Goal: Information Seeking & Learning: Learn about a topic

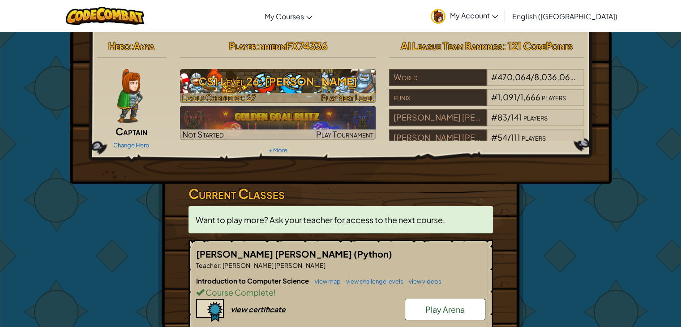
click at [248, 86] on h3 "CS1 Level 26: [PERSON_NAME]" at bounding box center [278, 81] width 196 height 20
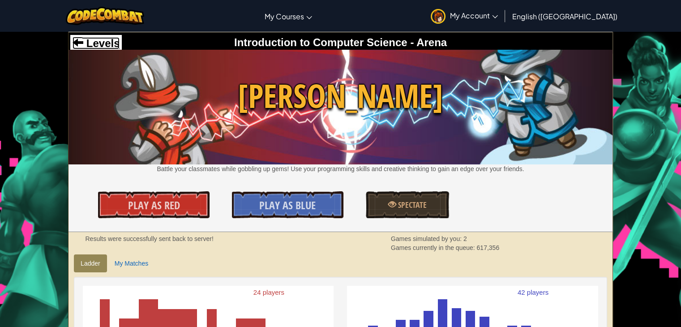
click at [93, 39] on span "Levels" at bounding box center [101, 43] width 36 height 12
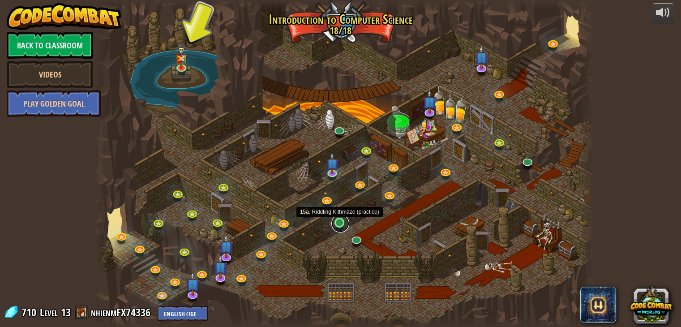
click at [339, 222] on link at bounding box center [341, 224] width 18 height 18
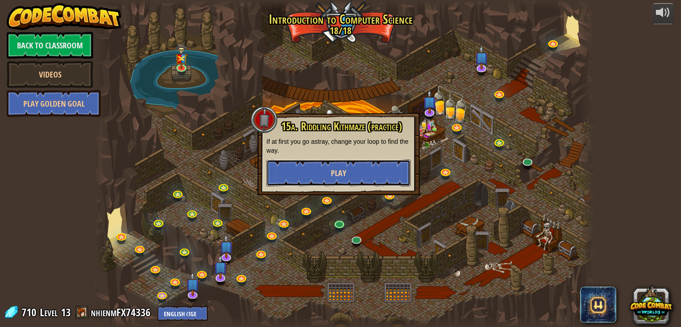
click at [344, 166] on button "Play" at bounding box center [339, 172] width 144 height 27
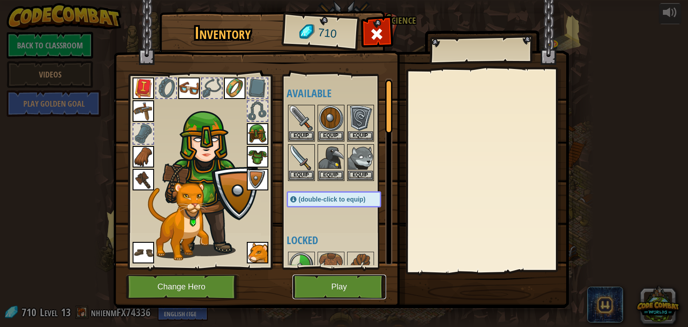
click at [317, 289] on button "Play" at bounding box center [340, 287] width 94 height 25
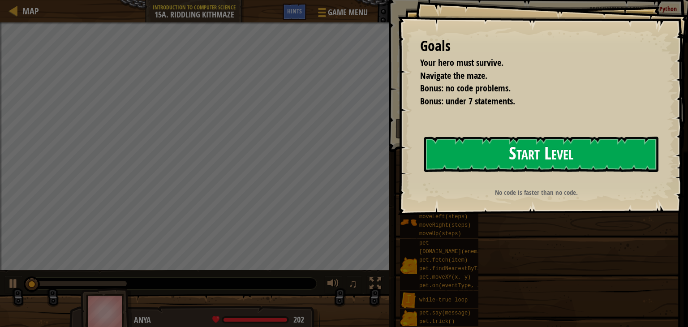
click at [606, 148] on button "Start Level" at bounding box center [541, 154] width 234 height 35
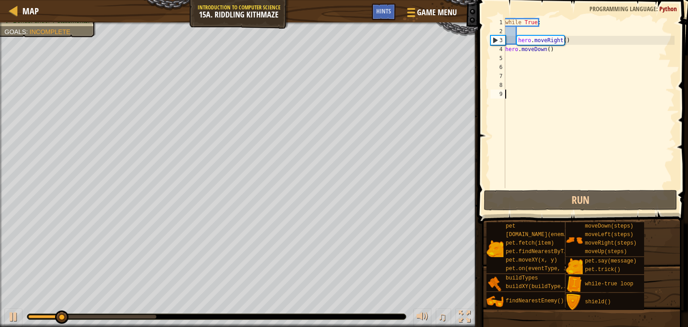
click at [551, 55] on div "while True : hero . moveRight ( ) hero . moveDown ( )" at bounding box center [589, 112] width 171 height 188
click at [550, 52] on div "while True : hero . moveRight ( ) hero . moveDown ( )" at bounding box center [589, 112] width 171 height 188
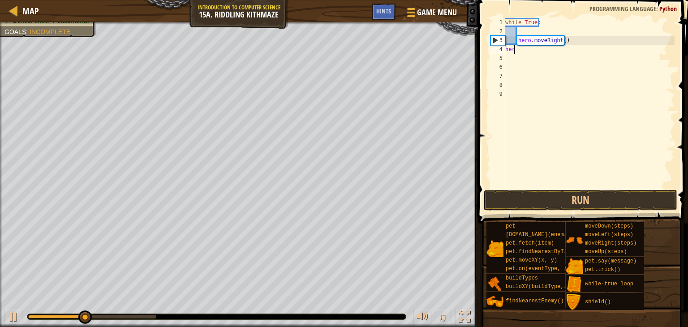
type textarea "h"
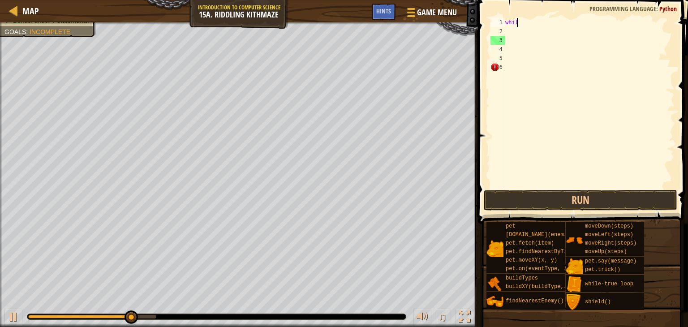
type textarea "w"
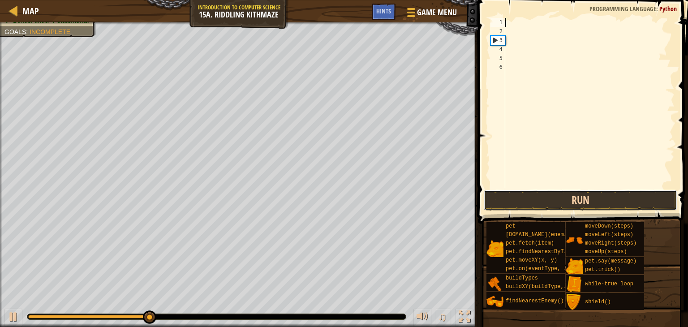
click at [547, 198] on button "Run" at bounding box center [581, 200] width 194 height 21
click at [541, 202] on button "Run" at bounding box center [581, 200] width 194 height 21
click at [539, 202] on button "Run" at bounding box center [581, 200] width 194 height 21
click at [539, 203] on button "Running" at bounding box center [581, 200] width 194 height 21
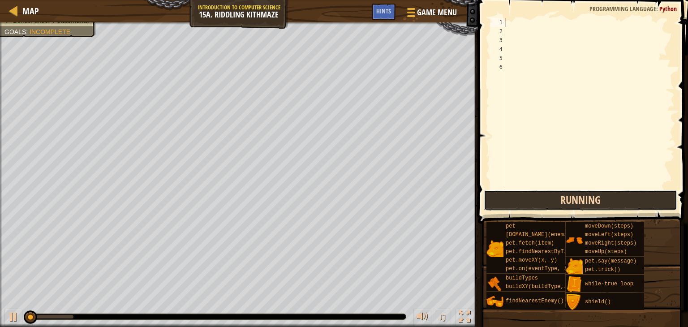
click at [539, 201] on button "Running" at bounding box center [581, 200] width 194 height 21
click at [539, 201] on button "Run" at bounding box center [581, 200] width 194 height 21
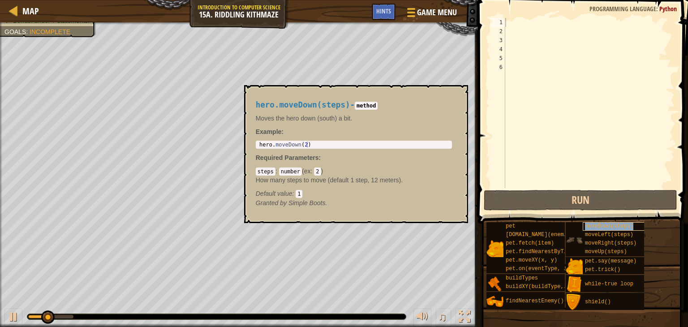
click at [604, 230] on div "moveDown(steps)" at bounding box center [617, 226] width 69 height 9
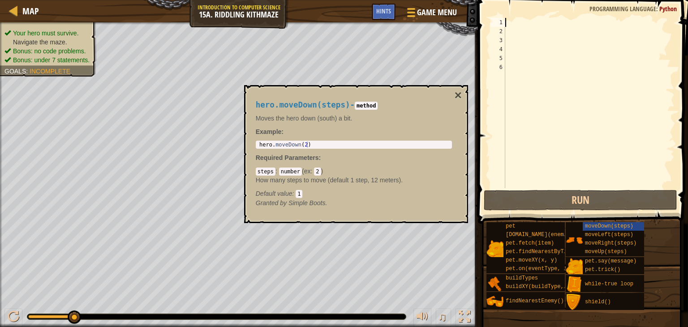
type textarea "hero.moveDown(2)"
click at [331, 143] on div "hero . moveDown ( 2 )" at bounding box center [354, 151] width 193 height 19
click at [530, 82] on div at bounding box center [589, 112] width 171 height 188
click at [459, 95] on button "×" at bounding box center [457, 95] width 7 height 13
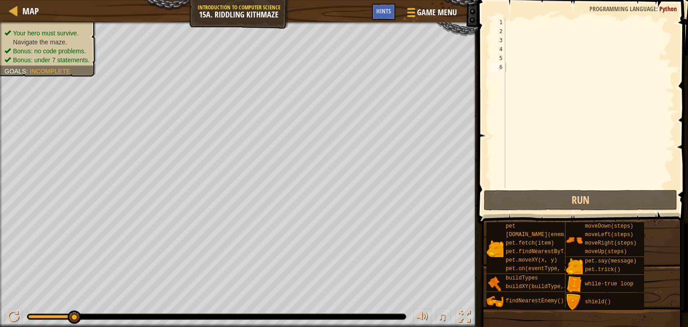
click at [507, 29] on div at bounding box center [589, 112] width 171 height 188
click at [511, 20] on div at bounding box center [589, 112] width 171 height 188
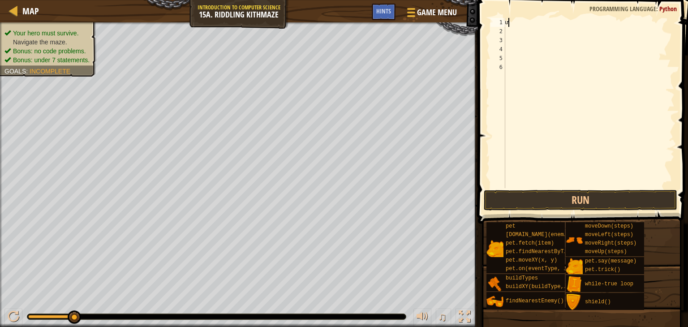
type textarea "ư"
type textarea "w"
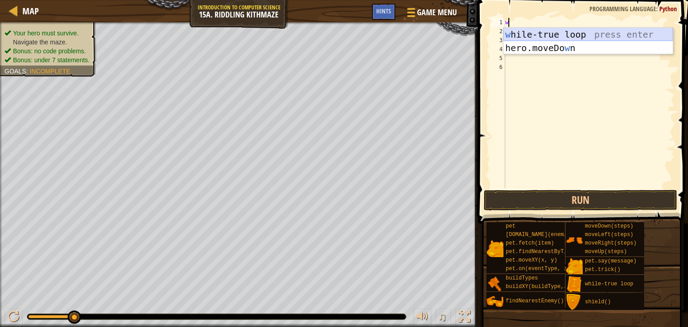
click at [530, 33] on div "w [PERSON_NAME]-true loop press enter hero.moveDo w n press enter" at bounding box center [588, 55] width 169 height 54
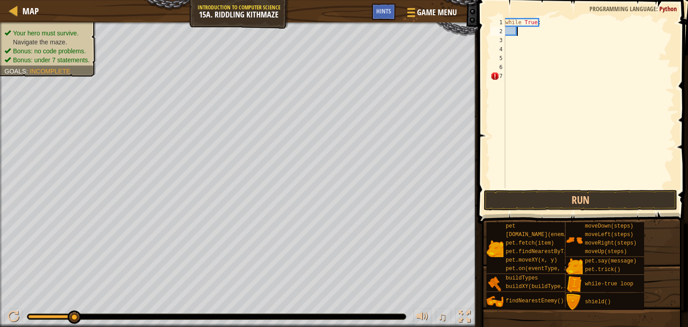
type textarea "h"
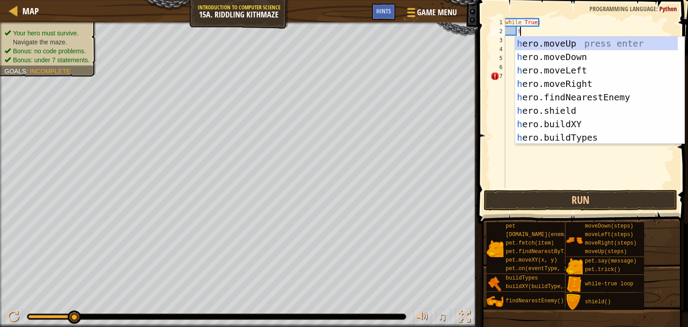
scroll to position [4, 0]
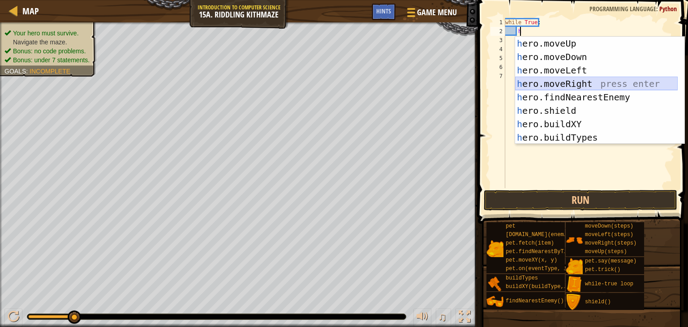
click at [549, 79] on div "h ero.moveUp press enter h ero.moveDown press enter h ero.moveLeft press enter …" at bounding box center [596, 104] width 163 height 134
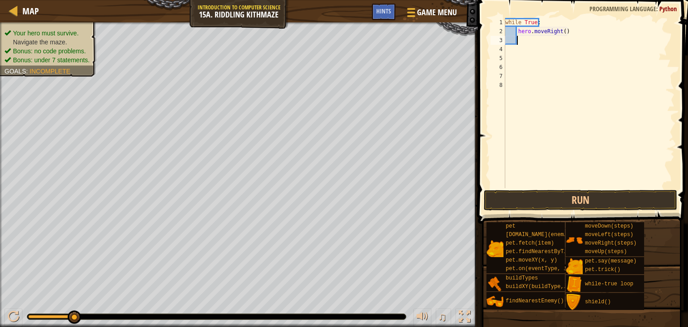
type textarea "h"
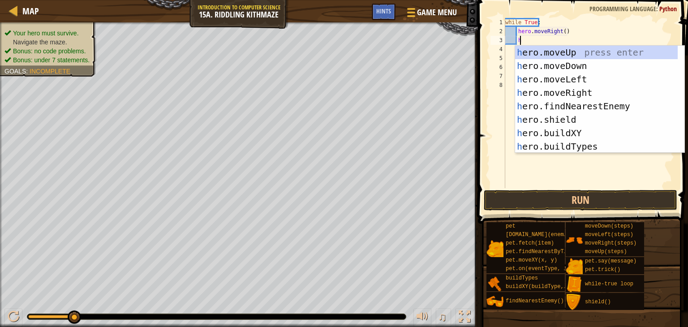
scroll to position [4, 0]
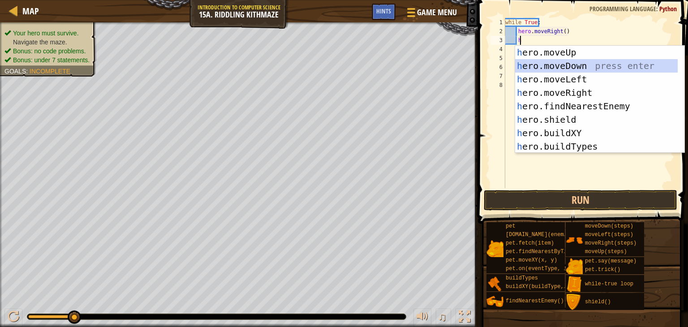
click at [549, 63] on div "h ero.moveUp press enter h ero.moveDown press enter h ero.moveLeft press enter …" at bounding box center [596, 113] width 163 height 134
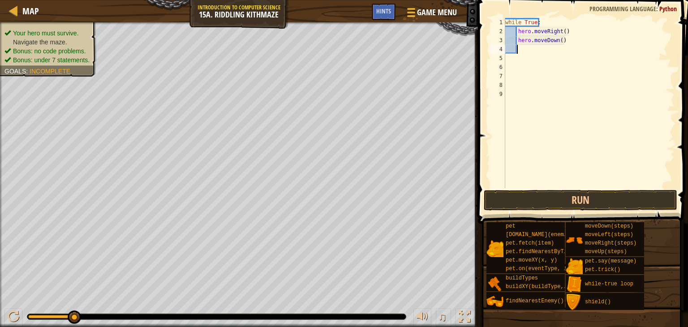
type textarea "h"
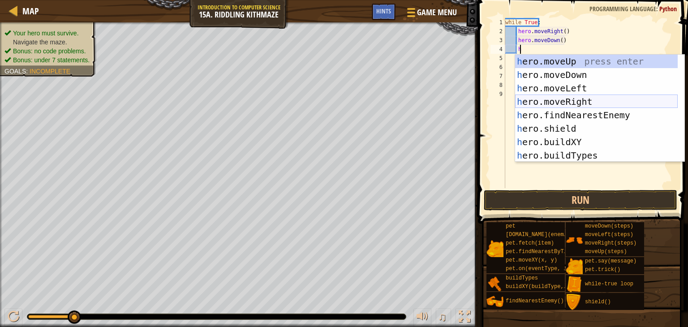
click at [537, 102] on div "h ero.moveUp press enter h ero.moveDown press enter h ero.moveLeft press enter …" at bounding box center [596, 122] width 163 height 134
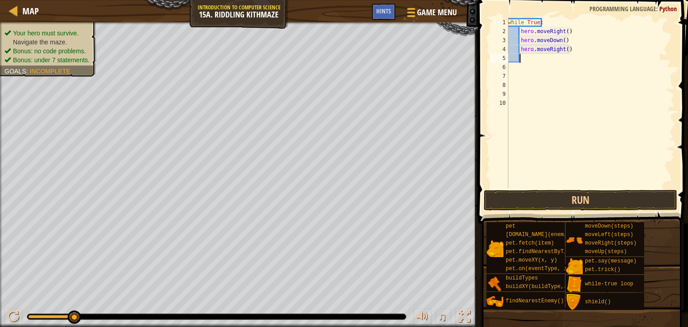
scroll to position [4, 0]
type textarea "h"
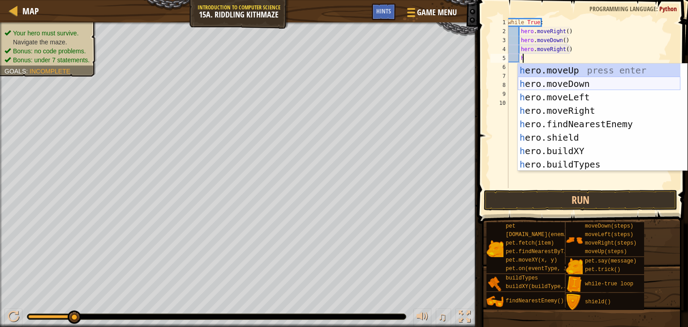
click at [540, 81] on div "h ero.moveUp press enter h ero.moveDown press enter h ero.moveLeft press enter …" at bounding box center [599, 131] width 163 height 134
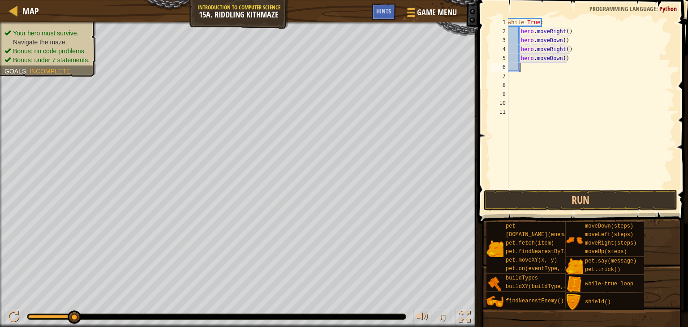
scroll to position [4, 0]
type textarea "h"
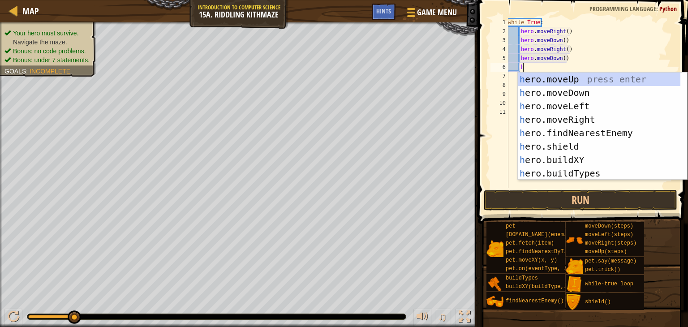
scroll to position [4, 0]
click at [578, 81] on div "h ero.moveUp press enter h ero.moveDown press enter h ero.moveLeft press enter …" at bounding box center [599, 140] width 163 height 134
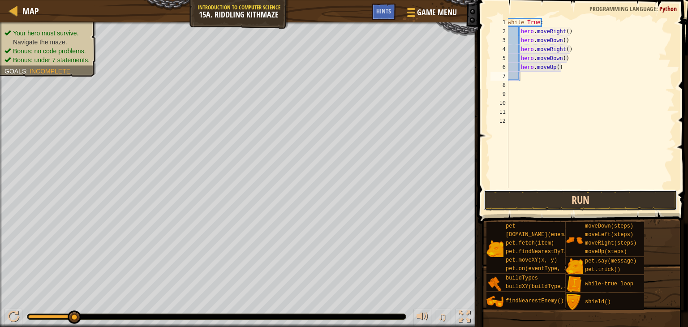
click at [534, 201] on button "Run" at bounding box center [581, 200] width 194 height 21
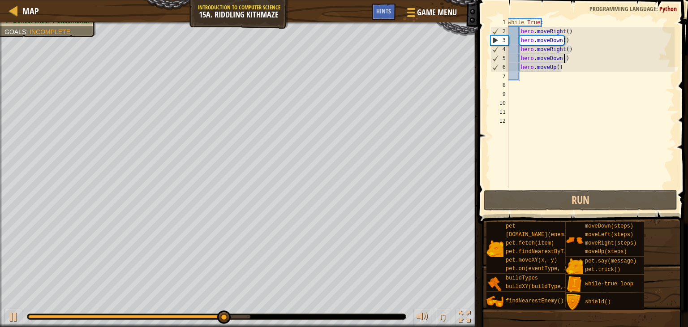
click at [565, 60] on div "while True : hero . moveRight ( ) hero . moveDown ( ) hero . moveRight ( ) hero…" at bounding box center [590, 112] width 168 height 188
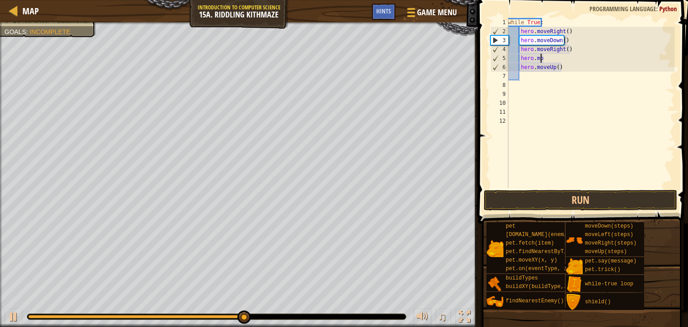
type textarea "h"
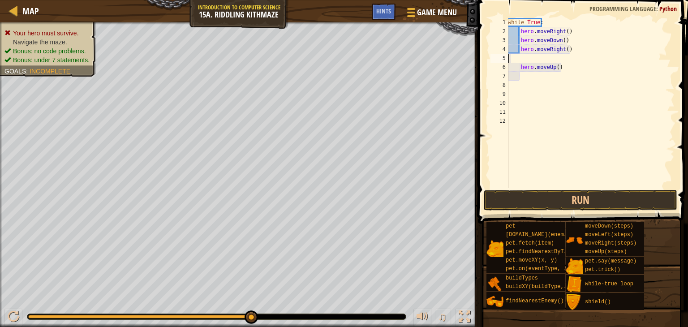
type textarea "hero.moveRight()"
click at [562, 67] on div "while True : hero . moveRight ( ) hero . moveDown ( ) hero . moveRight ( ) hero…" at bounding box center [590, 112] width 168 height 188
click at [562, 60] on div "while True : hero . moveRight ( ) hero . moveDown ( ) hero . moveRight ( ) hero…" at bounding box center [590, 112] width 168 height 188
type textarea "h"
click at [538, 212] on span at bounding box center [583, 99] width 217 height 250
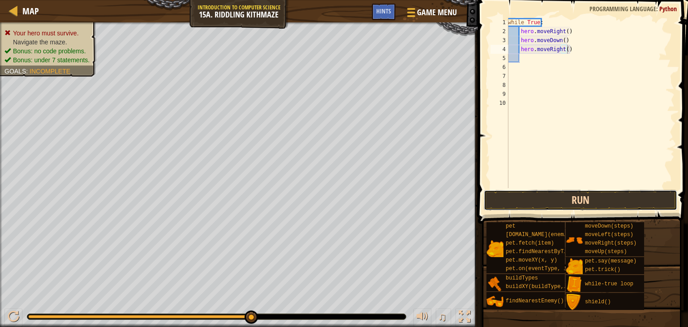
click at [535, 201] on button "Run" at bounding box center [581, 200] width 194 height 21
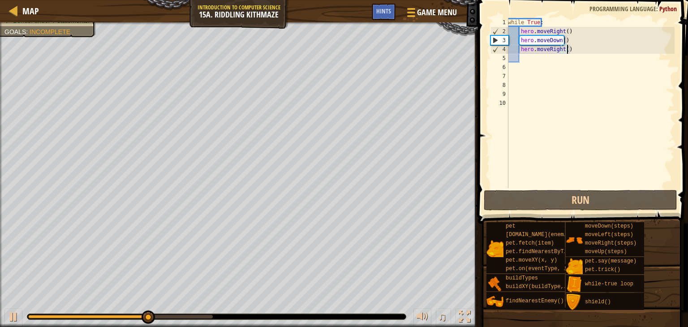
click at [569, 41] on div "while True : hero . moveRight ( ) hero . moveDown ( ) hero . moveRight ( )" at bounding box center [590, 112] width 168 height 188
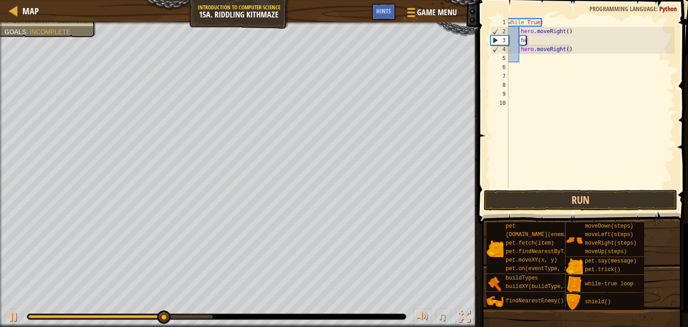
type textarea "h"
click at [574, 55] on div "while True : hero . moveRight ( ) hero . moveRight ( )" at bounding box center [590, 112] width 168 height 188
click at [573, 54] on div "while True : hero . moveRight ( ) hero . moveRight ( )" at bounding box center [590, 112] width 168 height 188
click at [573, 51] on div "while True : hero . moveRight ( ) hero . moveRight ( )" at bounding box center [590, 112] width 168 height 188
type textarea "h"
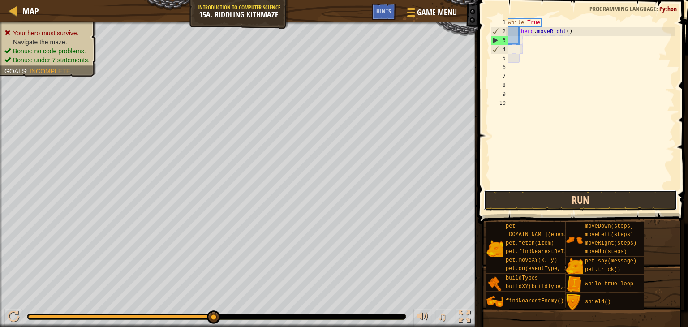
click at [553, 202] on button "Run" at bounding box center [581, 200] width 194 height 21
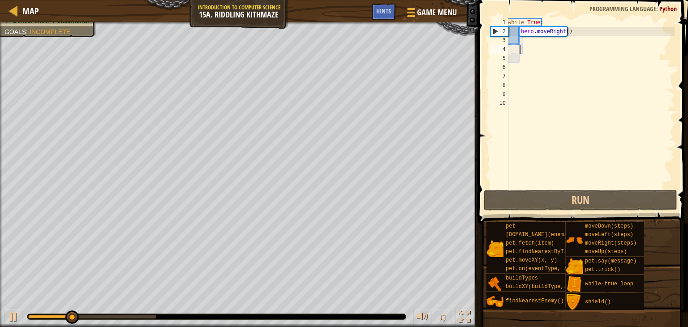
click at [527, 45] on div "while True : hero . moveRight ( )" at bounding box center [590, 112] width 168 height 188
click at [527, 40] on div "while True : hero . moveRight ( )" at bounding box center [590, 112] width 168 height 188
type textarea "h"
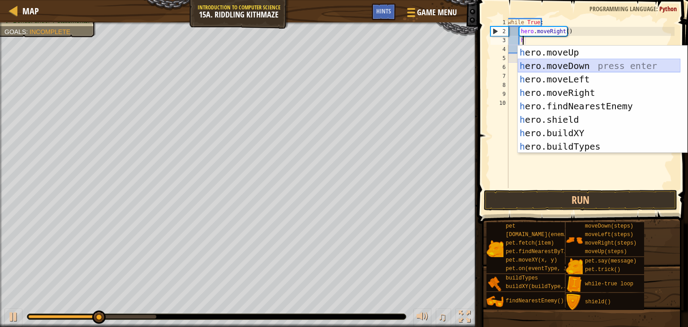
click at [527, 60] on div "h ero.moveUp press enter h ero.moveDown press enter h ero.moveLeft press enter …" at bounding box center [599, 113] width 163 height 134
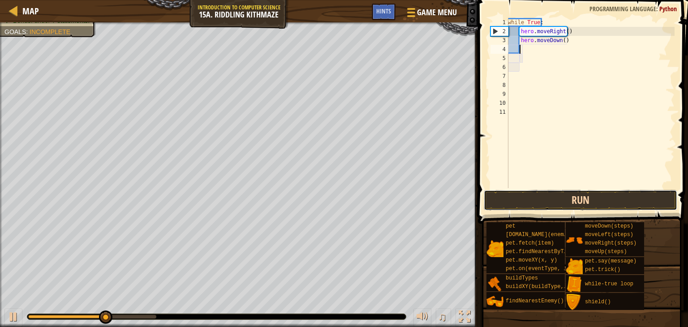
click at [523, 198] on button "Run" at bounding box center [581, 200] width 194 height 21
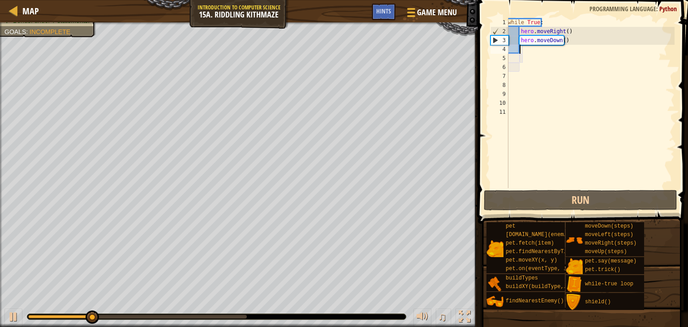
type textarea "h"
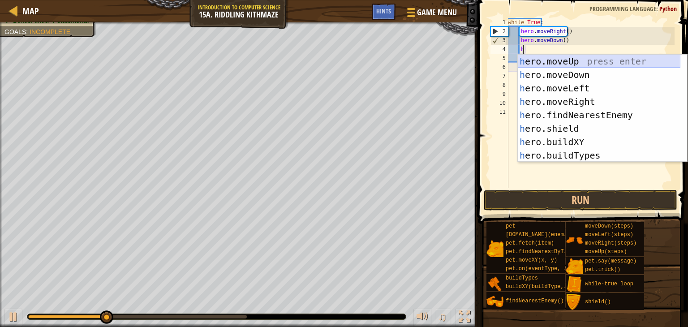
click at [605, 63] on div "h ero.moveUp press enter h ero.moveDown press enter h ero.moveLeft press enter …" at bounding box center [599, 122] width 163 height 134
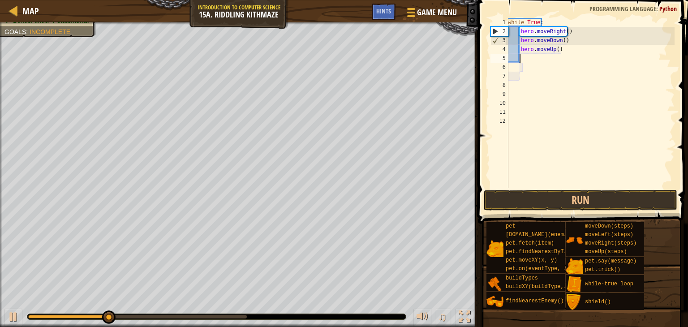
scroll to position [4, 0]
click at [566, 194] on button "Run" at bounding box center [581, 200] width 194 height 21
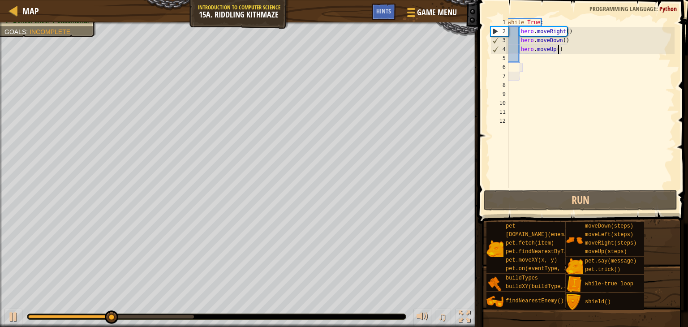
click at [561, 48] on div "while True : hero . moveRight ( ) hero . moveDown ( ) hero . moveUp ( )" at bounding box center [590, 112] width 168 height 188
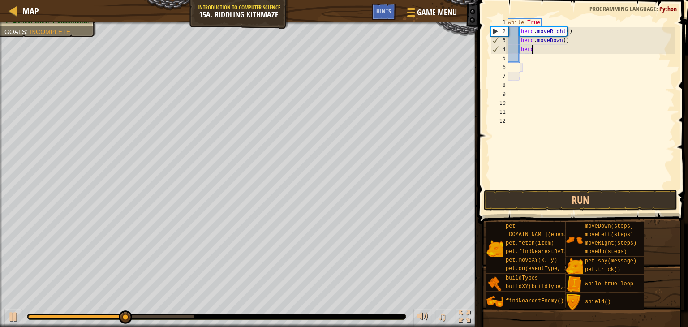
type textarea "h"
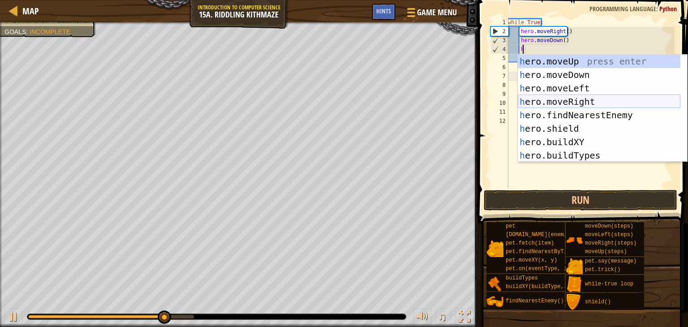
click at [536, 97] on div "h ero.moveUp press enter h ero.moveDown press enter h ero.moveLeft press enter …" at bounding box center [599, 122] width 163 height 134
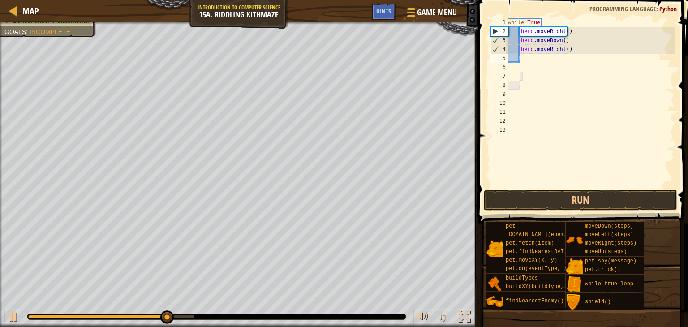
scroll to position [4, 0]
click at [509, 196] on button "Run" at bounding box center [581, 200] width 194 height 21
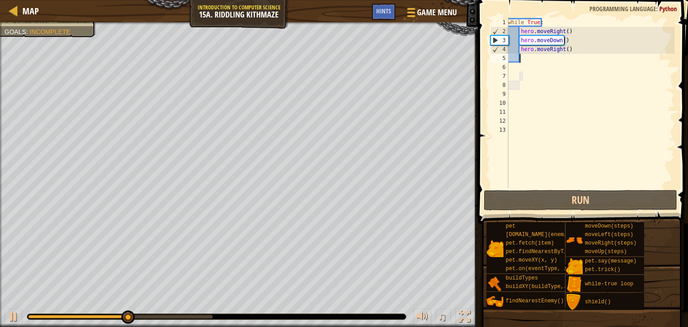
type textarea "h"
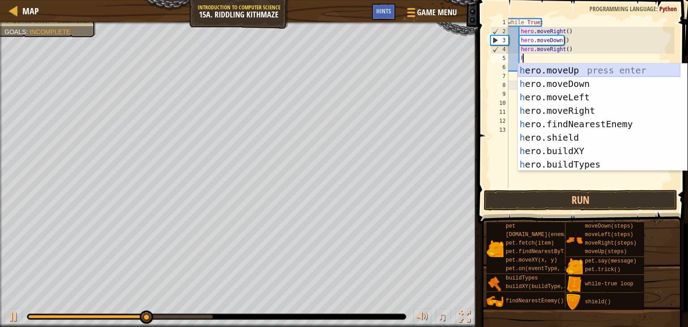
click at [545, 73] on div "h ero.moveUp press enter h ero.moveDown press enter h ero.moveLeft press enter …" at bounding box center [599, 131] width 163 height 134
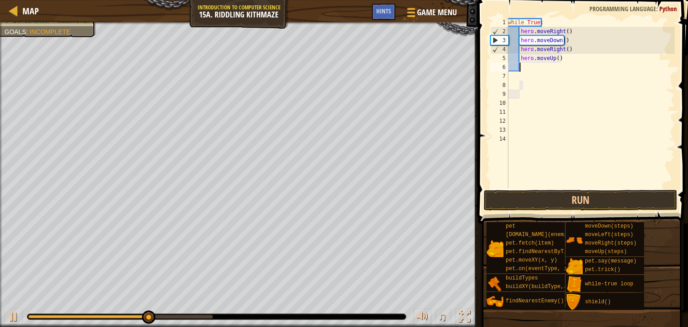
scroll to position [4, 0]
click at [532, 200] on button "Run" at bounding box center [581, 200] width 194 height 21
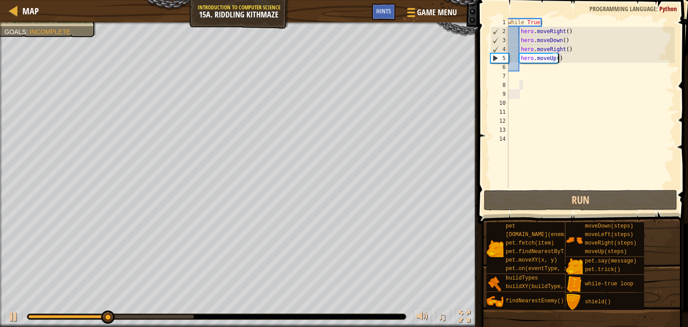
click at [564, 57] on div "while True : hero . moveRight ( ) hero . moveDown ( ) hero . moveRight ( ) hero…" at bounding box center [590, 112] width 168 height 188
click at [568, 52] on div "while True : hero . moveRight ( ) hero . moveDown ( ) hero . moveRight ( ) hero…" at bounding box center [590, 112] width 168 height 188
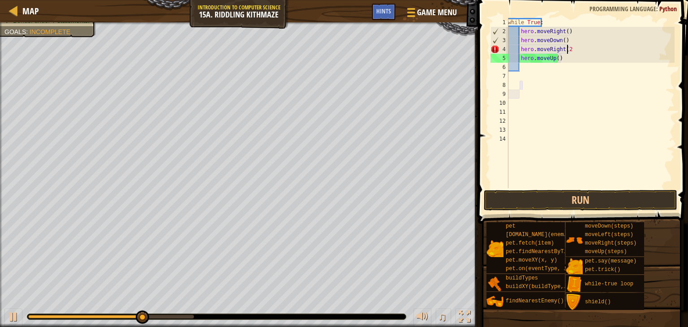
scroll to position [4, 4]
click at [559, 61] on div "while True : hero . moveRight ( ) hero . moveDown ( ) hero . moveRight ( 2 ) he…" at bounding box center [590, 112] width 168 height 188
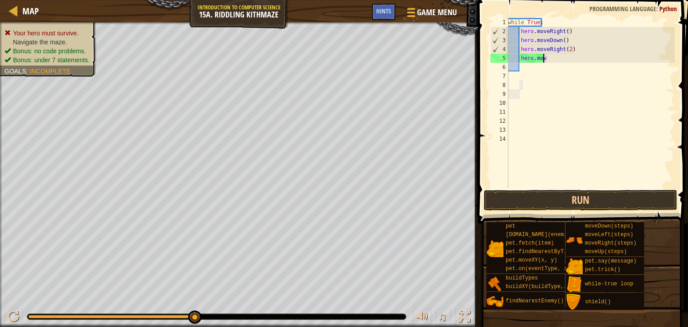
type textarea "hero.move"
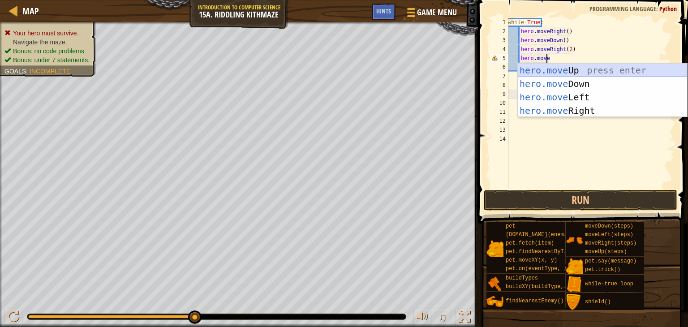
click at [557, 65] on div "hero.move Up press enter hero.move Down press enter hero.move Left press enter …" at bounding box center [602, 104] width 169 height 81
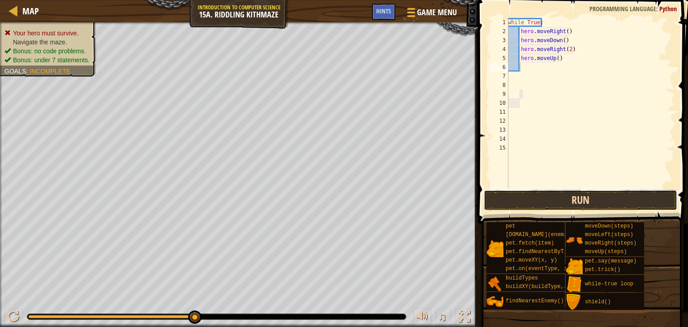
click at [538, 202] on button "Run" at bounding box center [581, 200] width 194 height 21
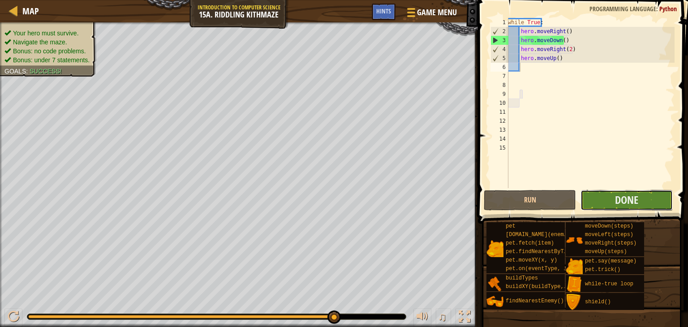
click at [645, 201] on button "Done" at bounding box center [627, 200] width 92 height 21
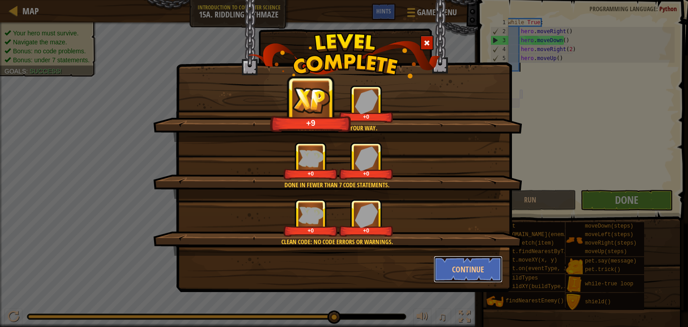
drag, startPoint x: 464, startPoint y: 263, endPoint x: 461, endPoint y: 278, distance: 14.6
click at [464, 264] on button "Continue" at bounding box center [468, 269] width 69 height 27
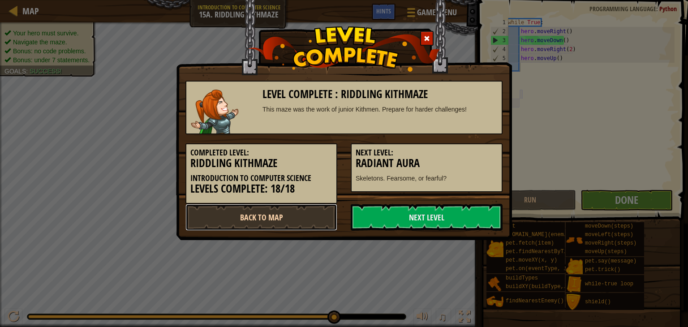
click at [238, 212] on link "Back to Map" at bounding box center [261, 217] width 152 height 27
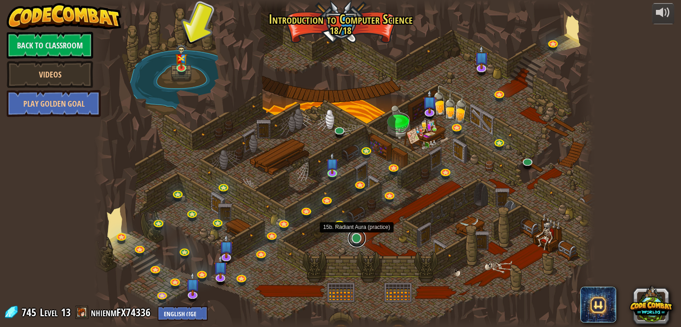
click at [352, 237] on link at bounding box center [357, 238] width 18 height 18
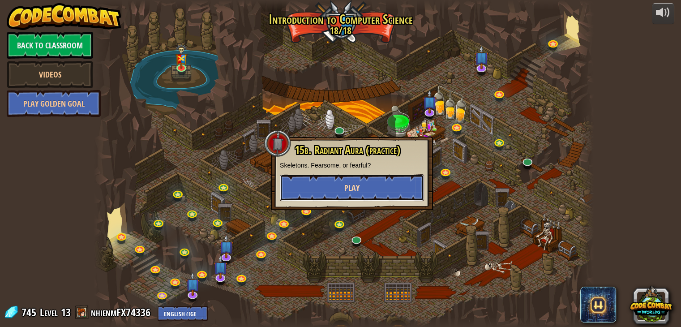
click at [353, 186] on span "Play" at bounding box center [351, 187] width 15 height 11
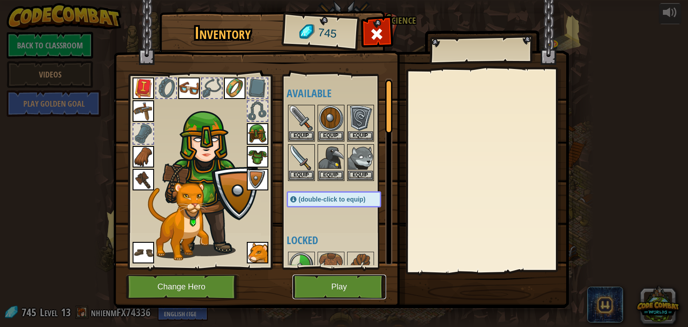
click at [308, 291] on button "Play" at bounding box center [340, 287] width 94 height 25
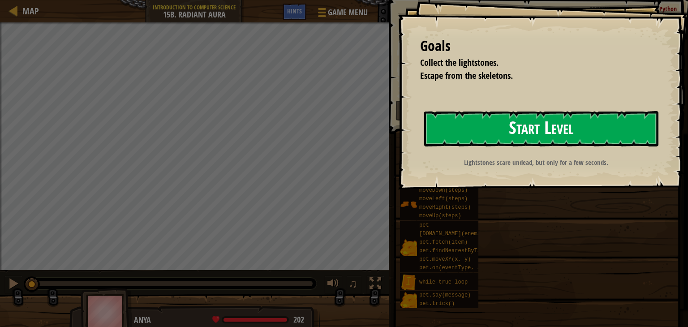
click at [573, 128] on button "Start Level" at bounding box center [541, 128] width 234 height 35
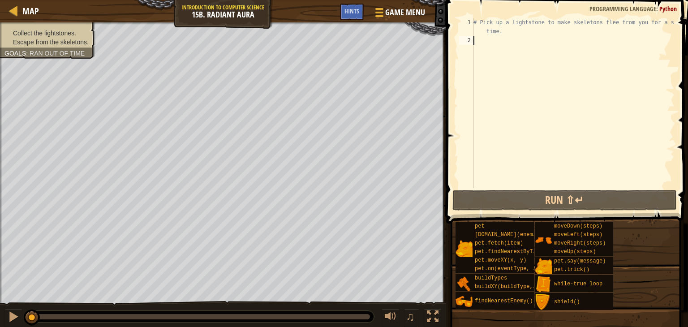
type textarea "h"
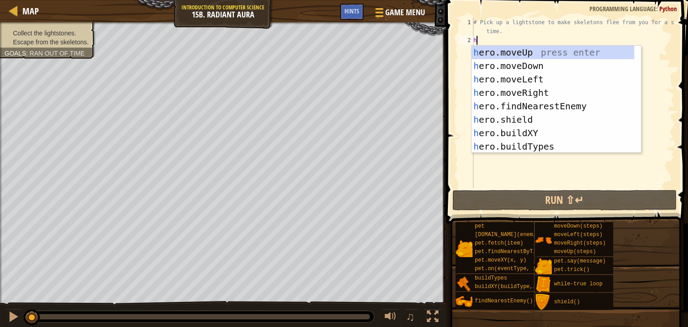
scroll to position [4, 0]
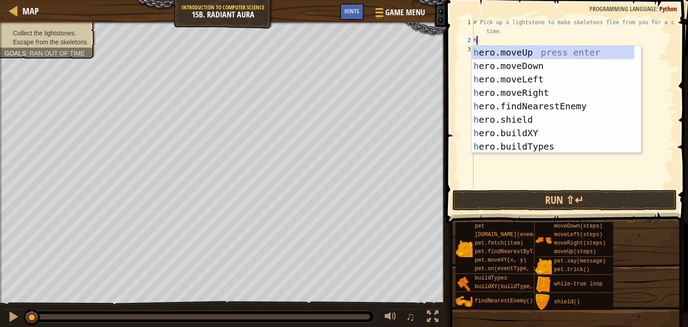
click at [523, 49] on div "h ero.moveUp press enter h ero.moveDown press enter h ero.moveLeft press enter …" at bounding box center [553, 113] width 163 height 134
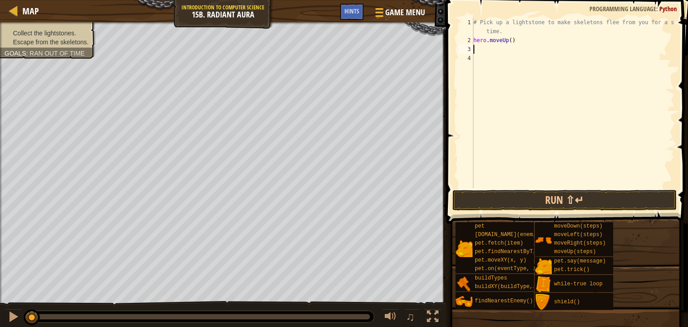
type textarea "h"
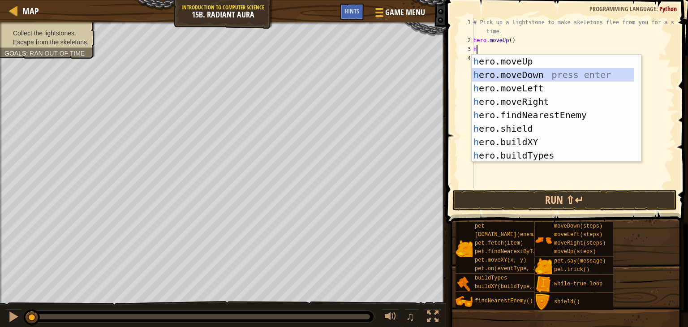
click at [551, 75] on div "h ero.moveUp press enter h ero.moveDown press enter h ero.moveLeft press enter …" at bounding box center [553, 122] width 163 height 134
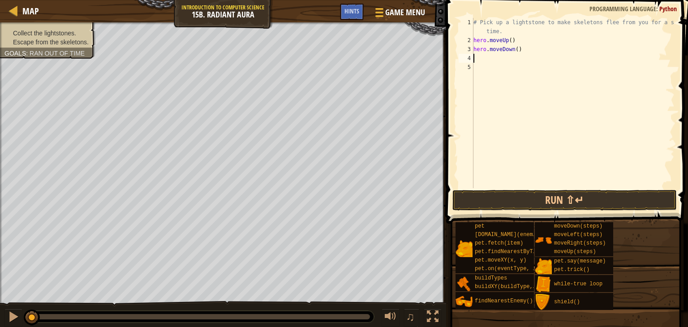
type textarea "h"
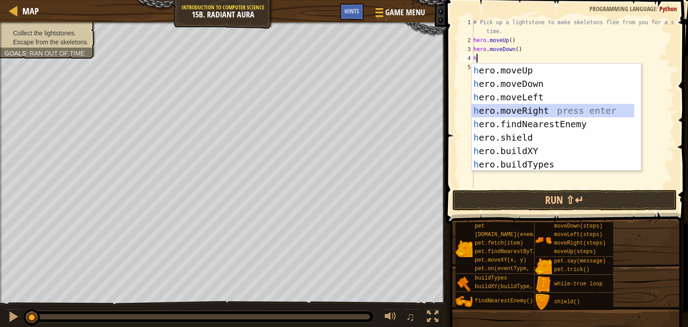
click at [521, 113] on div "h ero.moveUp press enter h ero.moveDown press enter h ero.moveLeft press enter …" at bounding box center [553, 131] width 163 height 134
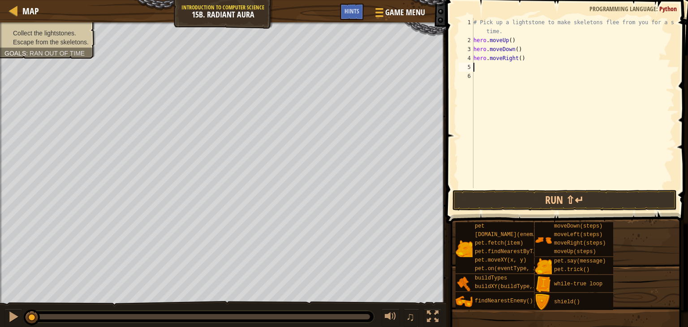
type textarea "h"
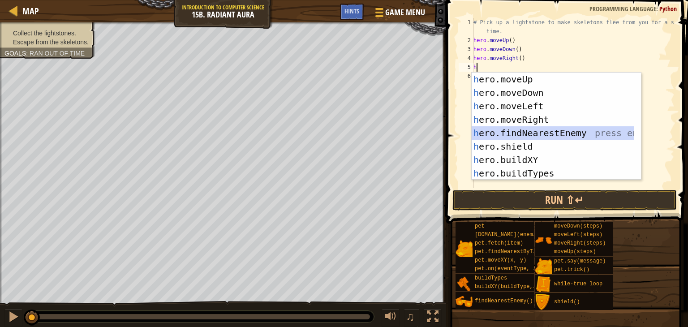
click at [516, 133] on div "h ero.moveUp press enter h ero.moveDown press enter h ero.moveLeft press enter …" at bounding box center [553, 140] width 163 height 134
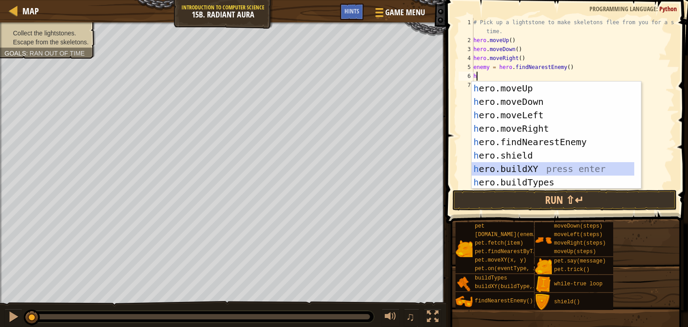
click at [539, 166] on div "h ero.moveUp press enter h ero.moveDown press enter h ero.moveLeft press enter …" at bounding box center [553, 149] width 163 height 134
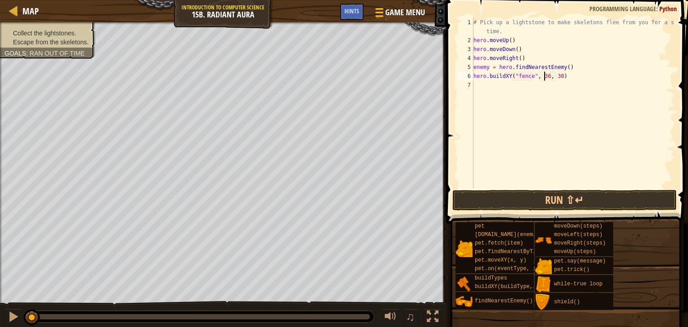
click at [543, 80] on div "# Pick up a lightstone to make skeletons flee from you for a short time. hero .…" at bounding box center [573, 116] width 203 height 197
type textarea "hero.buildXY("fence", 18, 30)"
click at [507, 202] on button "Run ⇧↵" at bounding box center [564, 200] width 224 height 21
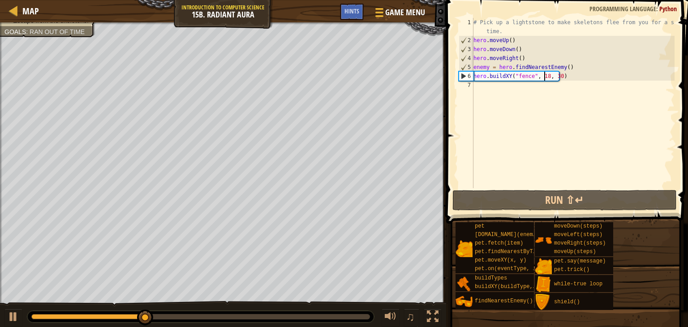
click at [482, 91] on div "# Pick up a lightstone to make skeletons flee from you for a short time. hero .…" at bounding box center [573, 116] width 203 height 197
type textarea "h"
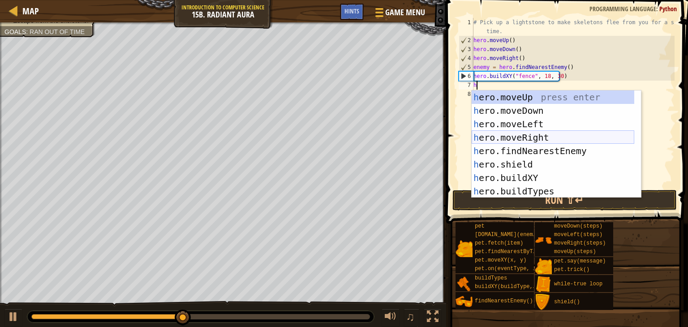
click at [492, 137] on div "h ero.moveUp press enter h ero.moveDown press enter h ero.moveLeft press enter …" at bounding box center [553, 157] width 163 height 134
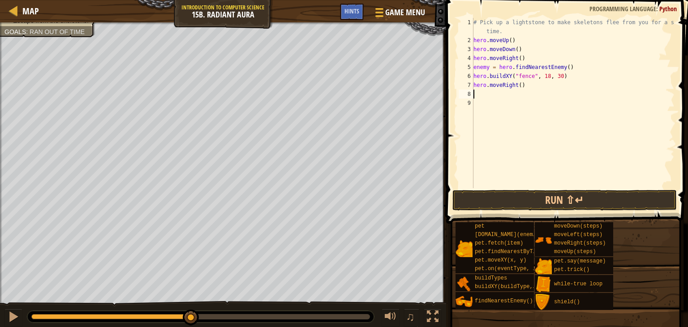
type textarea "h"
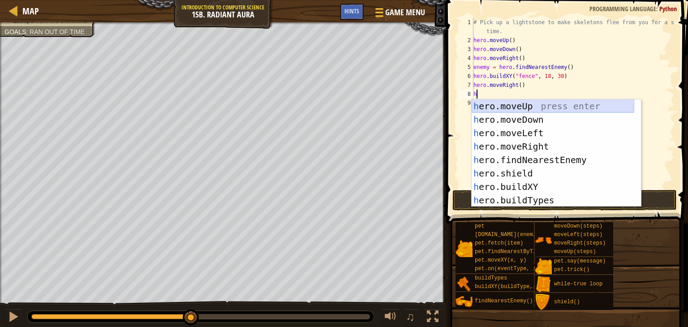
click at [531, 108] on div "h ero.moveUp press enter h ero.moveDown press enter h ero.moveLeft press enter …" at bounding box center [553, 166] width 163 height 134
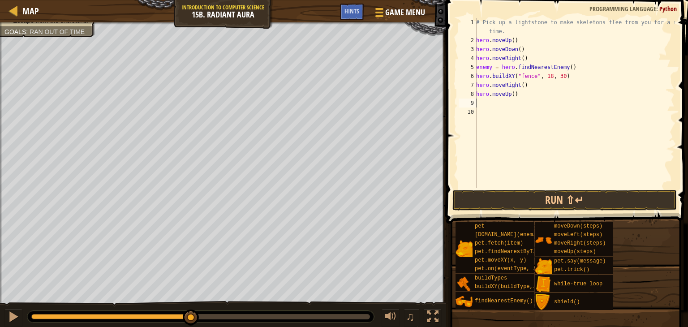
type textarea "h"
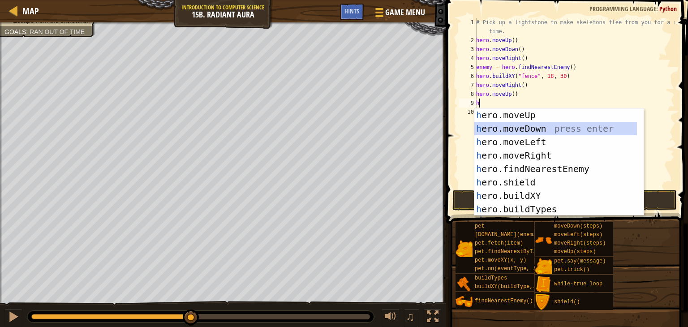
click at [527, 128] on div "h ero.moveUp press enter h ero.moveDown press enter h ero.moveLeft press enter …" at bounding box center [555, 175] width 163 height 134
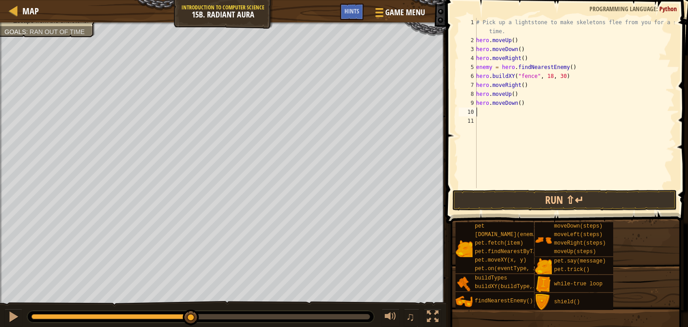
type textarea "h"
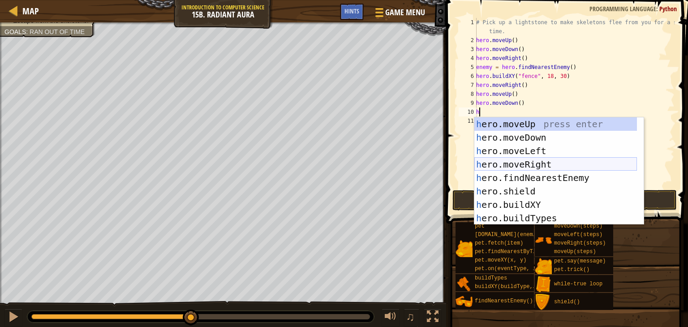
click at [526, 162] on div "h ero.moveUp press enter h ero.moveDown press enter h ero.moveLeft press enter …" at bounding box center [555, 184] width 163 height 134
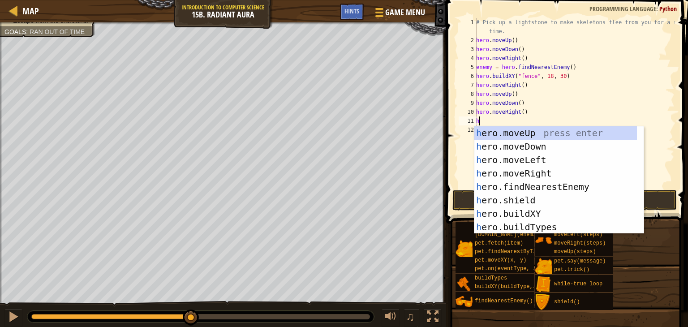
click at [572, 66] on div "# Pick up a lightstone to make skeletons flee from you for a short time. hero .…" at bounding box center [574, 116] width 200 height 197
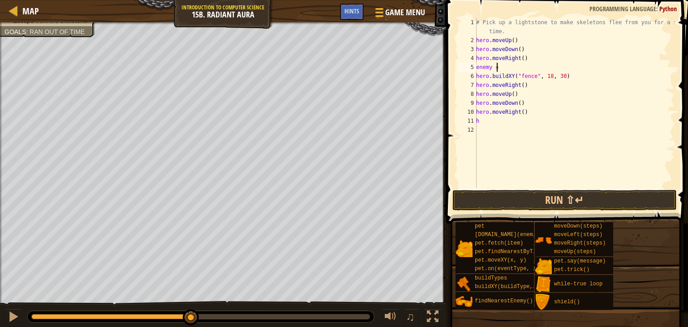
type textarea "e"
click at [483, 112] on div "# Pick up a lightstone to make skeletons flee from you for a short time. hero .…" at bounding box center [574, 116] width 200 height 197
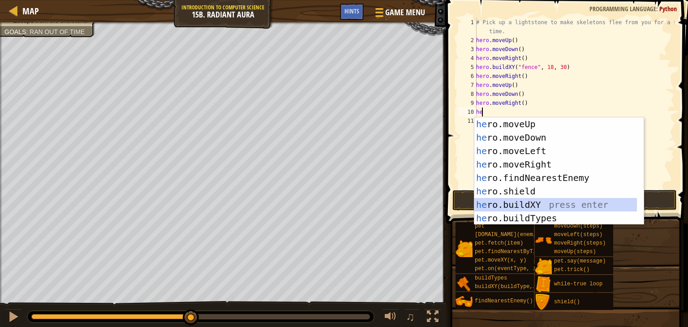
click at [495, 205] on div "he ro.moveUp press enter he ro.moveDown press enter he ro.moveLeft press enter …" at bounding box center [555, 184] width 163 height 134
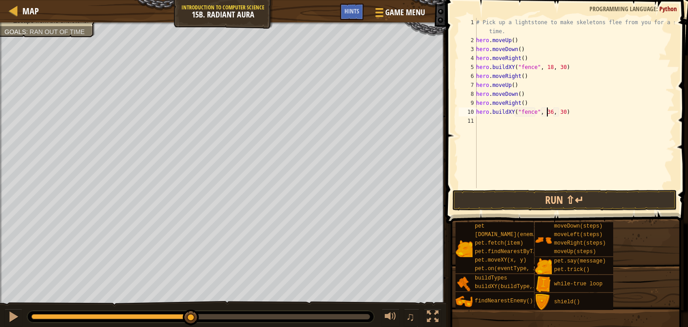
click at [547, 113] on div "# Pick up a lightstone to make skeletons flee from you for a short time. hero .…" at bounding box center [574, 116] width 200 height 197
type textarea "hero.buildXY("fence", 42, 30)"
click at [521, 195] on button "Run ⇧↵" at bounding box center [564, 200] width 224 height 21
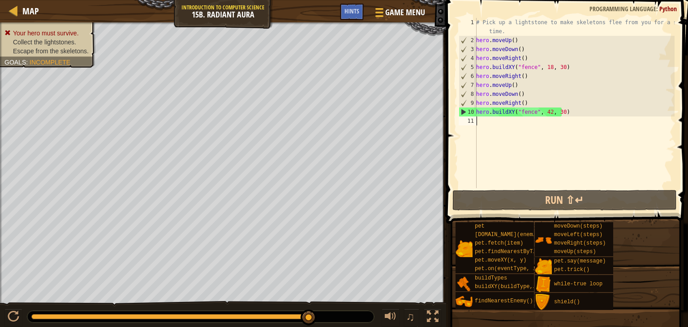
click at [480, 128] on div "# Pick up a lightstone to make skeletons flee from you for a short time. hero .…" at bounding box center [574, 116] width 200 height 197
type textarea "h"
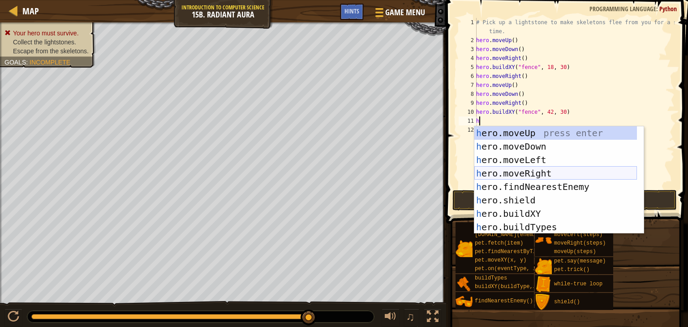
click at [494, 173] on div "h ero.moveUp press enter h ero.moveDown press enter h ero.moveLeft press enter …" at bounding box center [555, 193] width 163 height 134
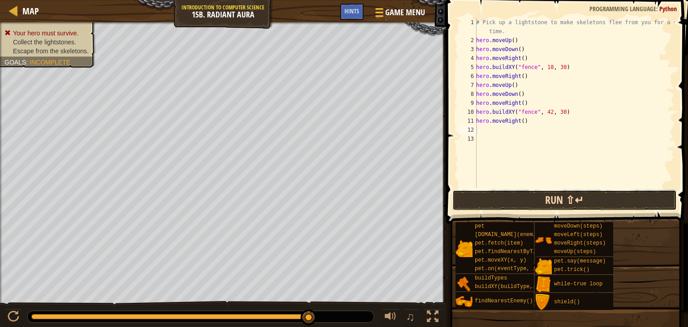
click at [496, 201] on button "Run ⇧↵" at bounding box center [564, 200] width 224 height 21
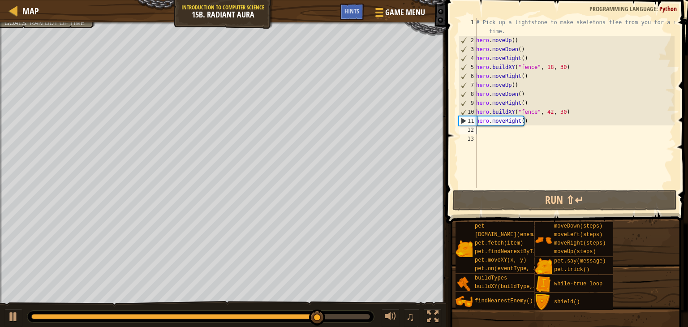
type textarea "h"
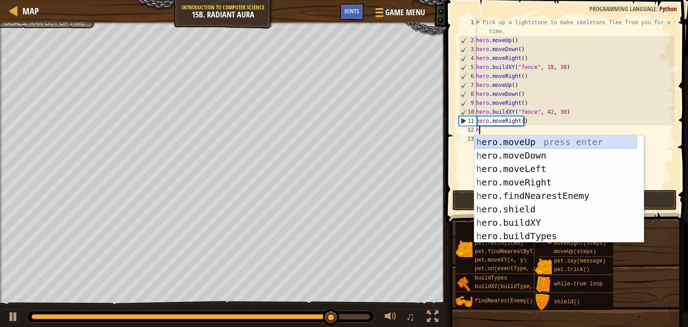
click at [521, 141] on div "h ero.moveUp press enter h ero.moveDown press enter h ero.moveLeft press enter …" at bounding box center [555, 202] width 163 height 134
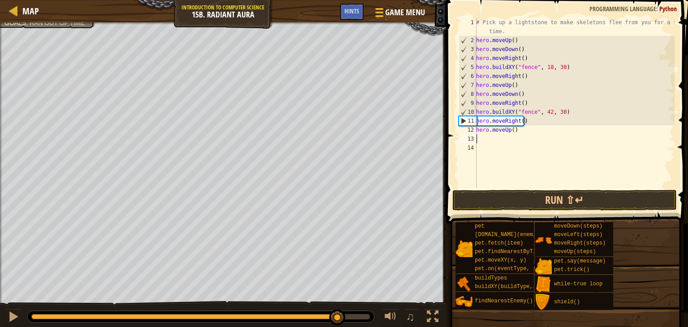
type textarea "h"
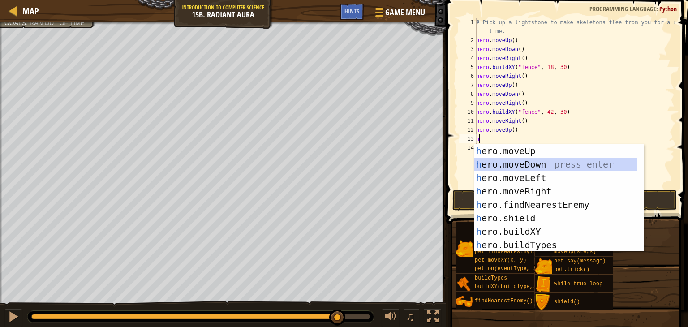
click at [494, 164] on div "h ero.moveUp press enter h ero.moveDown press enter h ero.moveLeft press enter …" at bounding box center [555, 211] width 163 height 134
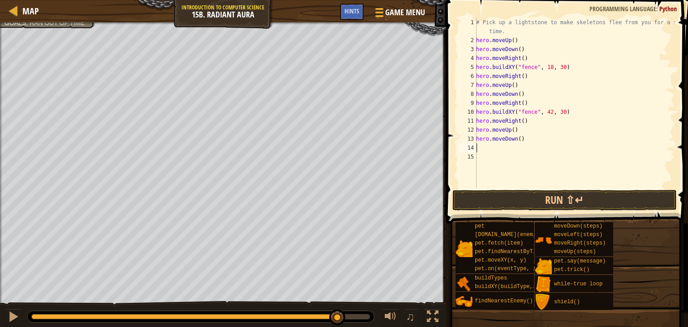
type textarea "h"
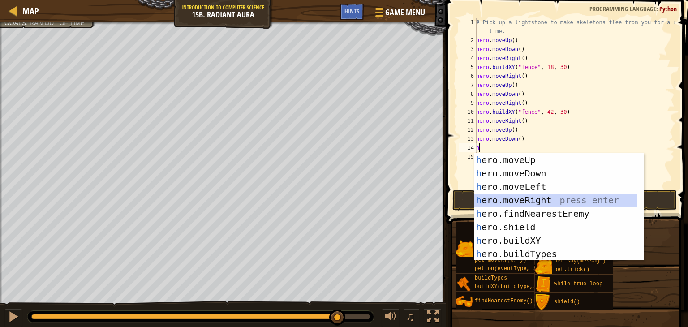
click at [503, 197] on div "h ero.moveUp press enter h ero.moveDown press enter h ero.moveLeft press enter …" at bounding box center [555, 220] width 163 height 134
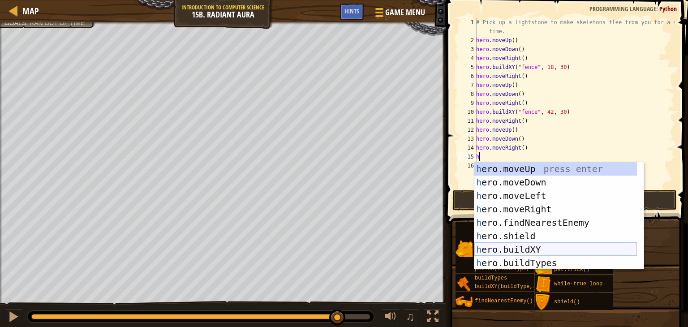
click at [503, 246] on div "h ero.moveUp press enter h ero.moveDown press enter h ero.moveLeft press enter …" at bounding box center [555, 229] width 163 height 134
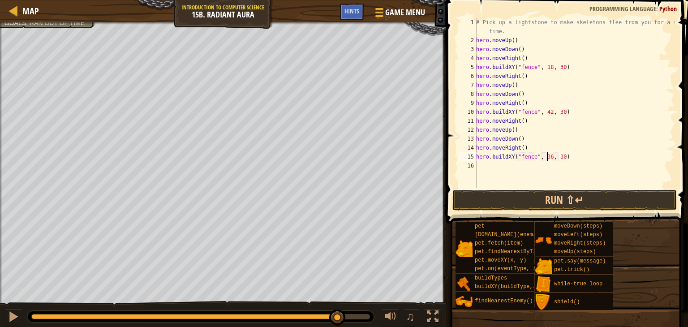
click at [548, 160] on div "# Pick up a lightstone to make skeletons flee from you for a short time. hero .…" at bounding box center [574, 116] width 200 height 197
click at [616, 199] on button "Run ⇧↵" at bounding box center [564, 200] width 224 height 21
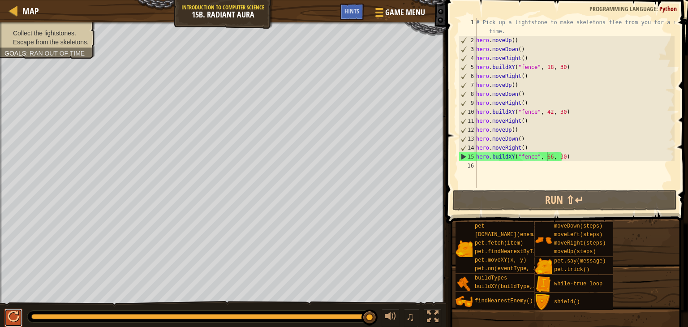
click at [15, 314] on div at bounding box center [14, 317] width 12 height 12
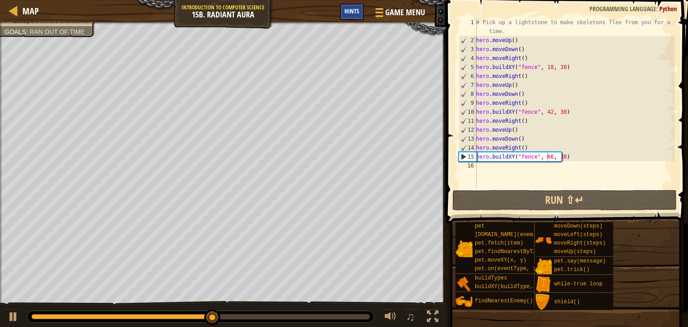
click at [355, 14] on span "Hints" at bounding box center [351, 11] width 15 height 9
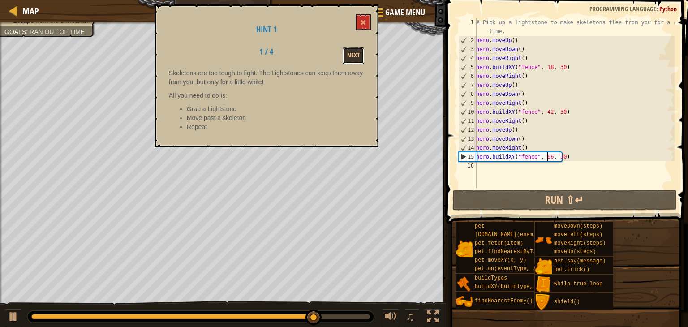
click at [347, 56] on button "Next" at bounding box center [354, 55] width 22 height 17
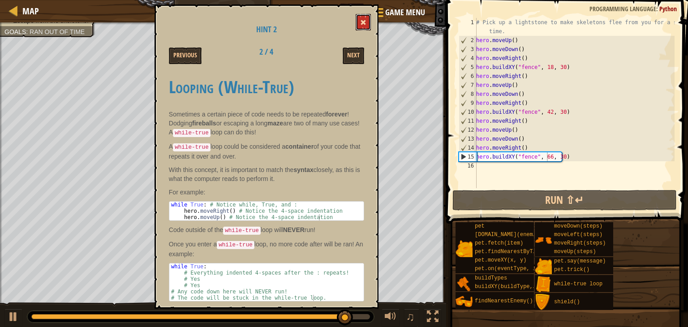
click at [368, 20] on button at bounding box center [363, 22] width 15 height 17
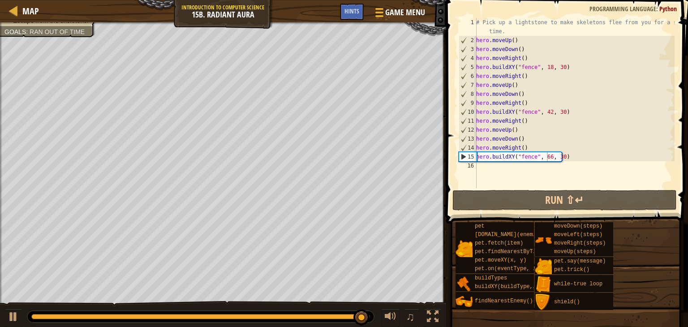
click at [567, 159] on div "# Pick up a lightstone to make skeletons flee from you for a short time. hero .…" at bounding box center [574, 116] width 200 height 197
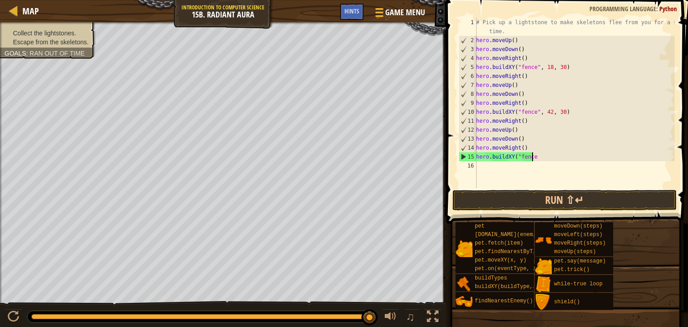
scroll to position [4, 2]
type textarea "h"
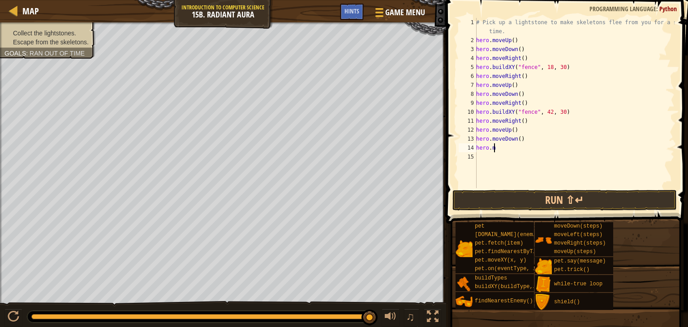
type textarea "h"
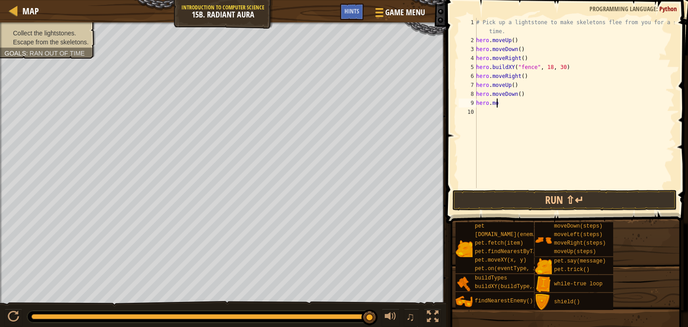
type textarea "h"
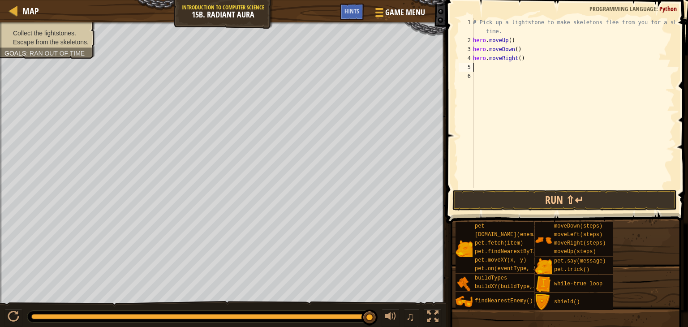
click at [511, 43] on div "# Pick up a lightstone to make skeletons flee from you for a short time. hero .…" at bounding box center [572, 116] width 203 height 197
type textarea "hero.moveUp("
click at [512, 43] on div "# Pick up a lightstone to make skeletons flee from you for a short time. hero .…" at bounding box center [572, 116] width 203 height 197
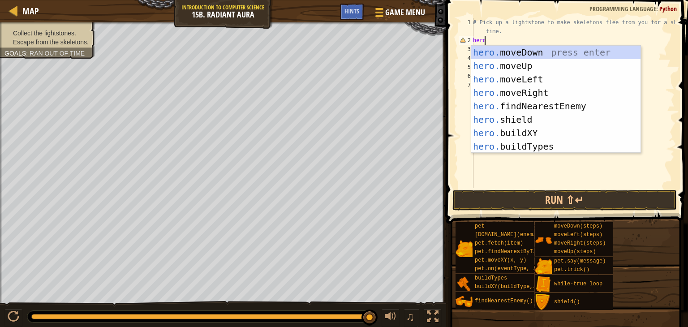
type textarea "h"
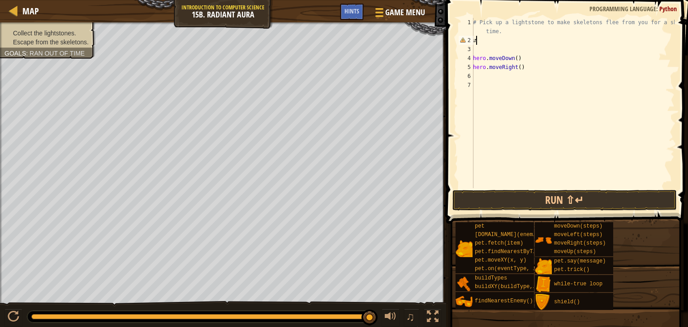
type textarea "ư"
type textarea "w"
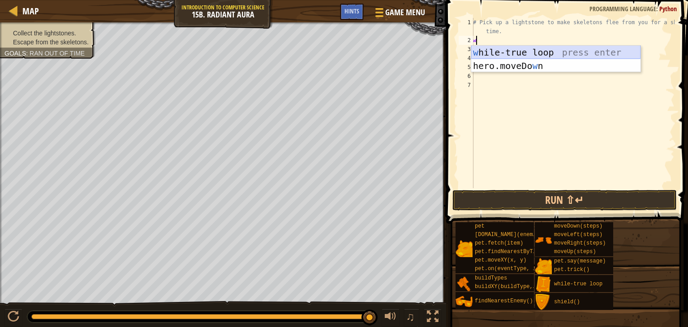
click at [510, 51] on div "w [PERSON_NAME]-true loop press enter hero.moveDo w n press enter" at bounding box center [555, 73] width 169 height 54
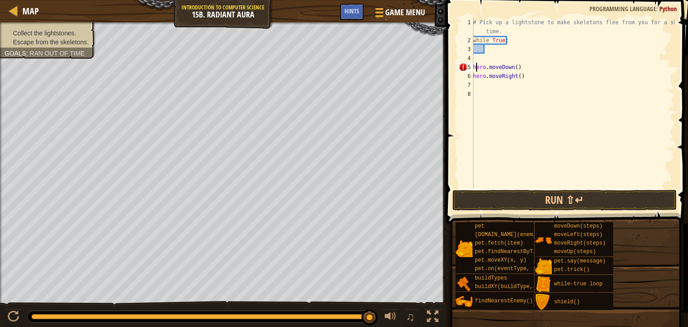
click at [477, 69] on div "# Pick up a lightstone to make skeletons flee from you for a short time. while …" at bounding box center [572, 116] width 203 height 197
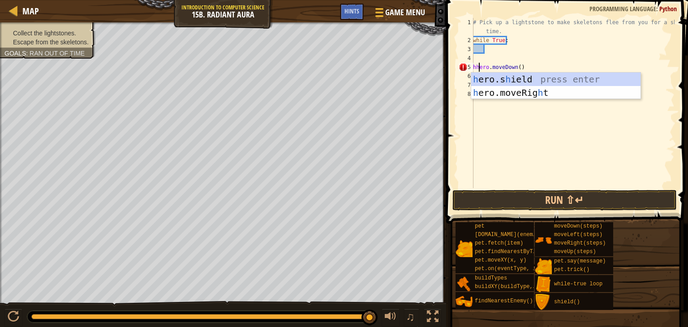
type textarea "hero.moveDown()"
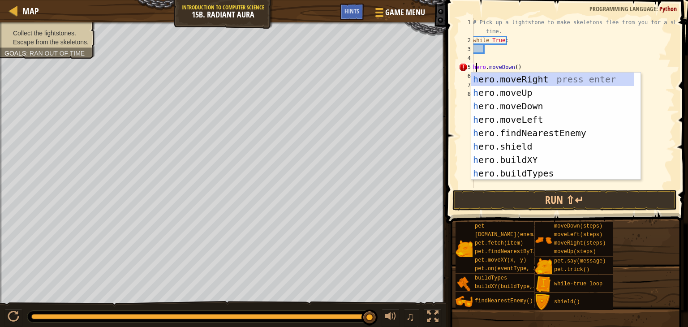
drag, startPoint x: 482, startPoint y: 63, endPoint x: 483, endPoint y: 58, distance: 5.4
click at [482, 63] on div "# Pick up a lightstone to make skeletons flee from you for a short time. while …" at bounding box center [572, 116] width 203 height 197
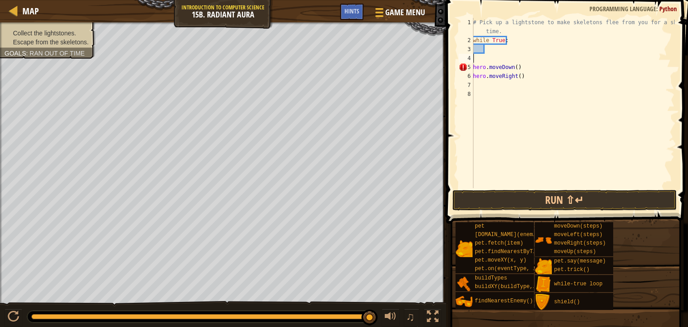
click at [474, 57] on div "# Pick up a lightstone to make skeletons flee from you for a short time. while …" at bounding box center [572, 116] width 203 height 197
click at [474, 58] on div "# Pick up a lightstone to make skeletons flee from you for a short time. while …" at bounding box center [572, 116] width 203 height 197
click at [474, 68] on div "# Pick up a lightstone to make skeletons flee from you for a short time. while …" at bounding box center [572, 116] width 203 height 197
type textarea "hero.moveRight()"
click at [489, 48] on div "# Pick up a lightstone to make skeletons flee from you for a short time. while …" at bounding box center [572, 116] width 203 height 197
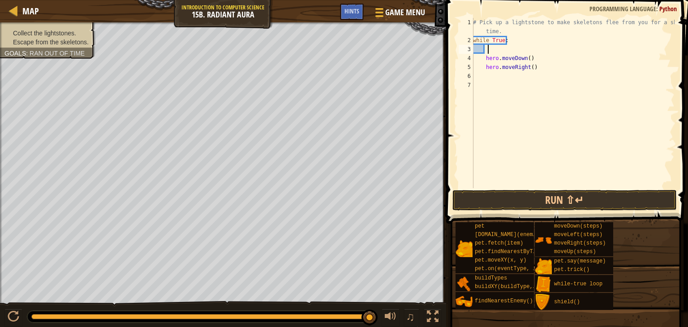
type textarea "h"
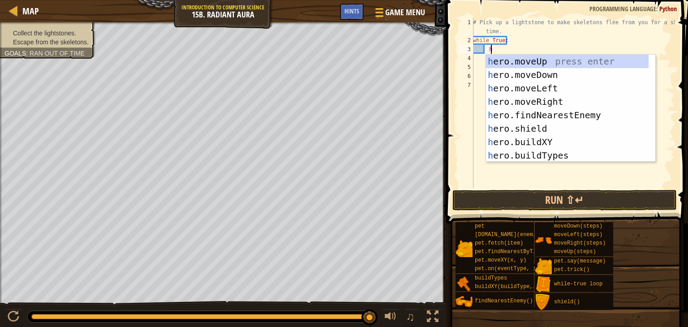
scroll to position [4, 1]
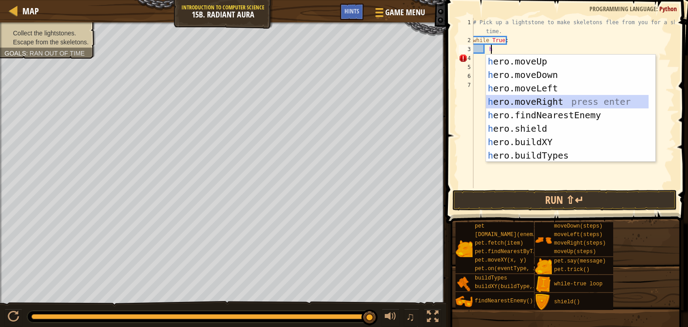
click at [507, 95] on div "h ero.moveUp press enter h ero.moveDown press enter h ero.moveLeft press enter …" at bounding box center [567, 122] width 163 height 134
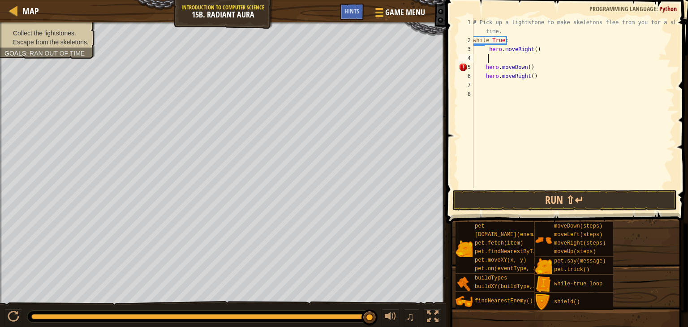
scroll to position [4, 1]
click at [531, 194] on button "Run ⇧↵" at bounding box center [564, 200] width 224 height 21
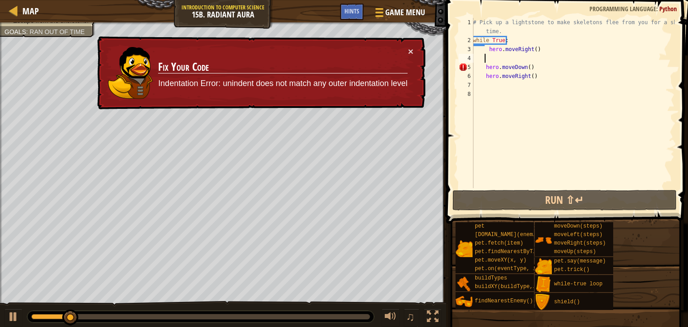
scroll to position [4, 0]
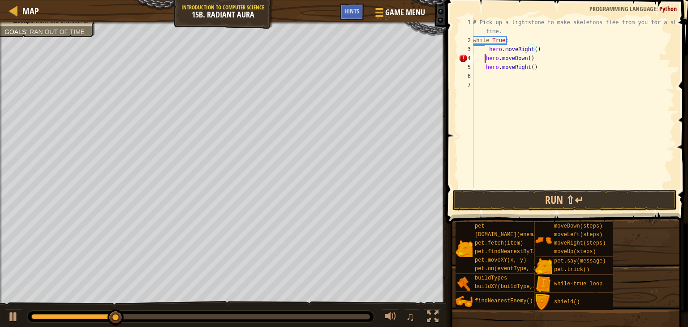
click at [484, 55] on div "# Pick up a lightstone to make skeletons flee from you for a short time. while …" at bounding box center [572, 116] width 203 height 197
click at [484, 65] on div "# Pick up a lightstone to make skeletons flee from you for a short time. while …" at bounding box center [572, 116] width 203 height 197
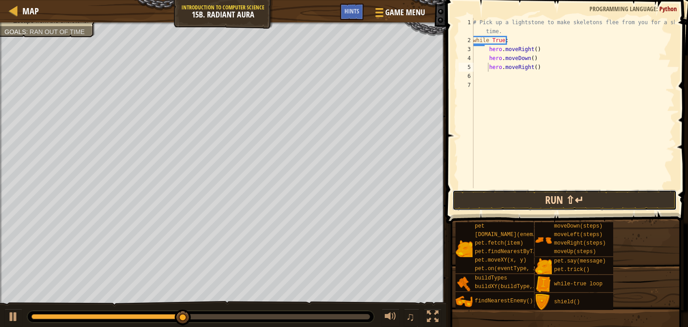
click at [553, 205] on button "Run ⇧↵" at bounding box center [564, 200] width 224 height 21
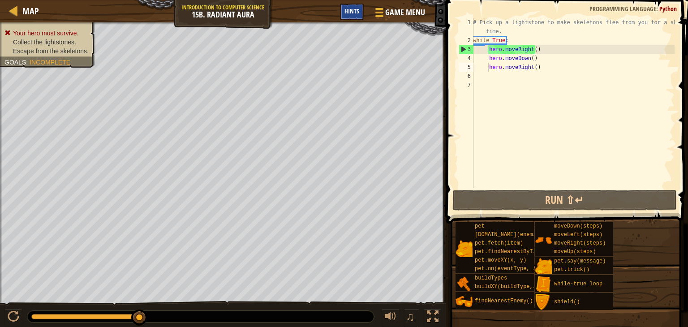
click at [355, 10] on span "Hints" at bounding box center [351, 11] width 15 height 9
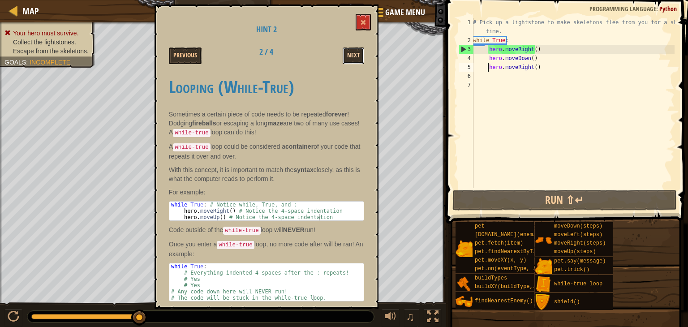
click at [349, 57] on button "Next" at bounding box center [354, 55] width 22 height 17
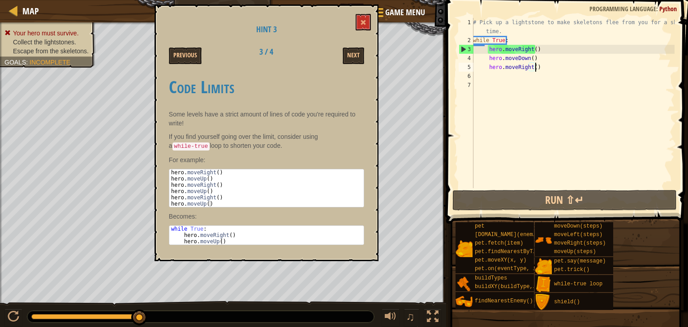
click at [537, 71] on div "# Pick up a lightstone to make skeletons flee from you for a short time. while …" at bounding box center [572, 116] width 203 height 197
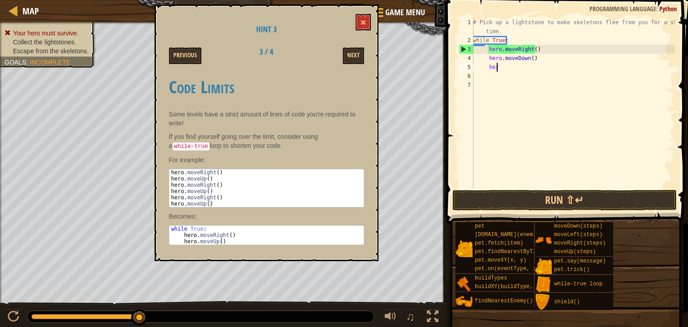
type textarea "h"
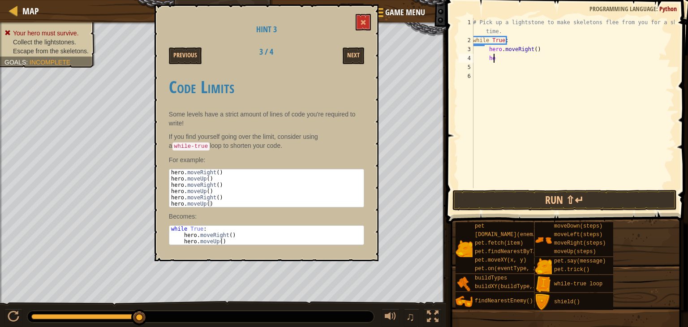
type textarea "h"
click at [357, 50] on button "Next" at bounding box center [354, 55] width 22 height 17
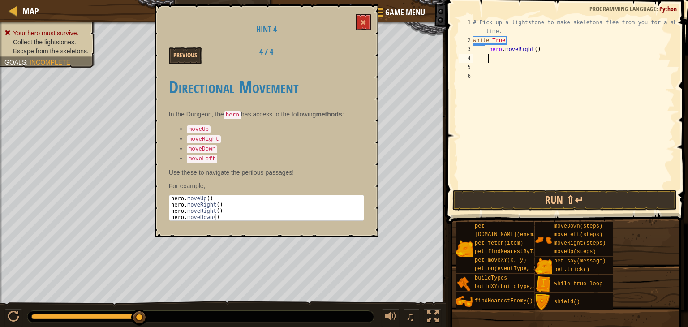
click at [495, 60] on div "# Pick up a lightstone to make skeletons flee from you for a short time. while …" at bounding box center [572, 116] width 203 height 197
type textarea "h"
type textarea "w"
type textarea "#"
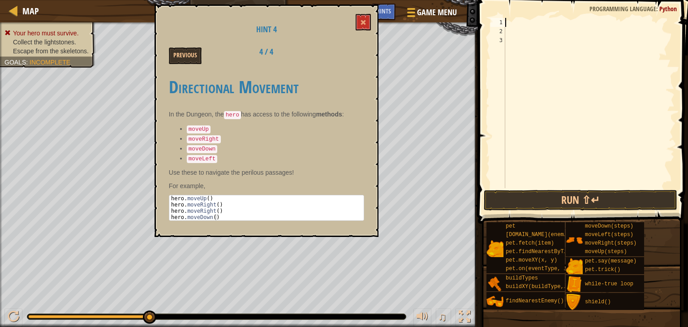
type textarea "h"
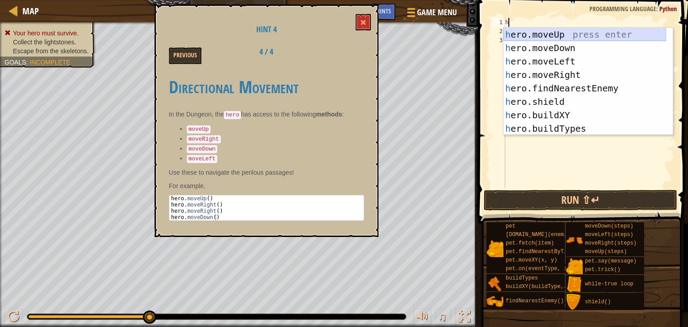
click at [535, 35] on div "h ero.moveUp press enter h ero.moveDown press enter h ero.moveLeft press enter …" at bounding box center [585, 95] width 163 height 134
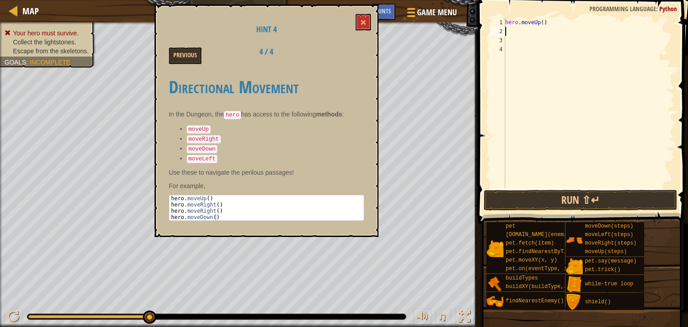
type textarea "h"
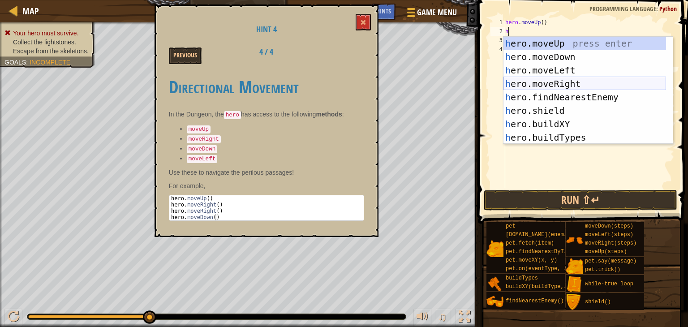
click at [561, 82] on div "h ero.moveUp press enter h ero.moveDown press enter h ero.moveLeft press enter …" at bounding box center [585, 104] width 163 height 134
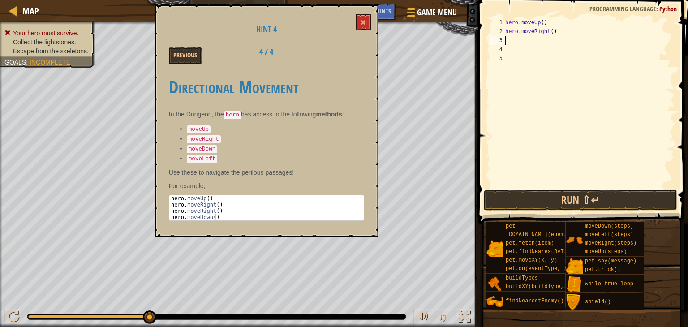
click at [555, 33] on div "hero . moveUp ( ) hero . moveRight ( )" at bounding box center [589, 112] width 171 height 188
type textarea "hero.moveRight(2)"
click at [510, 40] on div "hero . moveUp ( ) hero . moveRight ( 2 )" at bounding box center [589, 112] width 171 height 188
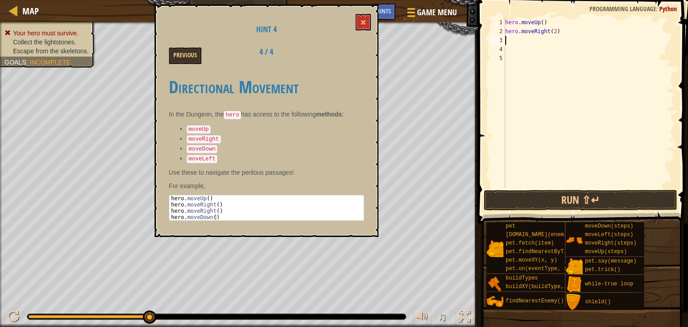
scroll to position [4, 0]
type textarea "h"
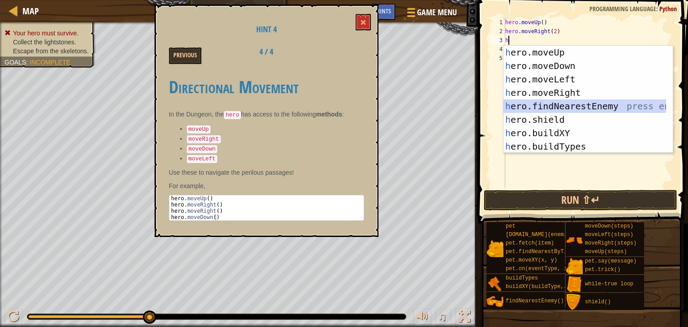
click at [562, 104] on div "h ero.moveUp press enter h ero.moveDown press enter h ero.moveLeft press enter …" at bounding box center [585, 113] width 163 height 134
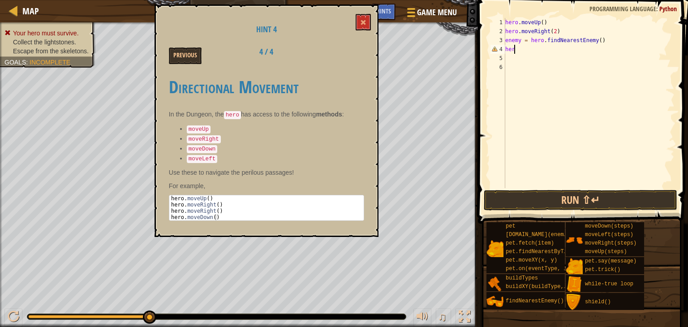
type textarea "h"
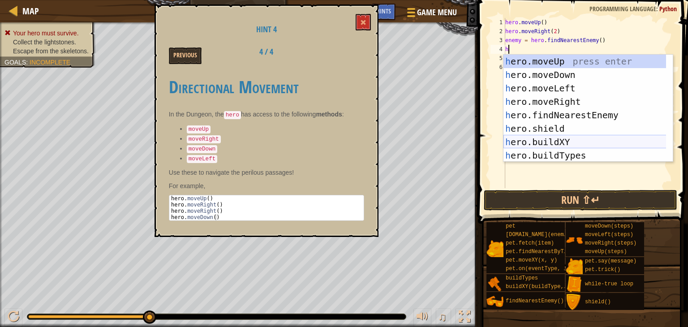
click at [559, 140] on div "h ero.moveUp press enter h ero.moveDown press enter h ero.moveLeft press enter …" at bounding box center [588, 122] width 169 height 134
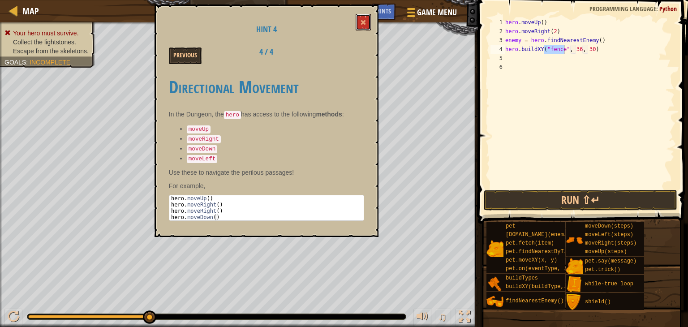
click at [364, 20] on span at bounding box center [363, 22] width 6 height 6
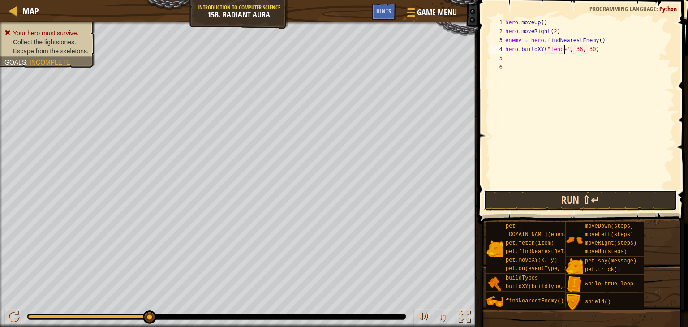
click at [504, 195] on button "Run ⇧↵" at bounding box center [581, 200] width 194 height 21
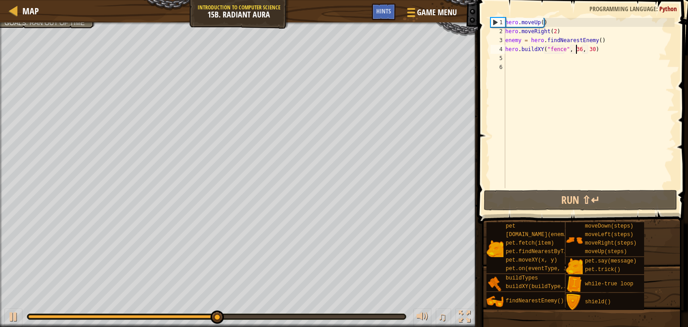
click at [575, 52] on div "hero . moveUp ( ) hero . moveRight ( 2 ) enemy = hero . findNearestEnemy ( ) he…" at bounding box center [589, 112] width 171 height 188
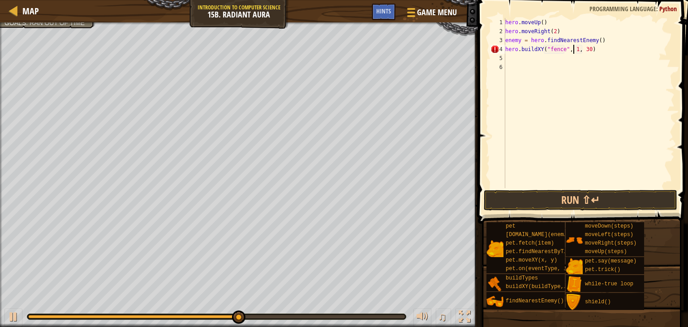
scroll to position [4, 5]
click at [550, 192] on button "Run ⇧↵" at bounding box center [581, 200] width 194 height 21
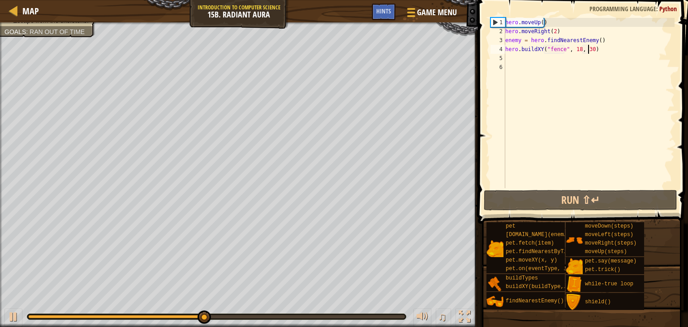
click at [588, 52] on div "hero . moveUp ( ) hero . moveRight ( 2 ) enemy = hero . findNearestEnemy ( ) he…" at bounding box center [589, 112] width 171 height 188
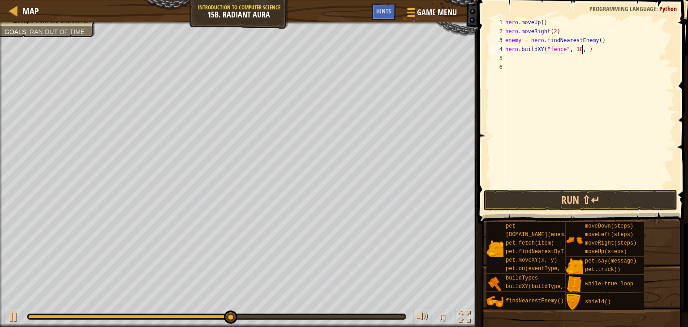
scroll to position [4, 6]
click at [537, 199] on button "Run ⇧↵" at bounding box center [581, 200] width 194 height 21
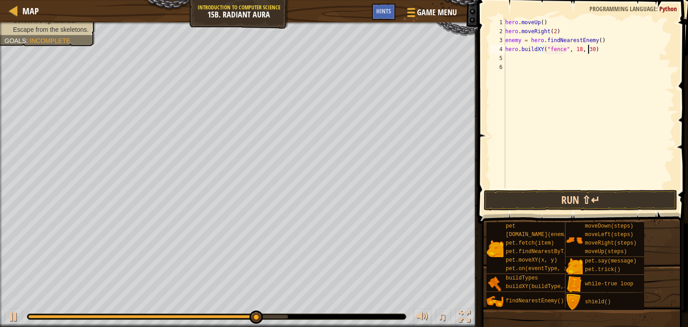
type textarea "hero.buildXY("fence", 18, 30)"
click at [532, 203] on button "Run ⇧↵" at bounding box center [581, 200] width 194 height 21
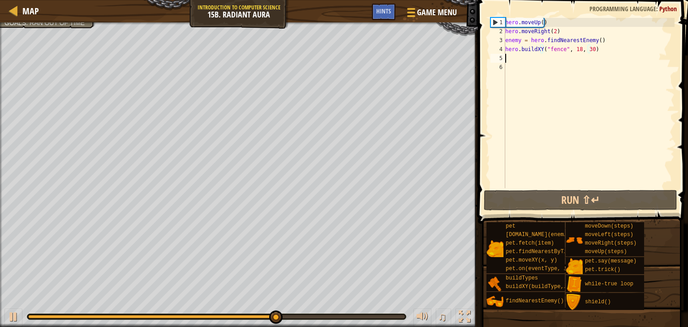
click at [516, 60] on div "hero . moveUp ( ) hero . moveRight ( 2 ) enemy = hero . findNearestEnemy ( ) he…" at bounding box center [589, 112] width 171 height 188
type textarea "h"
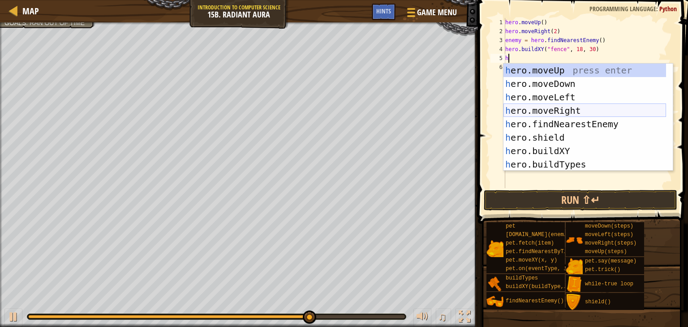
click at [550, 108] on div "h ero.moveUp press enter h ero.moveDown press enter h ero.moveLeft press enter …" at bounding box center [585, 131] width 163 height 134
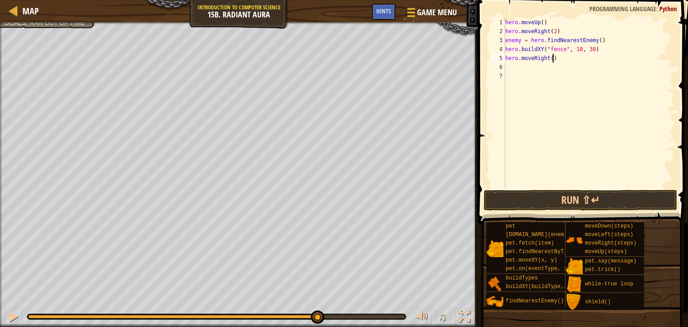
click at [555, 61] on div "hero . moveUp ( ) hero . moveRight ( 2 ) enemy = hero . findNearestEnemy ( ) he…" at bounding box center [589, 112] width 171 height 188
type textarea "hero.moveRight(2)"
click at [537, 199] on button "Run ⇧↵" at bounding box center [581, 200] width 194 height 21
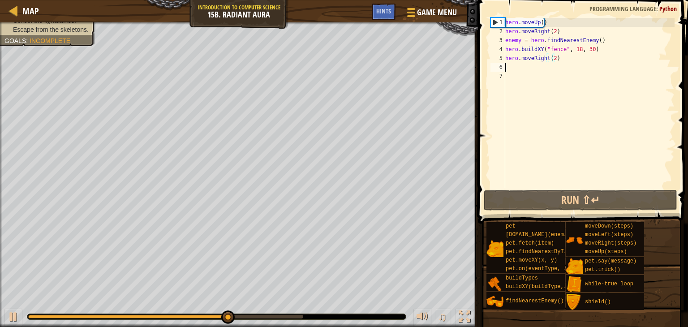
click at [507, 65] on div "hero . moveUp ( ) hero . moveRight ( 2 ) enemy = hero . findNearestEnemy ( ) he…" at bounding box center [589, 112] width 171 height 188
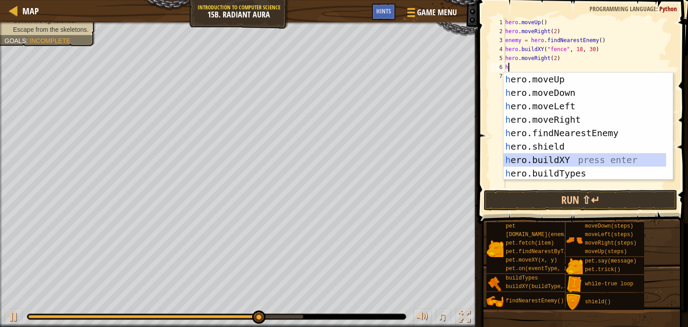
click at [515, 160] on div "h ero.moveUp press enter h ero.moveDown press enter h ero.moveLeft press enter …" at bounding box center [585, 140] width 163 height 134
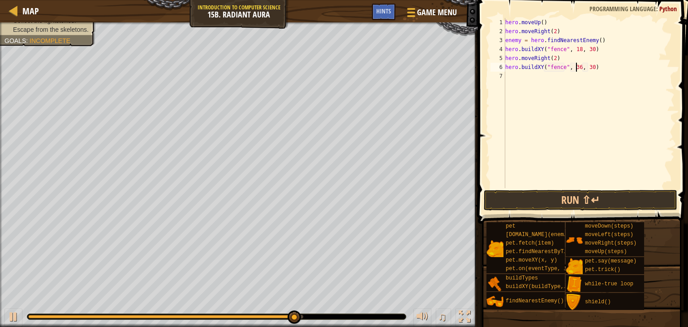
click at [576, 70] on div "hero . moveUp ( ) hero . moveRight ( 2 ) enemy = hero . findNearestEnemy ( ) he…" at bounding box center [589, 112] width 171 height 188
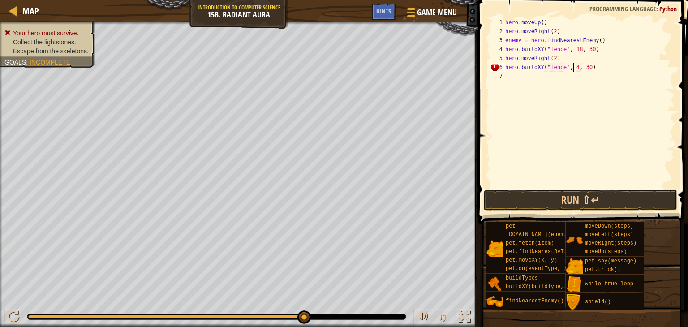
scroll to position [4, 5]
type textarea "hero.buildXY("fence", 40, 30)"
click at [589, 201] on button "Run ⇧↵" at bounding box center [581, 200] width 194 height 21
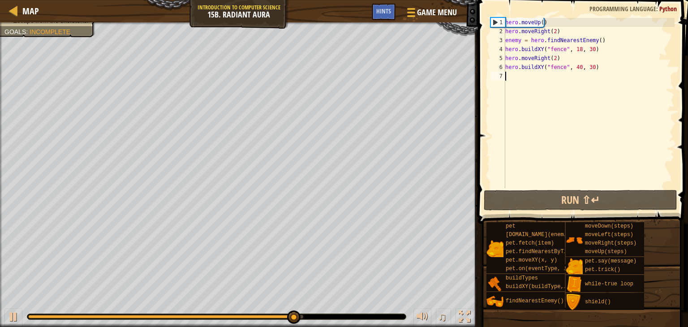
click at [516, 78] on div "hero . moveUp ( ) hero . moveRight ( 2 ) enemy = hero . findNearestEnemy ( ) he…" at bounding box center [589, 112] width 171 height 188
type textarea "h"
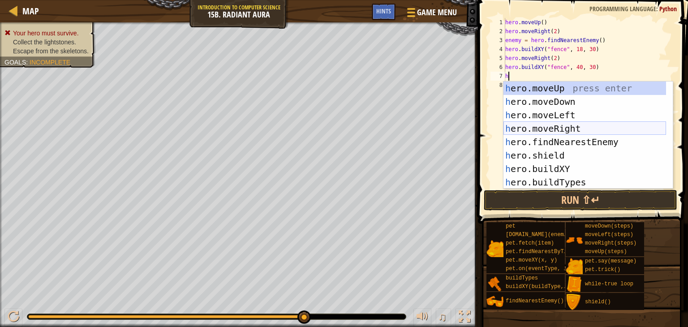
click at [559, 131] on div "h ero.moveUp press enter h ero.moveDown press enter h ero.moveLeft press enter …" at bounding box center [585, 149] width 163 height 134
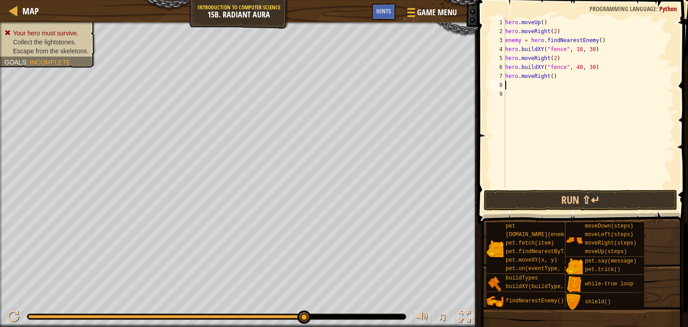
type textarea "h"
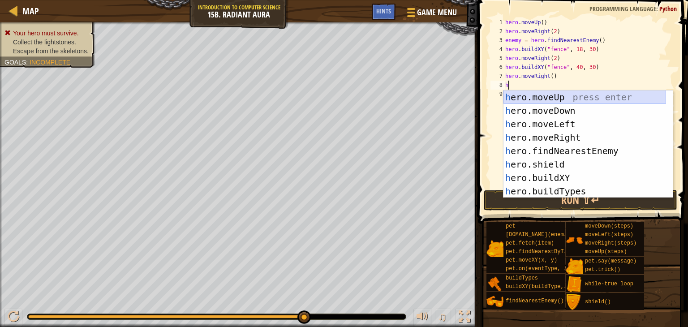
click at [570, 93] on div "h ero.moveUp press enter h ero.moveDown press enter h ero.moveLeft press enter …" at bounding box center [585, 157] width 163 height 134
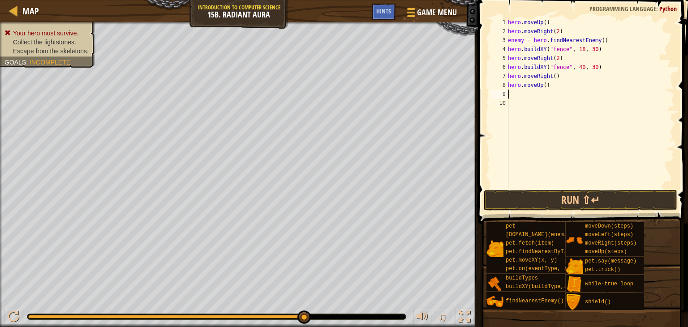
type textarea "h"
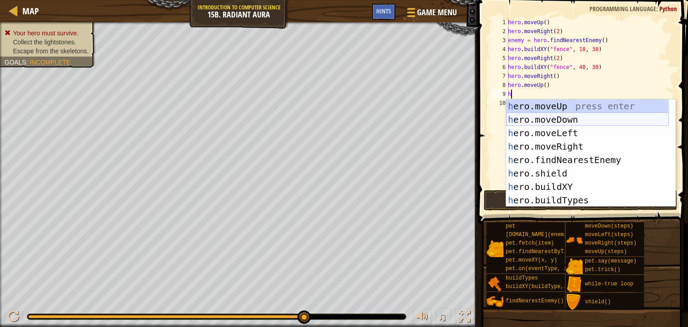
click at [521, 122] on div "h ero.moveUp press enter h ero.moveDown press enter h ero.moveLeft press enter …" at bounding box center [587, 166] width 163 height 134
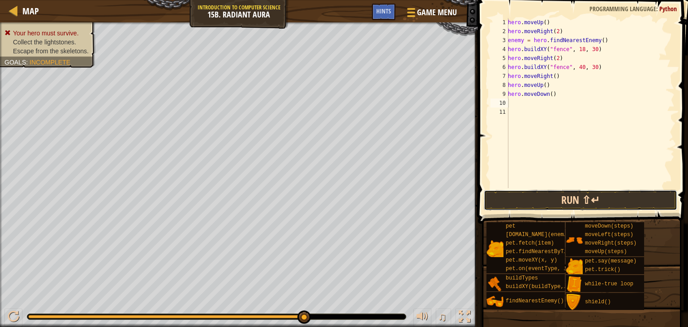
click at [528, 204] on button "Run ⇧↵" at bounding box center [581, 200] width 194 height 21
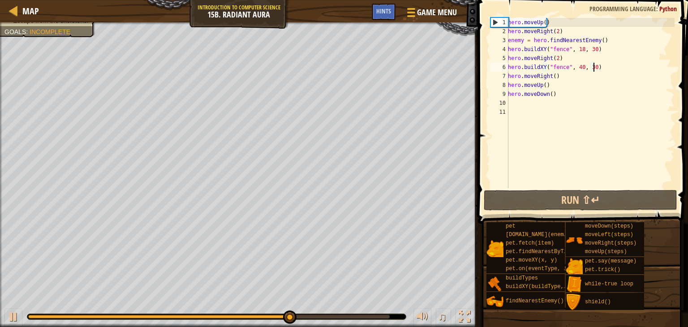
click at [598, 69] on div "hero . moveUp ( ) hero . moveRight ( 2 ) enemy = hero . findNearestEnemy ( ) he…" at bounding box center [590, 112] width 168 height 188
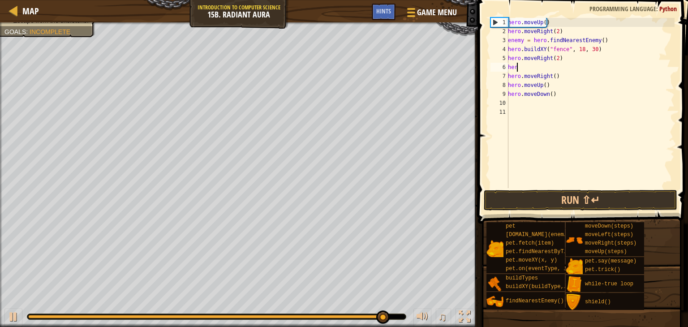
type textarea "h"
type textarea "hero.moveRight(2)"
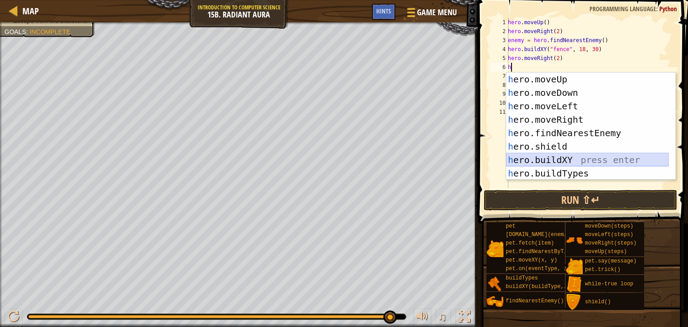
click at [555, 158] on div "h ero.moveUp press enter h ero.moveDown press enter h ero.moveLeft press enter …" at bounding box center [587, 140] width 163 height 134
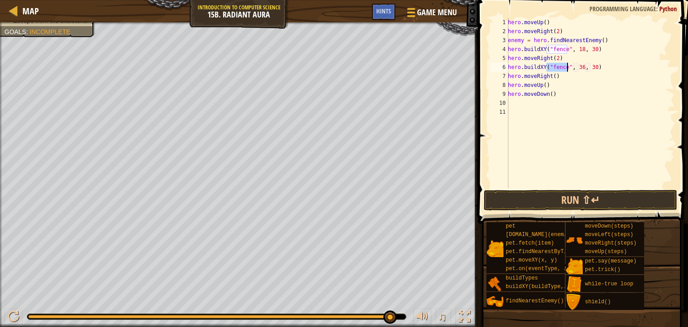
click at [576, 67] on div "hero . moveUp ( ) hero . moveRight ( 2 ) enemy = hero . findNearestEnemy ( ) he…" at bounding box center [590, 112] width 168 height 188
click at [589, 70] on div "hero . moveUp ( ) hero . moveRight ( 2 ) enemy = hero . findNearestEnemy ( ) he…" at bounding box center [590, 112] width 168 height 188
click at [591, 70] on div "hero . moveUp ( ) hero . moveRight ( 2 ) enemy = hero . findNearestEnemy ( ) he…" at bounding box center [590, 112] width 168 height 188
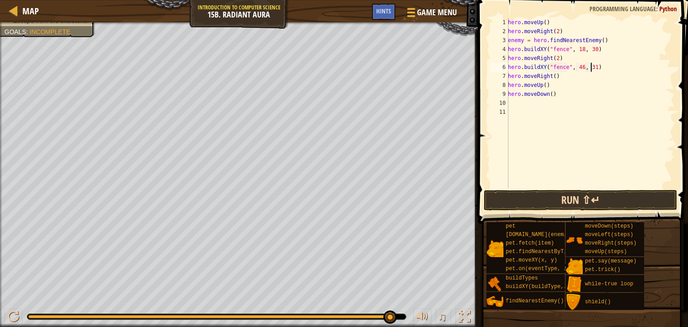
type textarea "hero.buildXY("fence", 46, 31)"
click at [545, 200] on button "Run ⇧↵" at bounding box center [581, 200] width 194 height 21
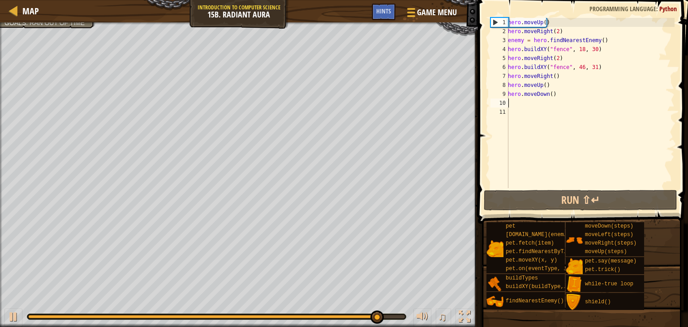
click at [516, 105] on div "hero . moveUp ( ) hero . moveRight ( 2 ) enemy = hero . findNearestEnemy ( ) he…" at bounding box center [590, 112] width 168 height 188
type textarea "h"
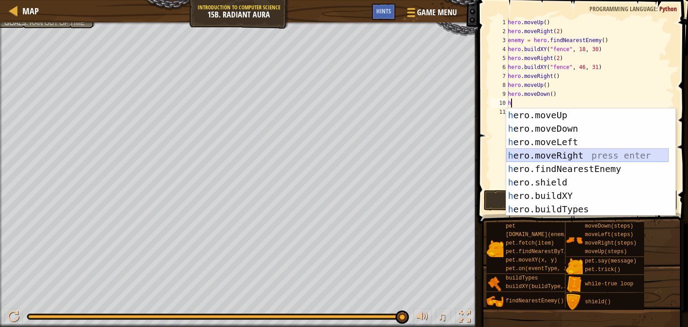
click at [530, 155] on div "h ero.moveUp press enter h ero.moveDown press enter h ero.moveLeft press enter …" at bounding box center [587, 175] width 163 height 134
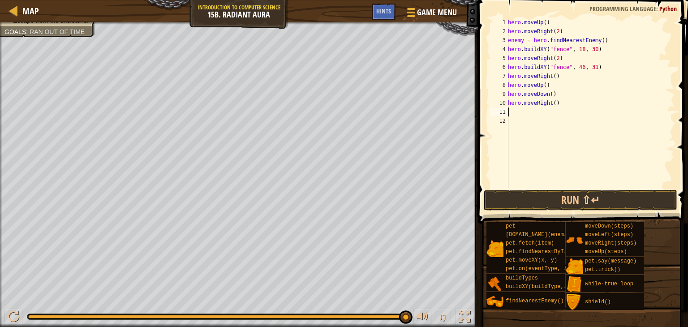
click at [557, 105] on div "hero . moveUp ( ) hero . moveRight ( 2 ) enemy = hero . findNearestEnemy ( ) he…" at bounding box center [590, 112] width 168 height 188
click at [528, 199] on button "Run ⇧↵" at bounding box center [581, 200] width 194 height 21
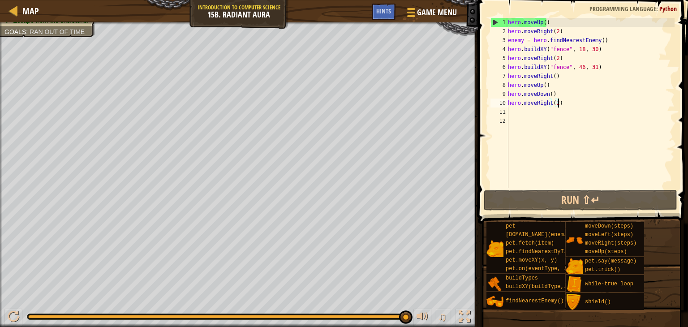
scroll to position [4, 3]
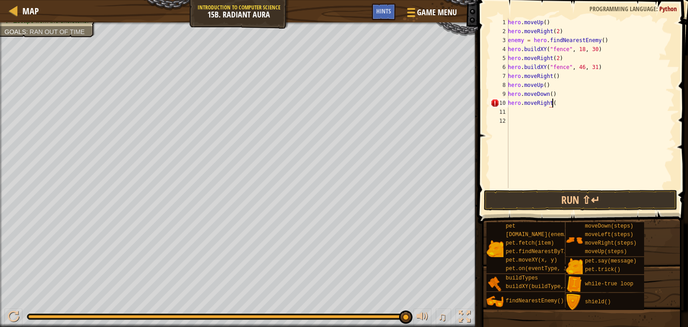
type textarea "hero.moveRight()"
click at [513, 108] on div "hero . moveUp ( ) hero . moveRight ( 2 ) enemy = hero . findNearestEnemy ( ) he…" at bounding box center [590, 112] width 168 height 188
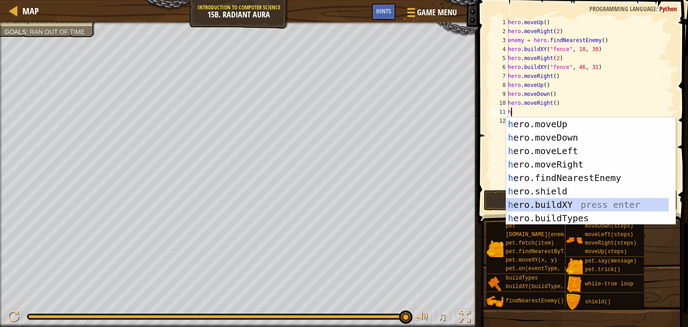
click at [544, 210] on div "h ero.moveUp press enter h ero.moveDown press enter h ero.moveLeft press enter …" at bounding box center [587, 184] width 163 height 134
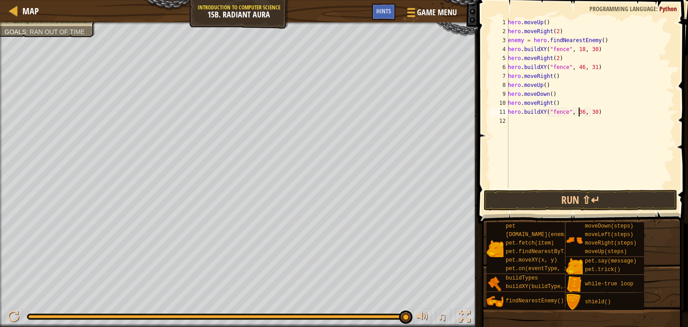
click at [579, 115] on div "hero . moveUp ( ) hero . moveRight ( 2 ) enemy = hero . findNearestEnemy ( ) he…" at bounding box center [590, 112] width 168 height 188
type textarea "hero.buildXY("fence", 66, 30)"
click at [521, 124] on div "hero . moveUp ( ) hero . moveRight ( 2 ) enemy = hero . findNearestEnemy ( ) he…" at bounding box center [590, 112] width 168 height 188
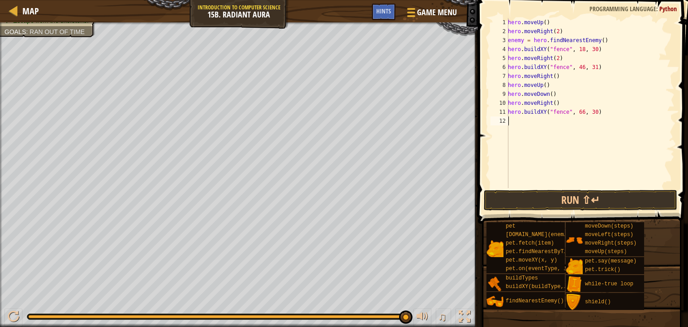
type textarea "h"
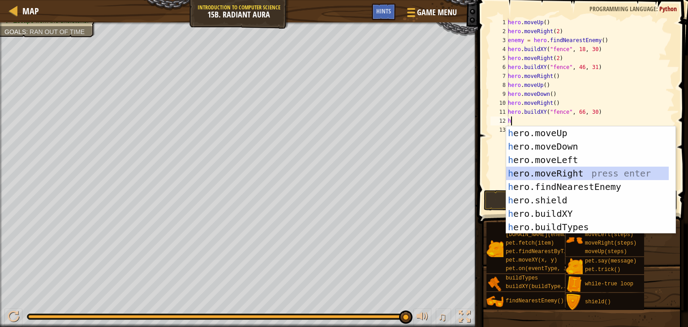
click at [538, 180] on div "h ero.moveUp press enter h ero.moveDown press enter h ero.moveLeft press enter …" at bounding box center [587, 193] width 163 height 134
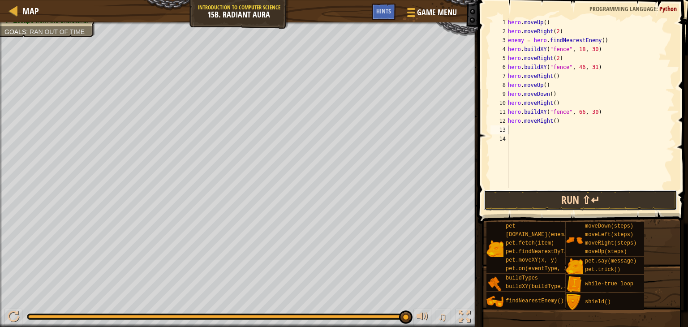
click at [534, 199] on button "Run ⇧↵" at bounding box center [581, 200] width 194 height 21
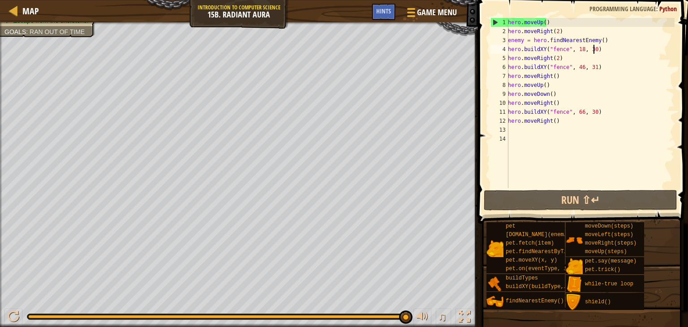
click at [595, 51] on div "hero . moveUp ( ) hero . moveRight ( 2 ) enemy = hero . findNearestEnemy ( ) he…" at bounding box center [590, 112] width 168 height 188
type textarea "hero.buildXY("fence", 18, 30)"
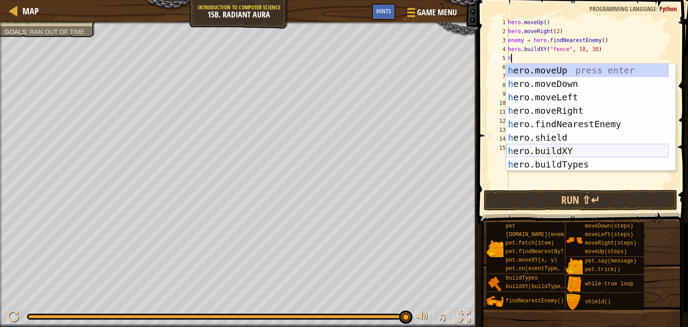
click at [563, 151] on div "h ero.moveUp press enter h ero.moveDown press enter h ero.moveLeft press enter …" at bounding box center [587, 131] width 163 height 134
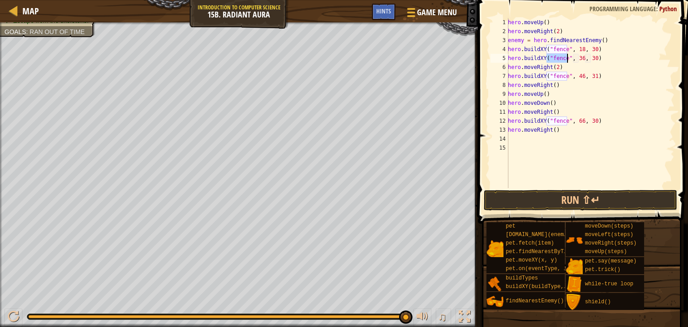
click at [578, 60] on div "hero . moveUp ( ) hero . moveRight ( 2 ) enemy = hero . findNearestEnemy ( ) he…" at bounding box center [590, 112] width 168 height 188
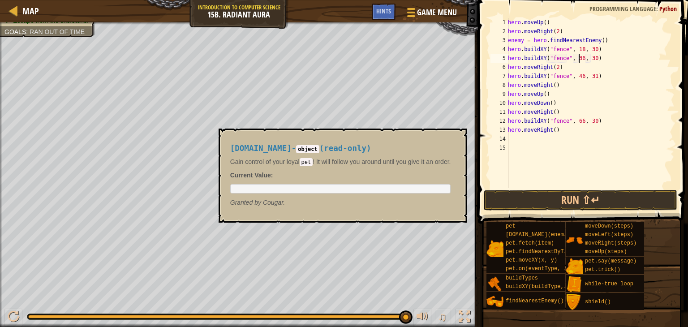
click at [507, 241] on div "Map Introduction to Computer Science 15b. Radiant Aura Game Menu Done Hints 1 ה…" at bounding box center [344, 163] width 688 height 327
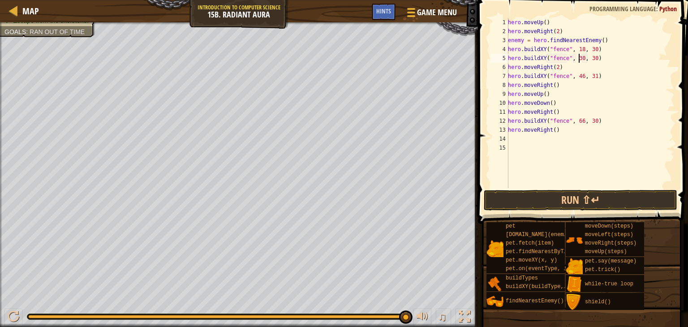
scroll to position [4, 6]
click at [590, 60] on div "hero . moveUp ( ) hero . moveRight ( 2 ) enemy = hero . findNearestEnemy ( ) he…" at bounding box center [590, 112] width 168 height 188
click at [525, 190] on button "Run ⇧↵" at bounding box center [581, 200] width 194 height 21
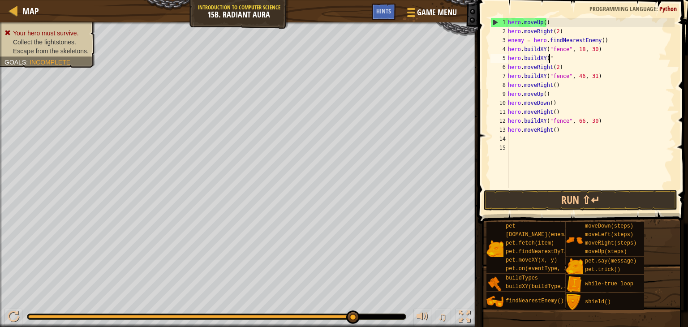
scroll to position [4, 1]
type textarea "h"
type textarea "hero.buildXY("fence", 18, 30)"
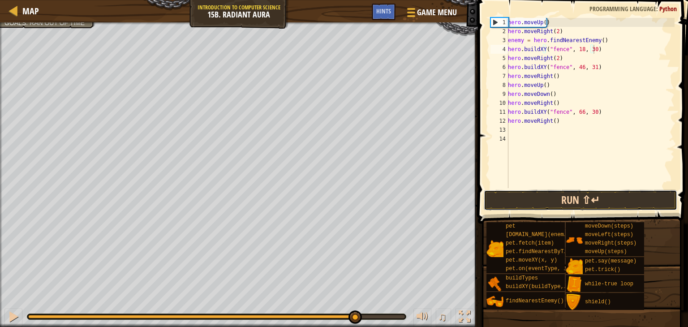
click at [554, 203] on button "Run ⇧↵" at bounding box center [581, 200] width 194 height 21
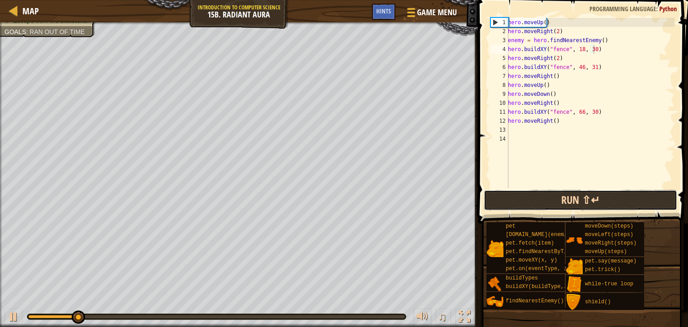
click at [551, 203] on button "Run ⇧↵" at bounding box center [581, 200] width 194 height 21
click at [551, 203] on button "Running" at bounding box center [581, 200] width 194 height 21
click at [551, 204] on button "Running" at bounding box center [581, 200] width 194 height 21
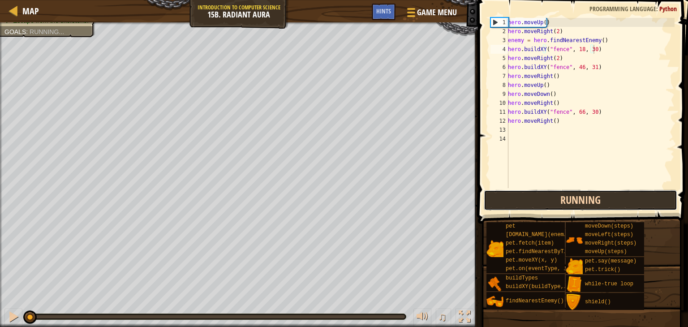
click at [551, 204] on button "Running" at bounding box center [581, 200] width 194 height 21
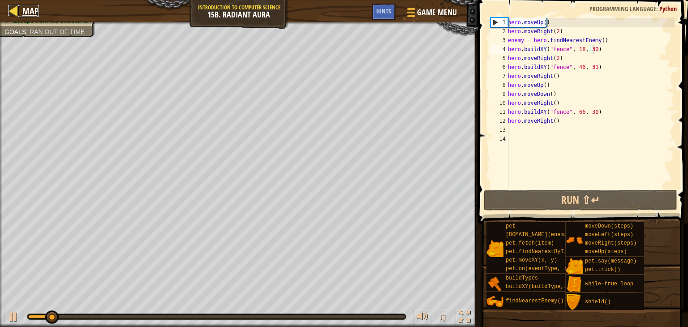
click at [16, 7] on div at bounding box center [13, 10] width 11 height 11
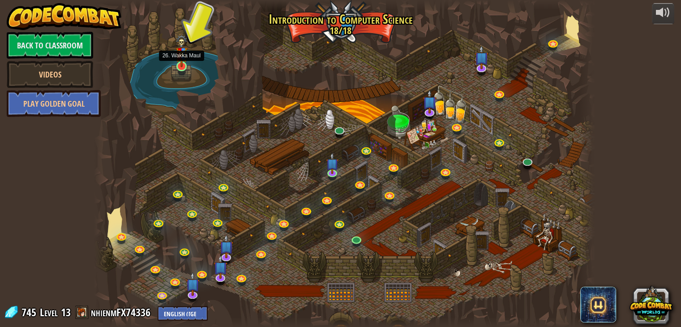
click at [179, 67] on img at bounding box center [182, 50] width 13 height 33
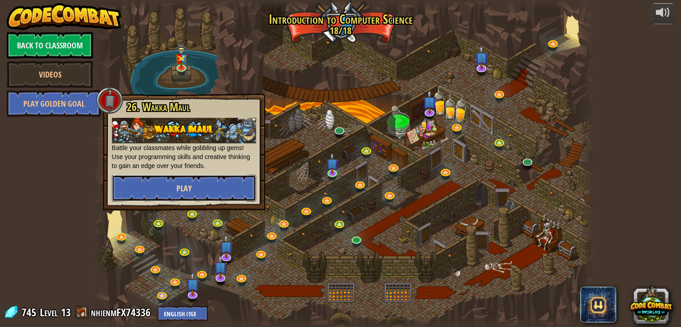
click at [182, 186] on span "Play" at bounding box center [184, 188] width 15 height 11
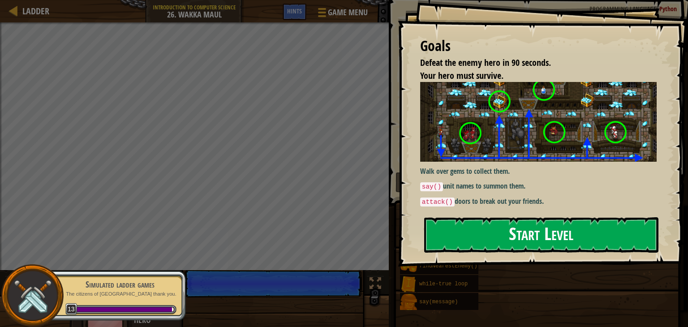
click at [474, 238] on button "Start Level" at bounding box center [541, 234] width 234 height 35
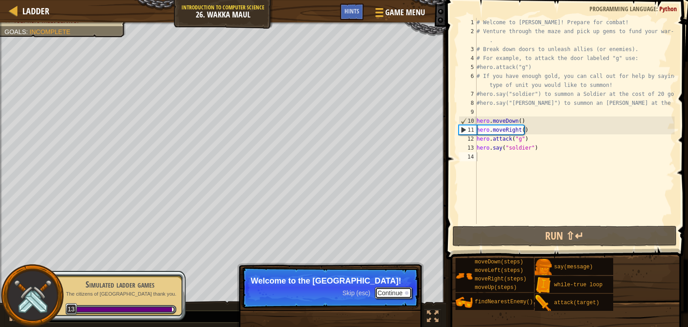
click at [394, 293] on button "Continue" at bounding box center [393, 293] width 37 height 12
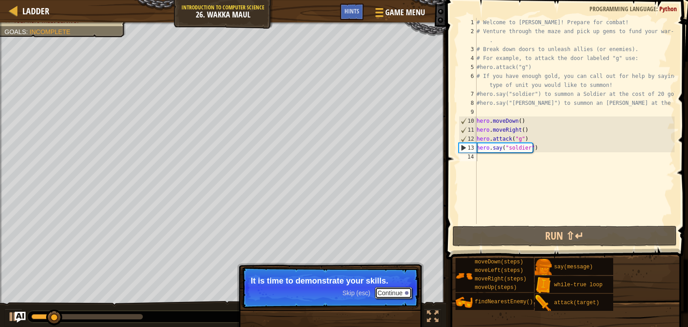
click at [393, 291] on button "Continue" at bounding box center [393, 293] width 37 height 12
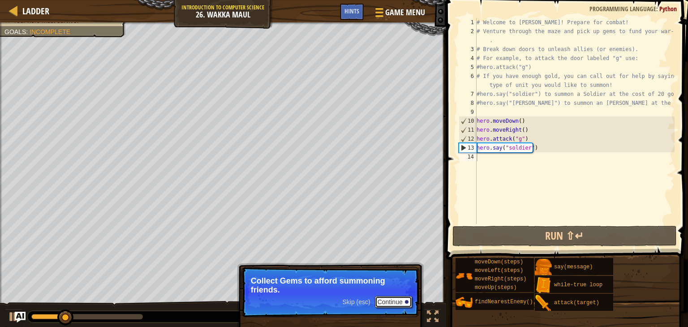
click at [403, 298] on button "Continue" at bounding box center [393, 302] width 37 height 12
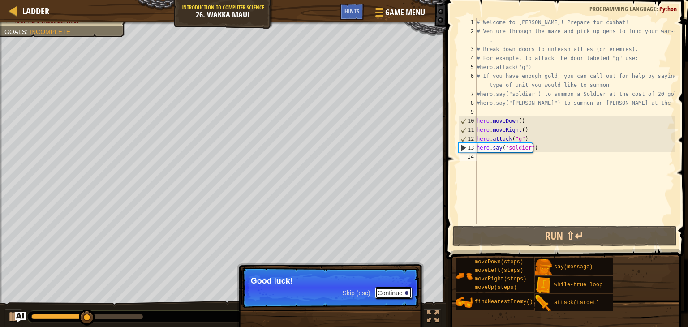
click at [396, 290] on button "Continue" at bounding box center [393, 293] width 37 height 12
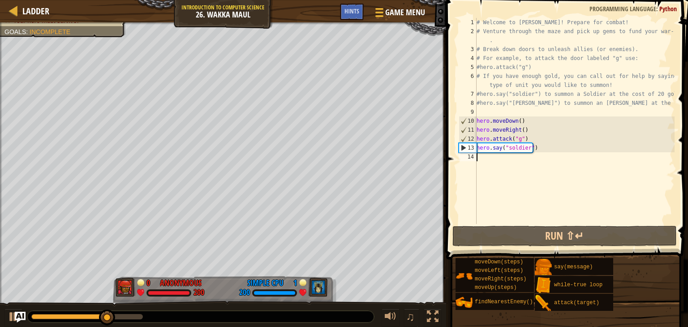
type textarea "h"
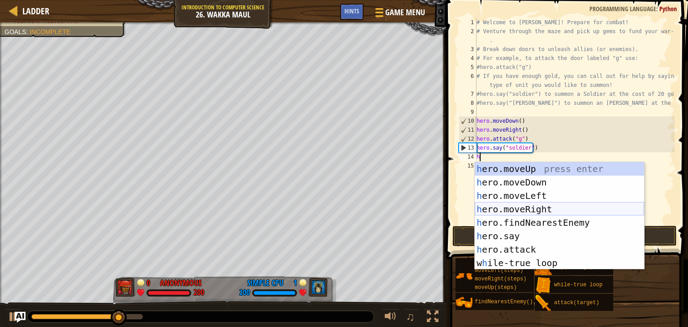
click at [511, 208] on div "h ero.moveUp press enter h ero.moveDown press enter h ero.moveLeft press enter …" at bounding box center [559, 229] width 169 height 134
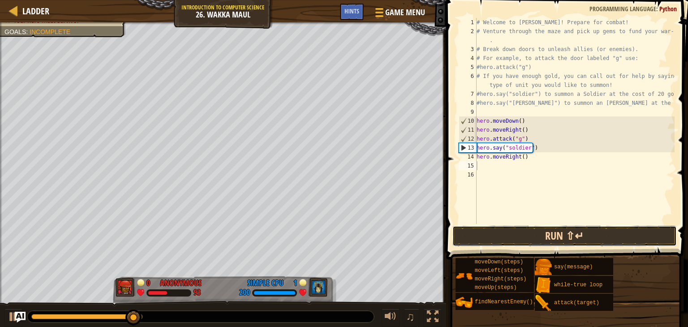
click at [493, 234] on button "Run ⇧↵" at bounding box center [564, 236] width 224 height 21
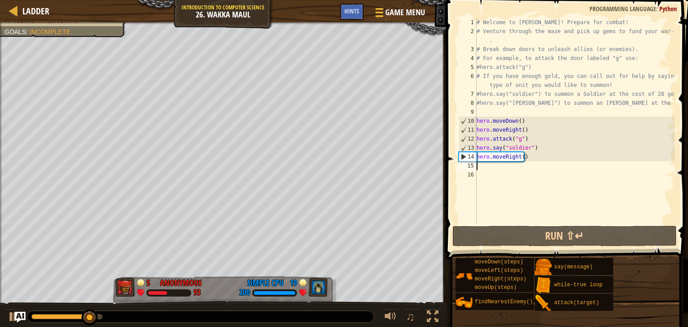
click at [524, 163] on div "# Welcome to [PERSON_NAME]! Prepare for combat! # Venture through the maze and …" at bounding box center [575, 130] width 200 height 224
click at [524, 159] on div "# Welcome to [PERSON_NAME]! Prepare for combat! # Venture through the maze and …" at bounding box center [575, 130] width 200 height 224
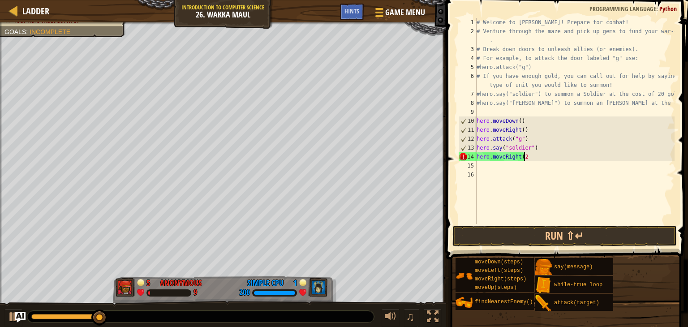
scroll to position [4, 4]
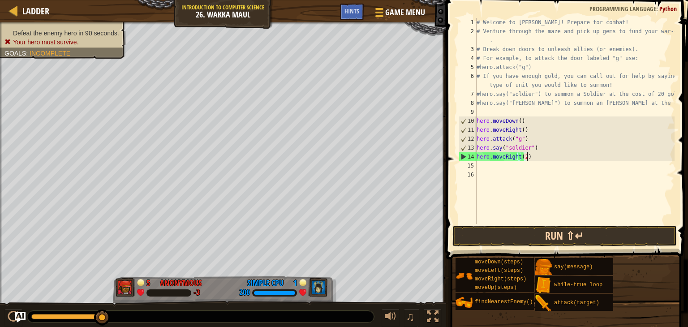
type textarea "hero.moveRight(2)"
click at [502, 238] on button "Run ⇧↵" at bounding box center [564, 236] width 224 height 21
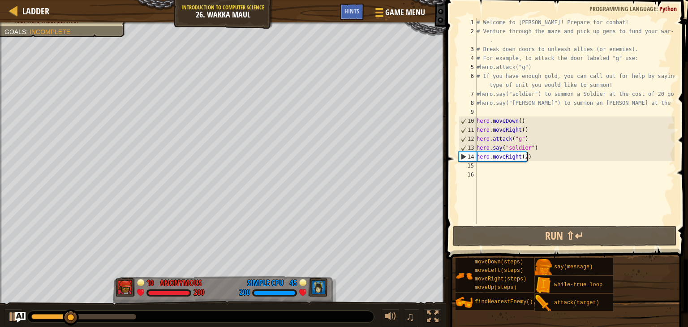
click at [529, 161] on div "# Welcome to [PERSON_NAME]! Prepare for combat! # Venture through the maze and …" at bounding box center [575, 130] width 200 height 224
click at [527, 160] on div "# Welcome to [PERSON_NAME]! Prepare for combat! # Venture through the maze and …" at bounding box center [575, 130] width 200 height 224
type textarea "hero.moveRight(2)"
click at [527, 158] on div "# Welcome to [PERSON_NAME]! Prepare for combat! # Venture through the maze and …" at bounding box center [575, 130] width 200 height 224
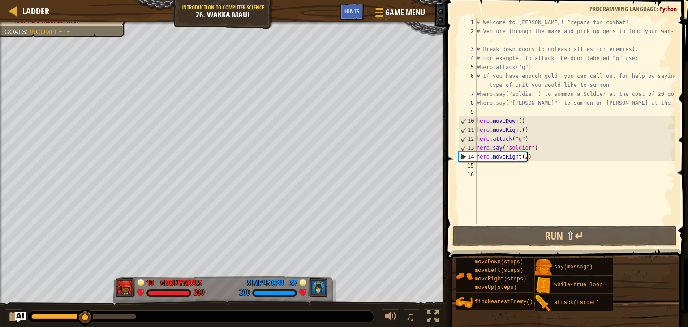
click at [527, 155] on div "# Welcome to [PERSON_NAME]! Prepare for combat! # Venture through the maze and …" at bounding box center [575, 130] width 200 height 224
click at [530, 159] on div "# Welcome to [PERSON_NAME]! Prepare for combat! # Venture through the maze and …" at bounding box center [575, 130] width 200 height 224
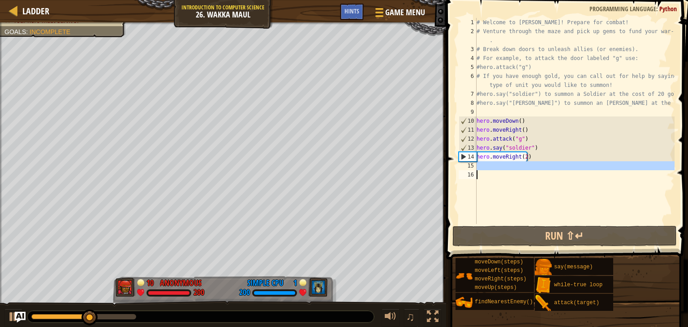
click at [510, 171] on div "# Welcome to [PERSON_NAME]! Prepare for combat! # Venture through the maze and …" at bounding box center [575, 130] width 200 height 224
click at [525, 159] on div "# Welcome to [PERSON_NAME]! Prepare for combat! # Venture through the maze and …" at bounding box center [575, 130] width 200 height 224
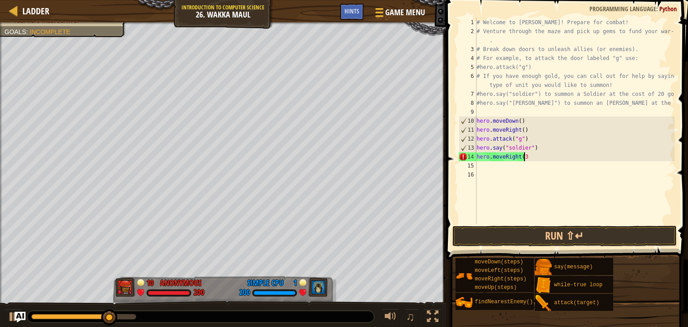
scroll to position [4, 4]
click at [527, 239] on button "Run ⇧↵" at bounding box center [564, 236] width 224 height 21
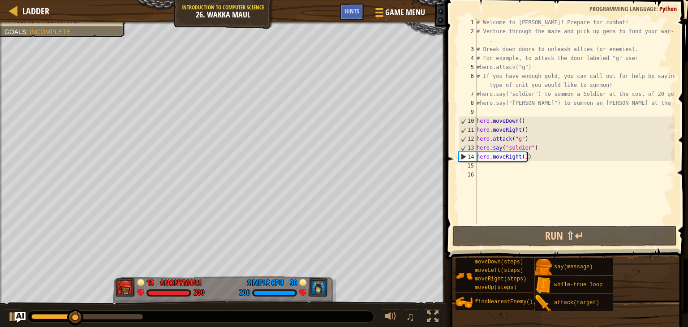
click at [523, 159] on div "# Welcome to [PERSON_NAME]! Prepare for combat! # Venture through the maze and …" at bounding box center [575, 130] width 200 height 224
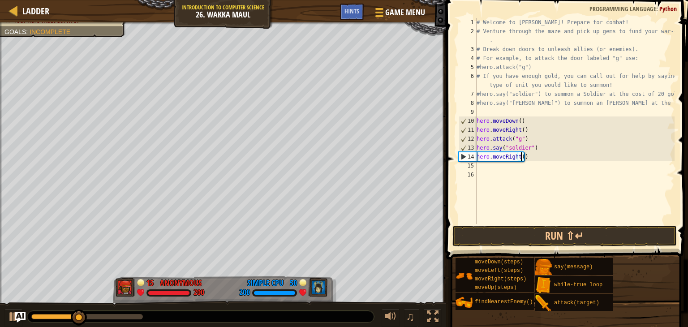
type textarea "hero.moveRight(4)"
click at [482, 172] on div "# Welcome to [PERSON_NAME]! Prepare for combat! # Venture through the maze and …" at bounding box center [575, 130] width 200 height 224
click at [483, 167] on div "# Welcome to [PERSON_NAME]! Prepare for combat! # Venture through the maze and …" at bounding box center [575, 130] width 200 height 224
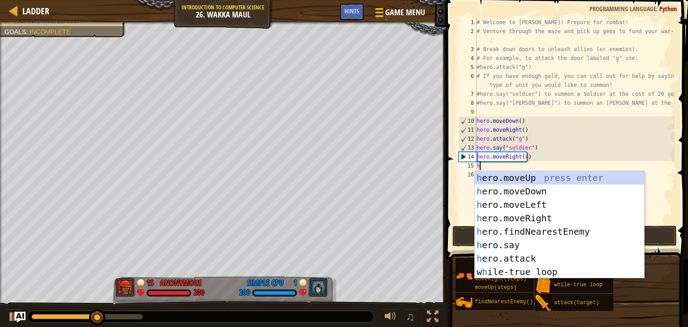
drag, startPoint x: 519, startPoint y: 169, endPoint x: 519, endPoint y: 174, distance: 4.9
click at [519, 174] on div "# Welcome to [PERSON_NAME]! Prepare for combat! # Venture through the maze and …" at bounding box center [575, 130] width 200 height 224
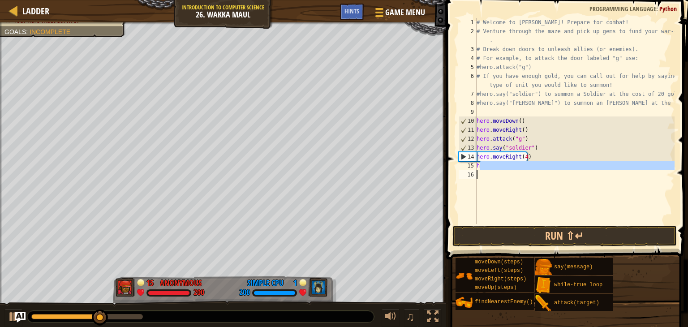
type textarea "h"
click at [486, 171] on div "# Welcome to [PERSON_NAME]! Prepare for combat! # Venture through the maze and …" at bounding box center [575, 121] width 200 height 206
click at [483, 170] on div "# Welcome to [PERSON_NAME]! Prepare for combat! # Venture through the maze and …" at bounding box center [575, 130] width 200 height 224
drag, startPoint x: 482, startPoint y: 169, endPoint x: 484, endPoint y: 164, distance: 4.7
click at [482, 167] on div "# Welcome to [PERSON_NAME]! Prepare for combat! # Venture through the maze and …" at bounding box center [575, 130] width 200 height 224
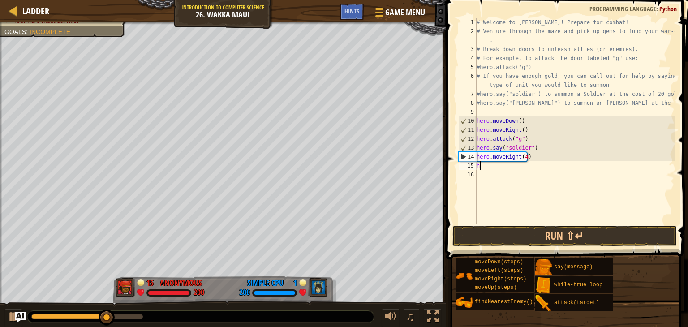
type textarea "he"
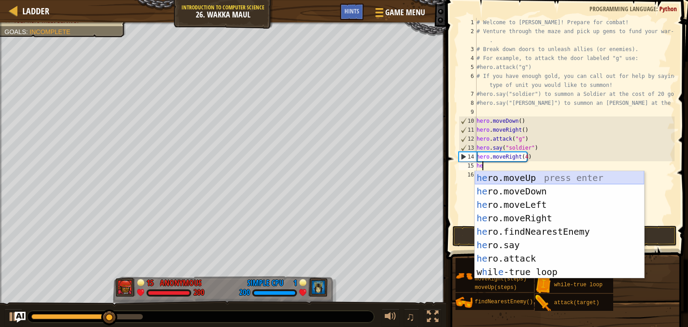
click at [503, 179] on div "he ro.moveUp press enter he ro.moveDown press enter he ro.moveLeft press enter …" at bounding box center [559, 238] width 169 height 134
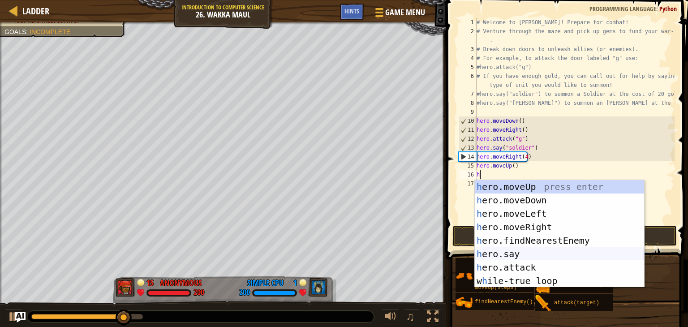
click at [518, 250] on div "h ero.moveUp press enter h ero.moveDown press enter h ero.moveLeft press enter …" at bounding box center [559, 247] width 169 height 134
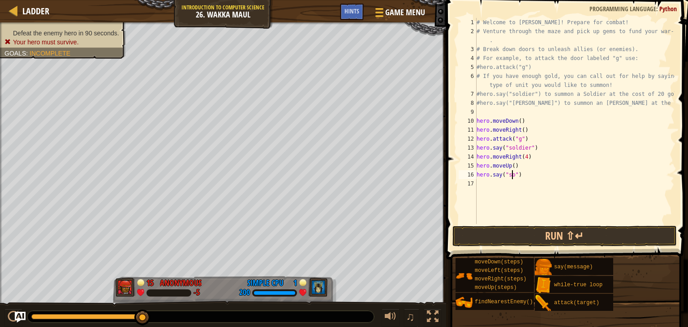
scroll to position [4, 3]
type textarea "hero.say("soldier")"
click at [481, 185] on div "# Welcome to [PERSON_NAME]! Prepare for combat! # Venture through the maze and …" at bounding box center [575, 130] width 200 height 224
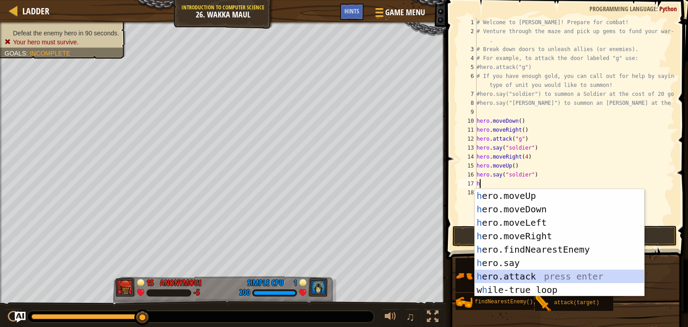
click at [501, 278] on div "h ero.moveUp press enter h ero.moveDown press enter h ero.moveLeft press enter …" at bounding box center [559, 256] width 169 height 134
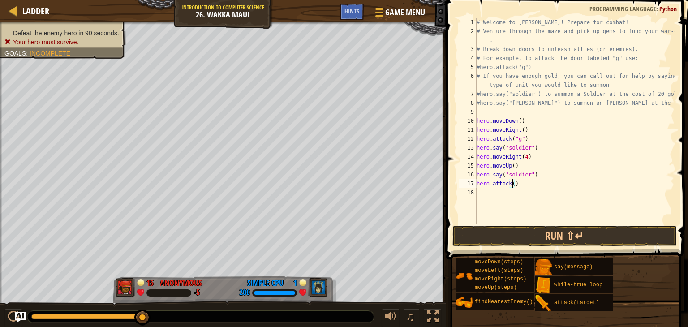
scroll to position [4, 3]
click at [550, 174] on div "# Welcome to [PERSON_NAME]! Prepare for combat! # Venture through the maze and …" at bounding box center [575, 130] width 200 height 224
click at [530, 232] on button "Run ⇧↵" at bounding box center [564, 236] width 224 height 21
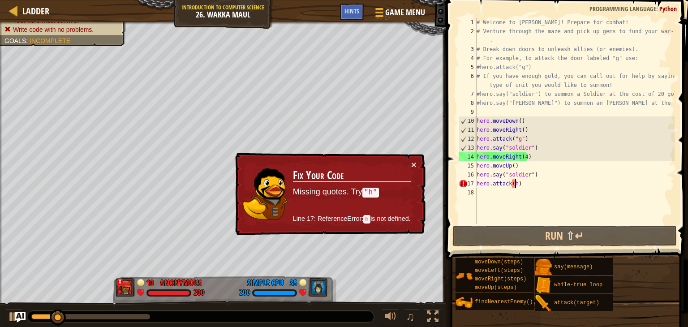
click at [515, 185] on div "# Welcome to [PERSON_NAME]! Prepare for combat! # Venture through the maze and …" at bounding box center [575, 130] width 200 height 224
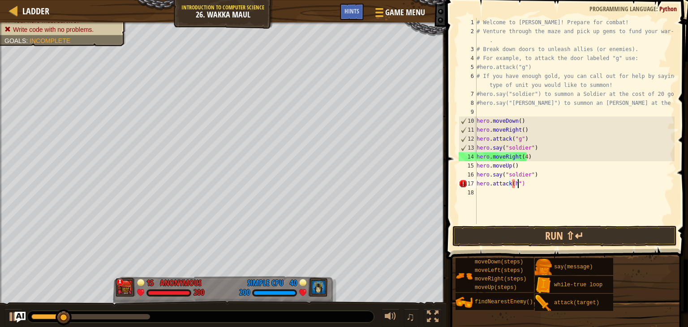
scroll to position [4, 3]
click at [511, 188] on div "# Welcome to [PERSON_NAME]! Prepare for combat! # Venture through the maze and …" at bounding box center [575, 130] width 200 height 224
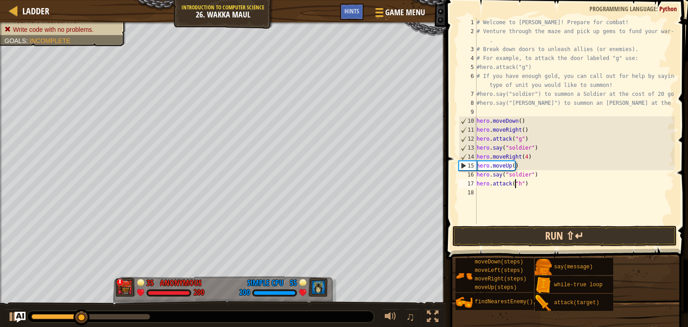
type textarea "hero.attack("h")"
click at [495, 231] on button "Run ⇧↵" at bounding box center [564, 236] width 224 height 21
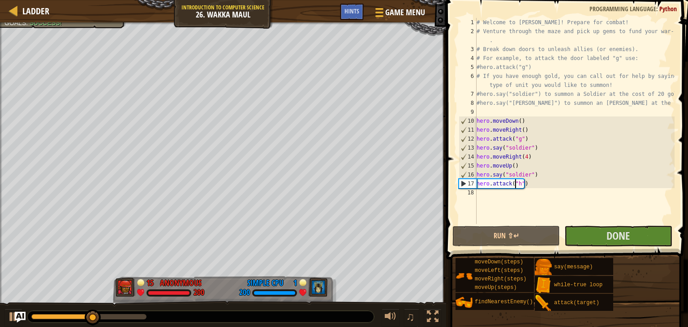
click at [484, 195] on div "# Welcome to [PERSON_NAME]! Prepare for combat! # Venture through the maze and …" at bounding box center [575, 130] width 200 height 224
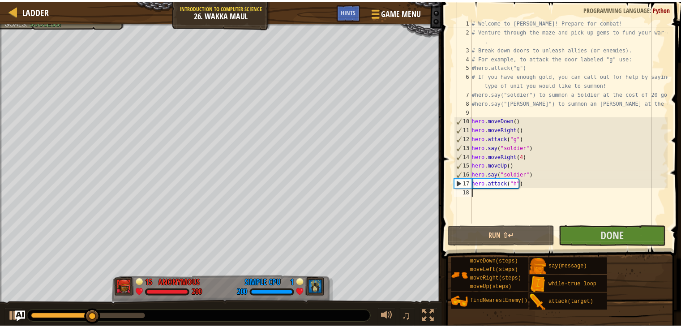
scroll to position [4, 0]
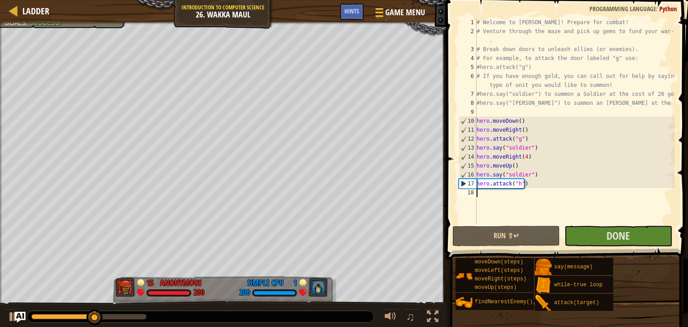
type textarea "h"
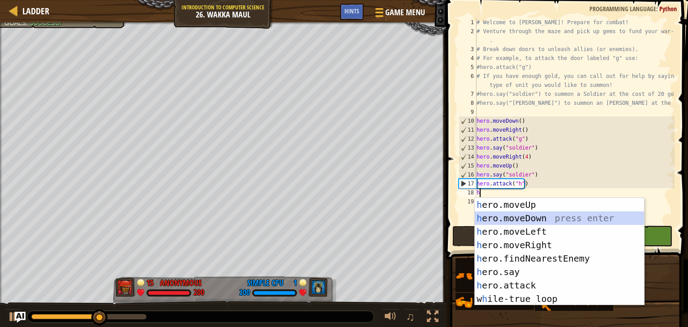
click at [488, 219] on div "h ero.moveUp press enter h ero.moveDown press enter h ero.moveLeft press enter …" at bounding box center [559, 265] width 169 height 134
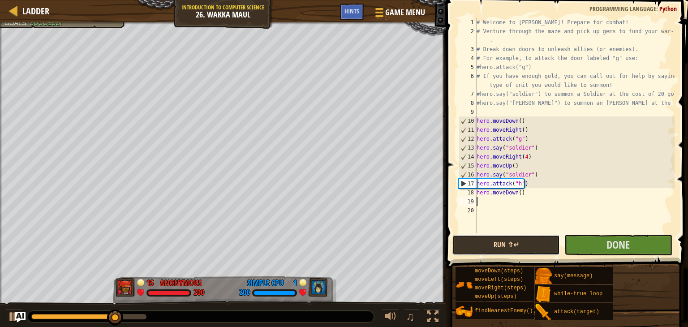
click at [539, 249] on button "Run ⇧↵" at bounding box center [506, 245] width 108 height 21
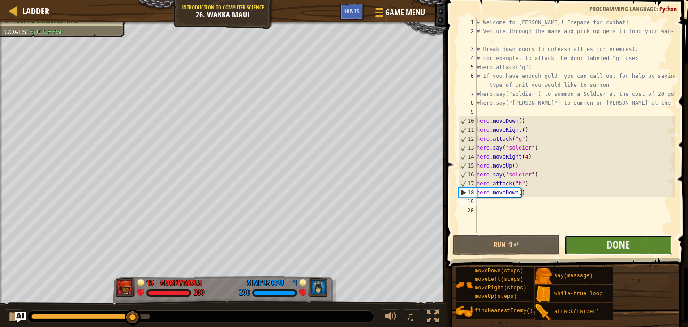
click at [603, 241] on button "Done" at bounding box center [618, 245] width 108 height 21
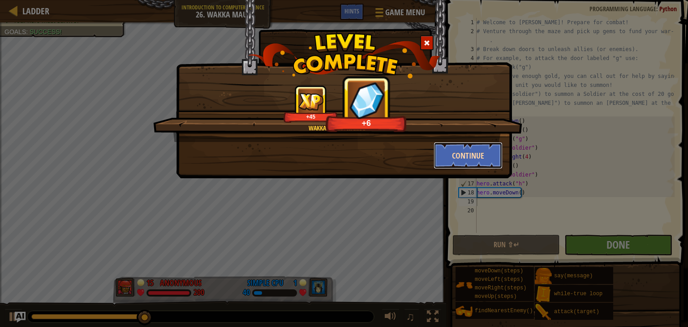
click at [474, 162] on button "Continue" at bounding box center [468, 155] width 69 height 27
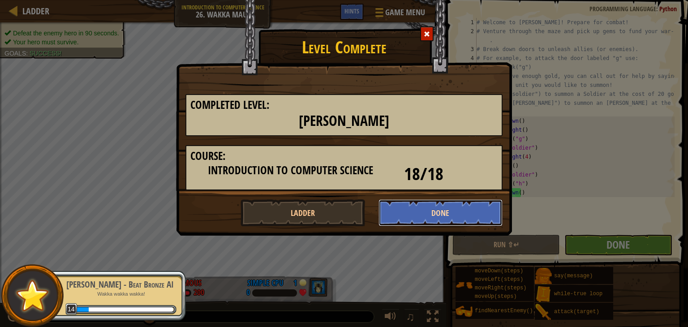
click at [383, 203] on button "Done" at bounding box center [441, 212] width 125 height 27
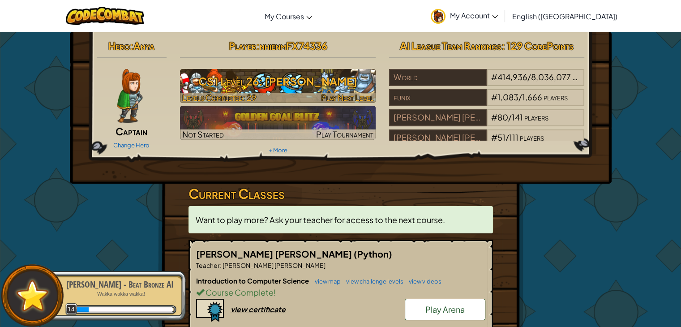
click at [293, 94] on div at bounding box center [278, 98] width 196 height 10
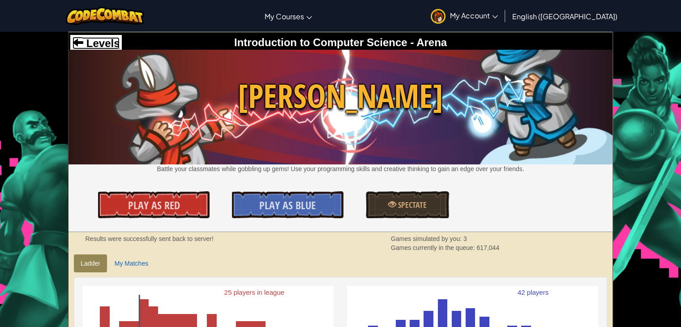
click at [93, 37] on span "Levels" at bounding box center [101, 43] width 36 height 12
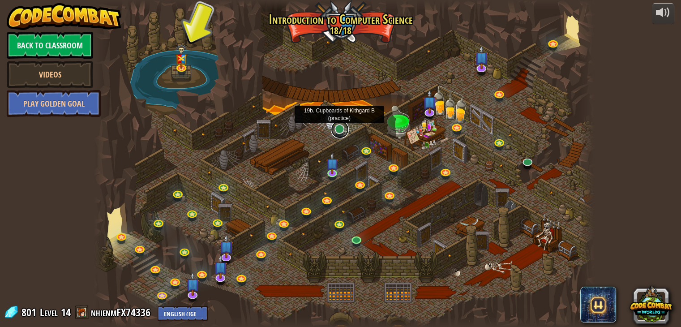
click at [340, 130] on link at bounding box center [340, 130] width 18 height 18
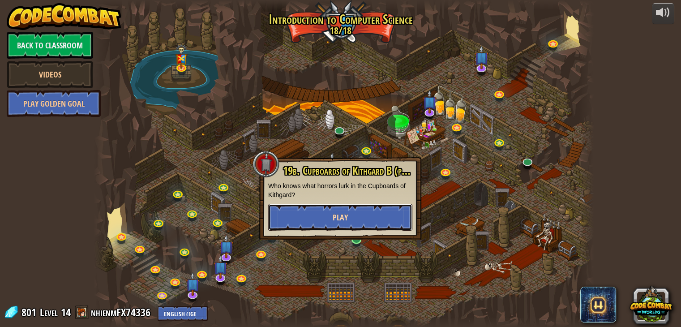
click at [344, 211] on button "Play" at bounding box center [340, 217] width 144 height 27
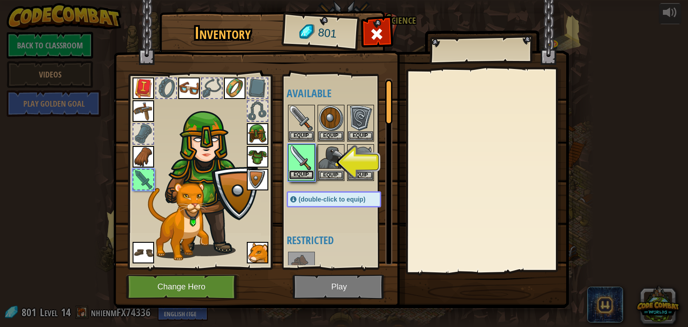
click at [301, 174] on button "Equip" at bounding box center [301, 174] width 25 height 9
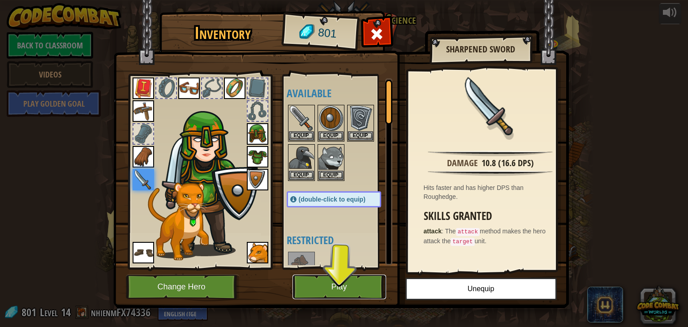
click at [324, 280] on button "Play" at bounding box center [340, 287] width 94 height 25
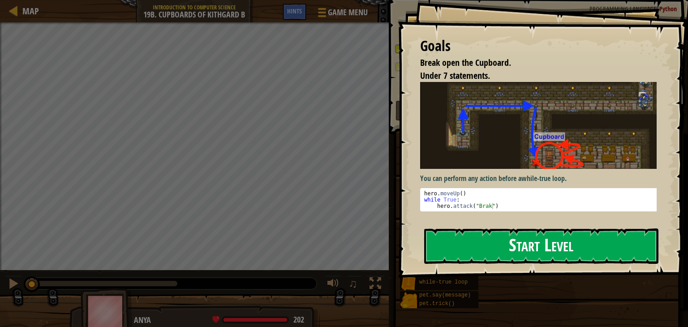
click at [476, 245] on button "Start Level" at bounding box center [541, 245] width 234 height 35
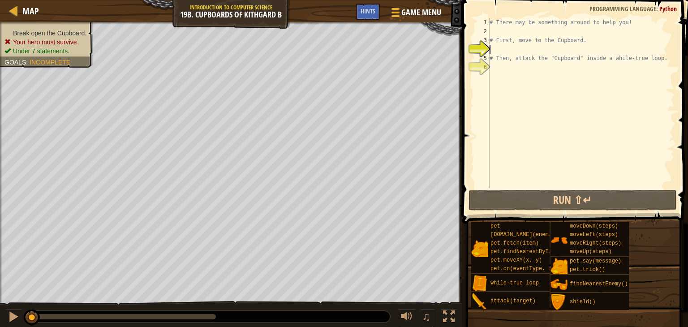
click at [490, 27] on div "# There may be something around to help you! # First, move to the Cupboard. # T…" at bounding box center [581, 112] width 187 height 188
type textarea "h"
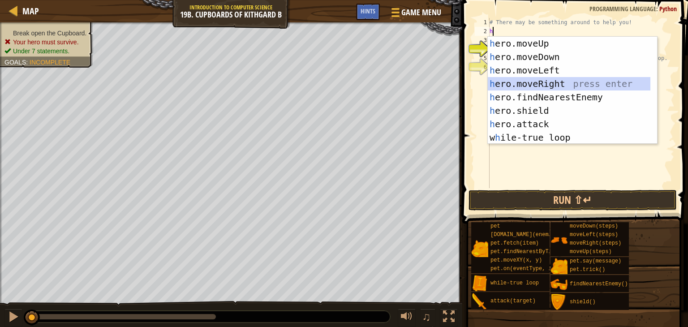
click at [521, 85] on div "h ero.moveUp press enter h ero.moveDown press enter h ero.moveLeft press enter …" at bounding box center [569, 104] width 163 height 134
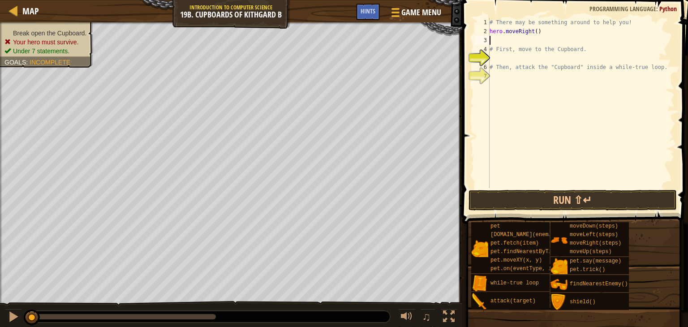
type textarea "h"
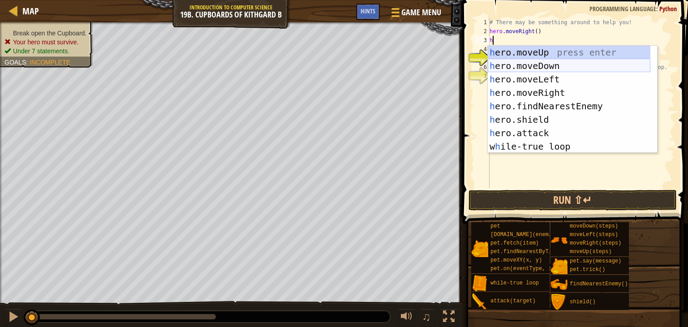
click at [541, 65] on div "h ero.moveUp press enter h ero.moveDown press enter h ero.moveLeft press enter …" at bounding box center [569, 113] width 163 height 134
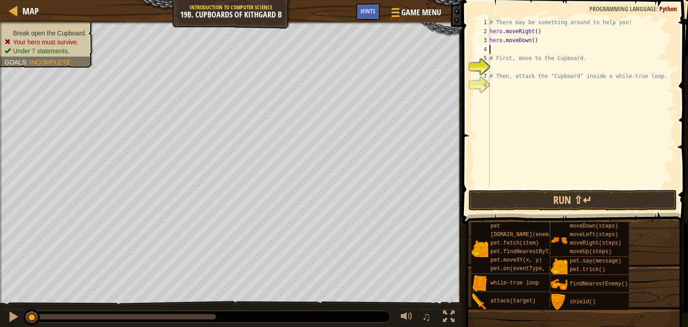
type textarea "h"
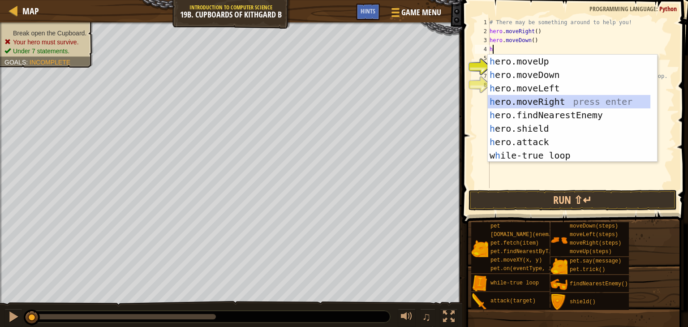
click at [542, 100] on div "h ero.moveUp press enter h ero.moveDown press enter h ero.moveLeft press enter …" at bounding box center [569, 122] width 163 height 134
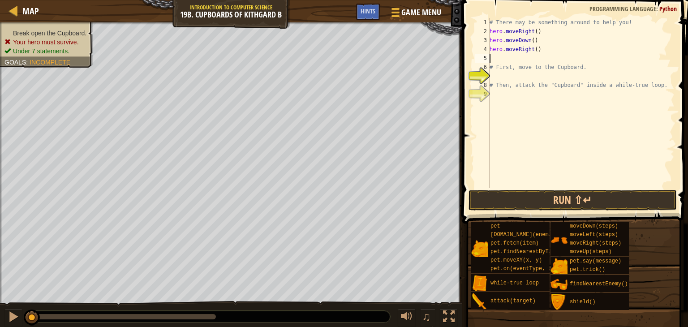
type textarea "h"
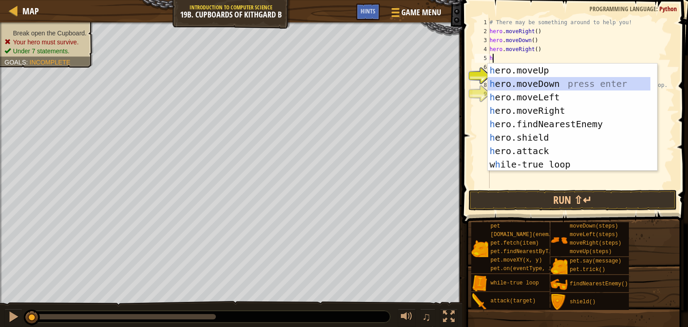
click at [554, 84] on div "h ero.moveUp press enter h ero.moveDown press enter h ero.moveLeft press enter …" at bounding box center [569, 131] width 163 height 134
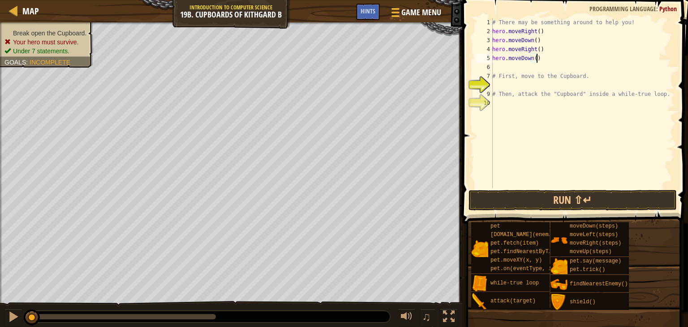
click at [538, 57] on div "# There may be something around to help you! hero . moveRight ( ) hero . moveDo…" at bounding box center [583, 112] width 184 height 188
click at [534, 202] on button "Run ⇧↵" at bounding box center [573, 200] width 209 height 21
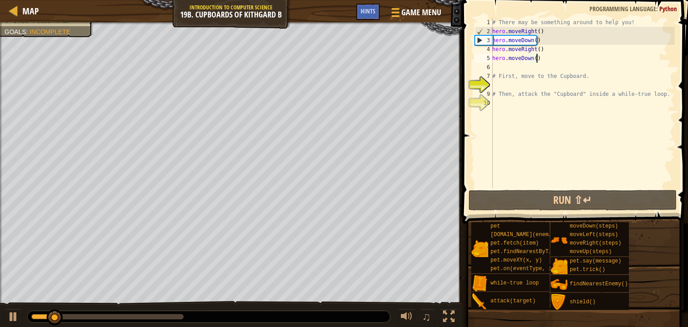
click at [534, 57] on div "# There may be something around to help you! hero . moveRight ( ) hero . moveDo…" at bounding box center [583, 112] width 184 height 188
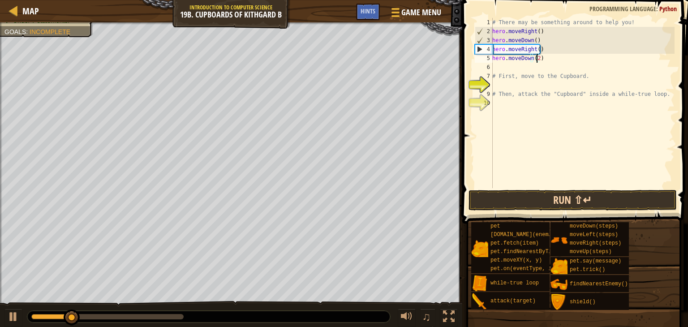
type textarea "hero.moveDown(2)"
click at [563, 196] on button "Run ⇧↵" at bounding box center [573, 200] width 209 height 21
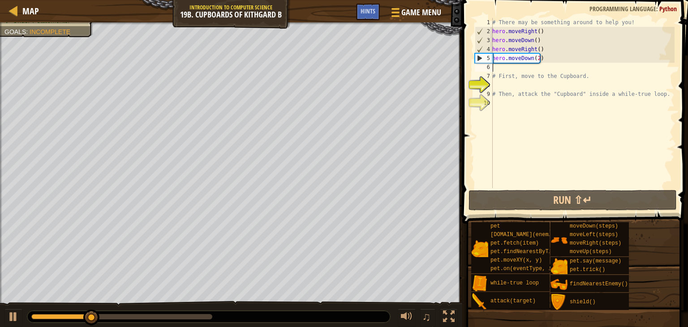
click at [495, 65] on div "# There may be something around to help you! hero . moveRight ( ) hero . moveDo…" at bounding box center [583, 112] width 184 height 188
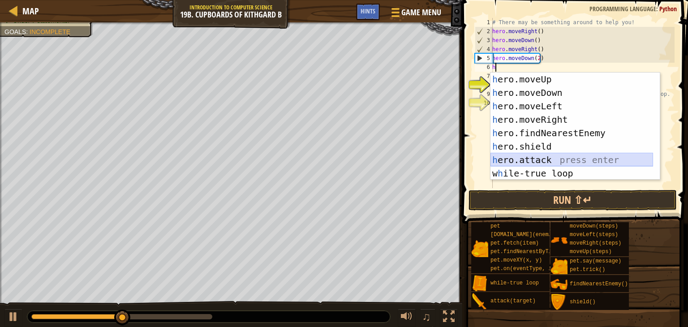
click at [493, 158] on div "h ero.moveUp press enter h ero.moveDown press enter h ero.moveLeft press enter …" at bounding box center [572, 140] width 163 height 134
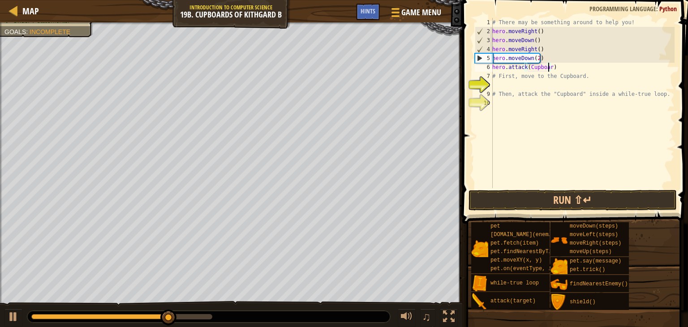
scroll to position [4, 4]
click at [534, 203] on button "Run ⇧↵" at bounding box center [573, 200] width 209 height 21
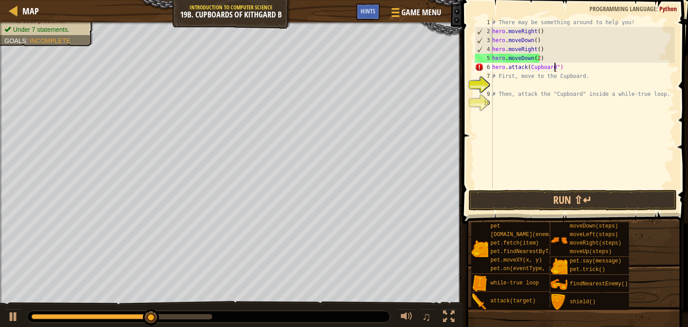
click at [528, 69] on div "# There may be something around to help you! hero . moveRight ( ) hero . moveDo…" at bounding box center [583, 112] width 184 height 188
type textarea "hero.attack("Cupboard")"
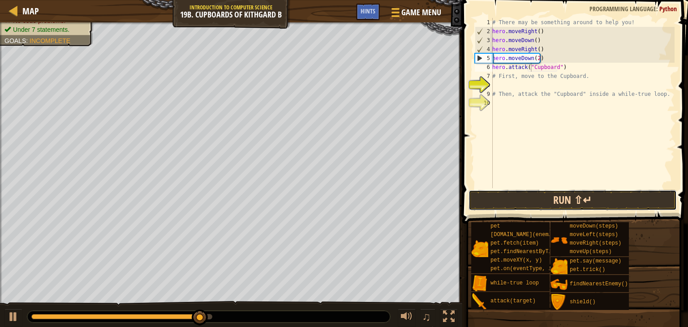
click at [534, 194] on button "Run ⇧↵" at bounding box center [573, 200] width 209 height 21
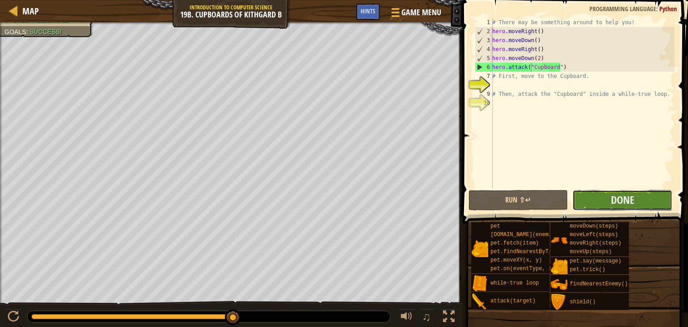
click at [577, 198] on button "Done" at bounding box center [623, 200] width 100 height 21
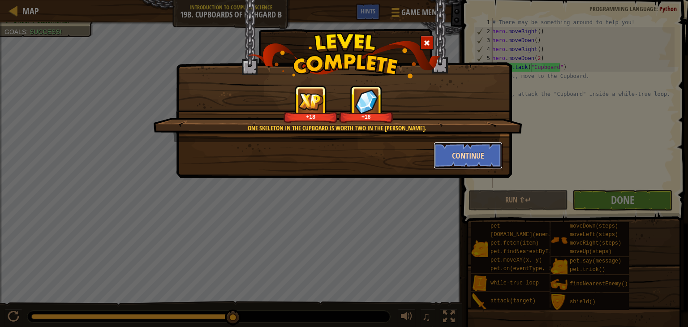
click at [454, 152] on button "Continue" at bounding box center [468, 155] width 69 height 27
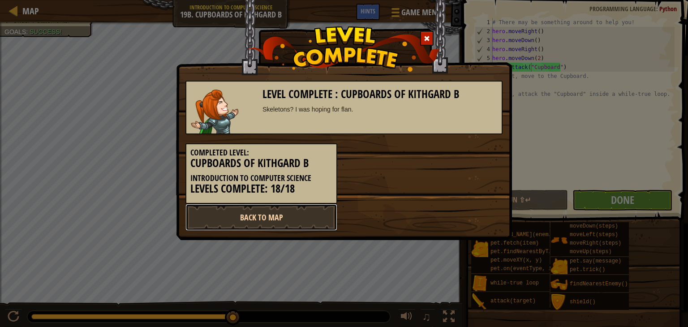
click at [284, 217] on link "Back to Map" at bounding box center [261, 217] width 152 height 27
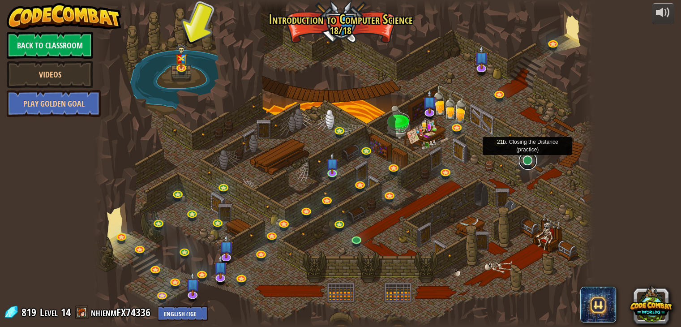
click at [533, 159] on link at bounding box center [528, 161] width 18 height 18
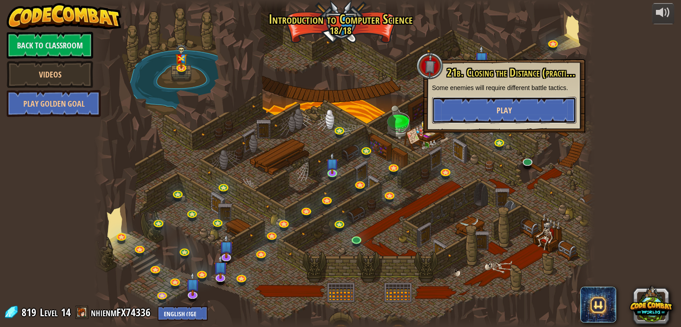
click at [540, 114] on button "Play" at bounding box center [504, 110] width 144 height 27
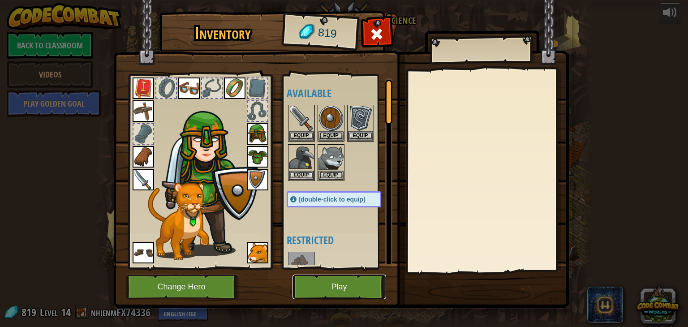
click at [352, 284] on button "Play" at bounding box center [340, 287] width 94 height 25
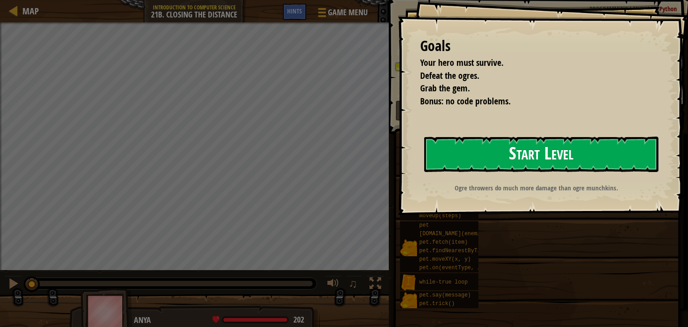
click at [460, 152] on button "Start Level" at bounding box center [541, 154] width 234 height 35
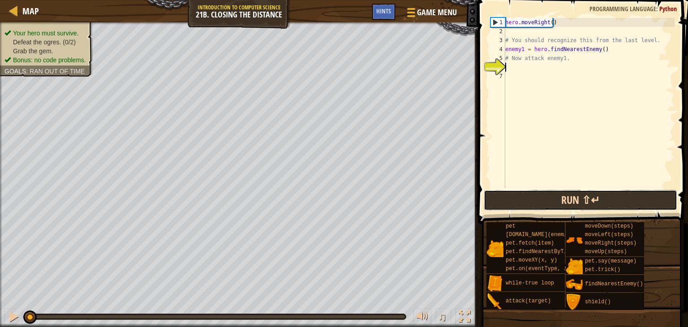
click at [509, 201] on button "Run ⇧↵" at bounding box center [581, 200] width 194 height 21
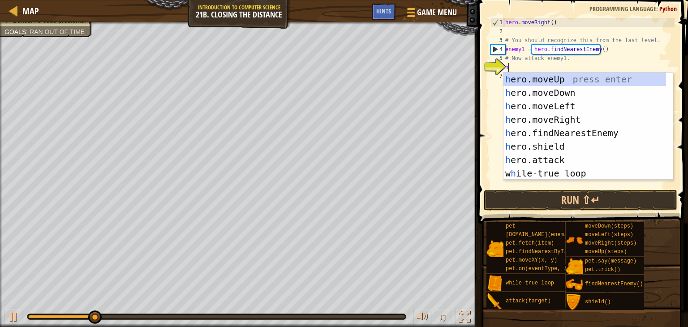
scroll to position [4, 0]
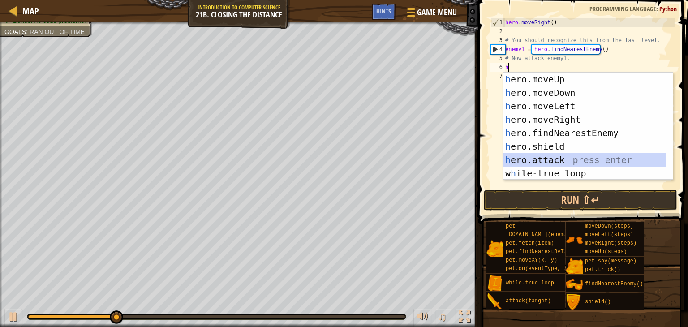
click at [519, 158] on div "h ero.moveUp press enter h ero.moveDown press enter h ero.moveLeft press enter …" at bounding box center [585, 140] width 163 height 134
type textarea "hero.attack(enemy)"
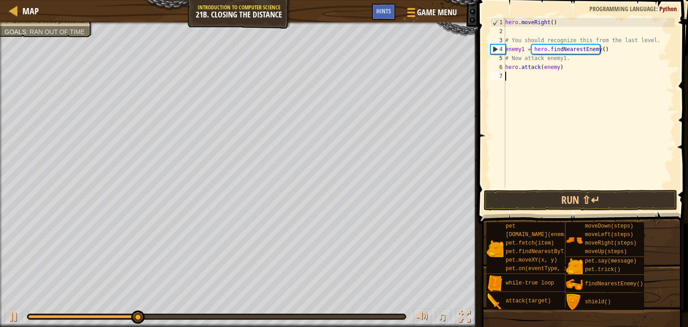
click at [557, 128] on div "hero . moveRight ( ) # You should recognize this from the last level. enemy1 = …" at bounding box center [589, 112] width 171 height 188
click at [554, 71] on div "hero . moveRight ( ) # You should recognize this from the last level. enemy1 = …" at bounding box center [589, 112] width 171 height 188
click at [554, 70] on div "hero . moveRight ( ) # You should recognize this from the last level. enemy1 = …" at bounding box center [589, 112] width 171 height 188
click at [555, 70] on div "hero . moveRight ( ) # You should recognize this from the last level. enemy1 = …" at bounding box center [589, 112] width 171 height 188
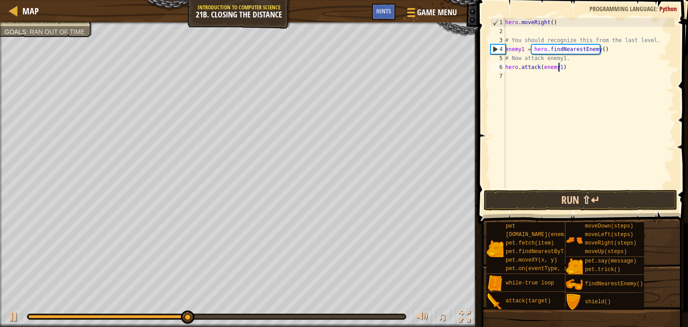
type textarea "hero.attack(enemy1)"
click at [592, 194] on button "Run ⇧↵" at bounding box center [581, 200] width 194 height 21
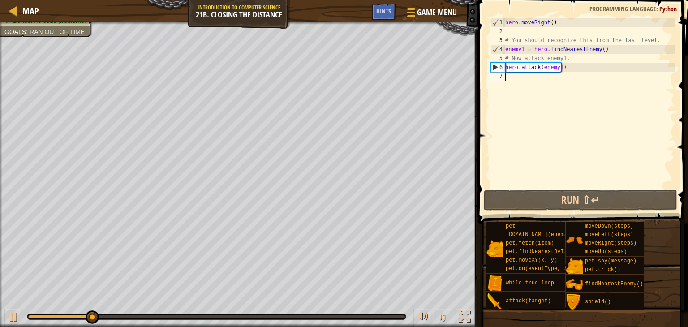
click at [511, 81] on div "hero . moveRight ( ) # You should recognize this from the last level. enemy1 = …" at bounding box center [589, 112] width 171 height 188
type textarea "h"
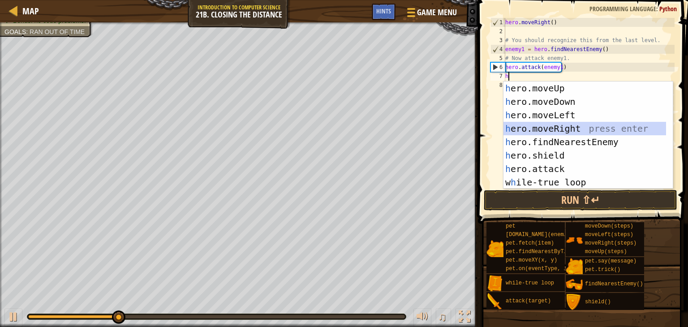
click at [563, 133] on div "h ero.moveUp press enter h ero.moveDown press enter h ero.moveLeft press enter …" at bounding box center [585, 149] width 163 height 134
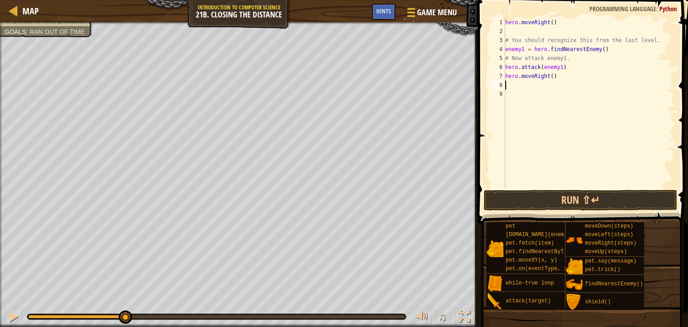
click at [554, 81] on div "hero . moveRight ( ) # You should recognize this from the last level. enemy1 = …" at bounding box center [589, 112] width 171 height 188
click at [551, 78] on div "hero . moveRight ( ) # You should recognize this from the last level. enemy1 = …" at bounding box center [589, 112] width 171 height 188
type textarea "hero.moveRight(2)"
click at [525, 85] on div "hero . moveRight ( ) # You should recognize this from the last level. enemy1 = …" at bounding box center [589, 112] width 171 height 188
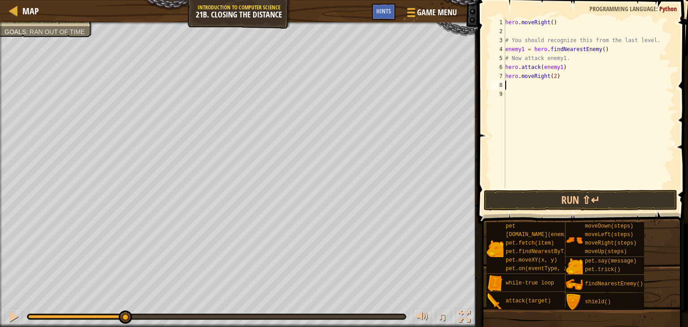
scroll to position [4, 0]
type textarea "h"
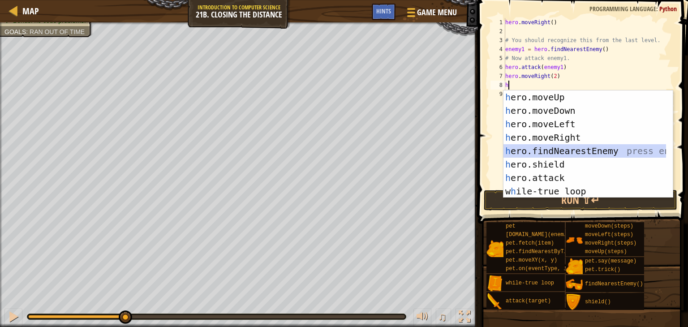
click at [555, 151] on div "h ero.moveUp press enter h ero.moveDown press enter h ero.moveLeft press enter …" at bounding box center [585, 157] width 163 height 134
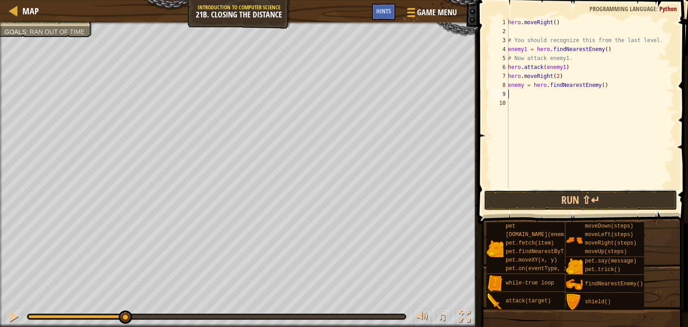
drag, startPoint x: 512, startPoint y: 198, endPoint x: 475, endPoint y: 214, distance: 40.5
click at [510, 199] on button "Run ⇧↵" at bounding box center [581, 200] width 194 height 21
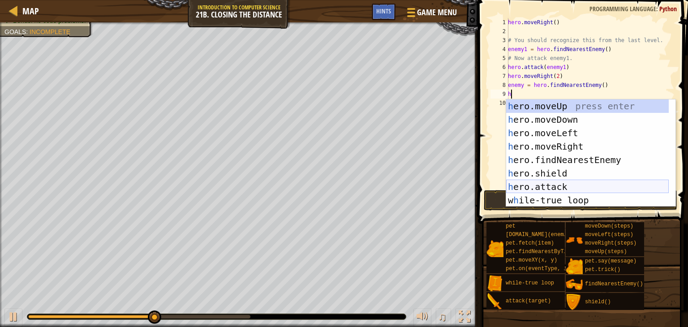
click at [543, 182] on div "h ero.moveUp press enter h ero.moveDown press enter h ero.moveLeft press enter …" at bounding box center [587, 166] width 163 height 134
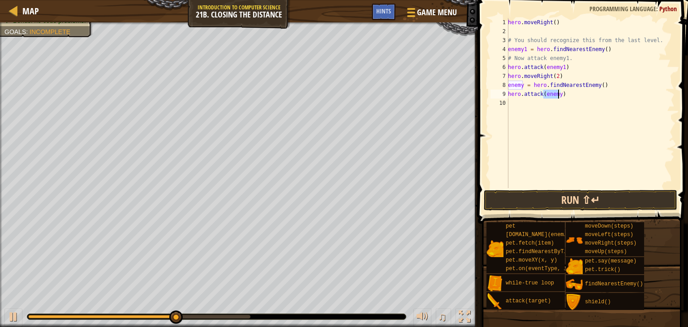
type textarea "hero.attack(enemy)"
click at [563, 200] on button "Run ⇧↵" at bounding box center [581, 200] width 194 height 21
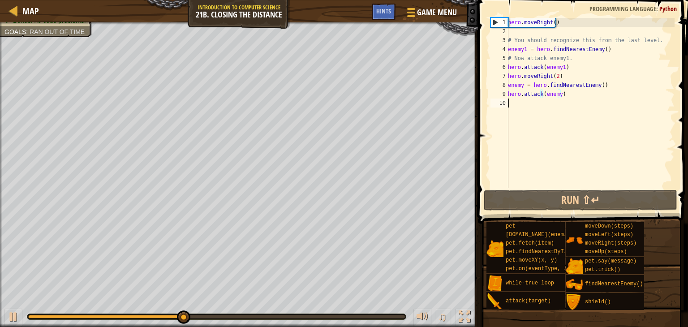
click at [515, 108] on div "hero . moveRight ( ) # You should recognize this from the last level. enemy1 = …" at bounding box center [590, 112] width 168 height 188
type textarea "h"
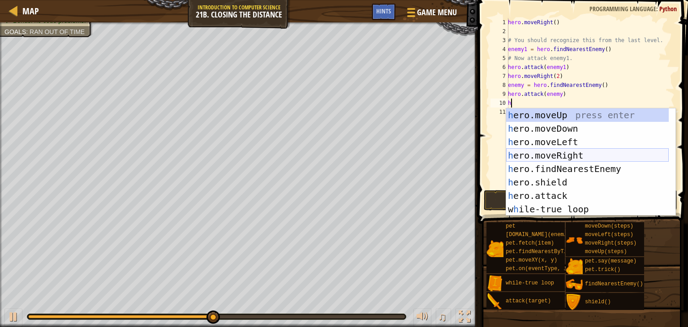
click at [542, 157] on div "h ero.moveUp press enter h ero.moveDown press enter h ero.moveLeft press enter …" at bounding box center [587, 175] width 163 height 134
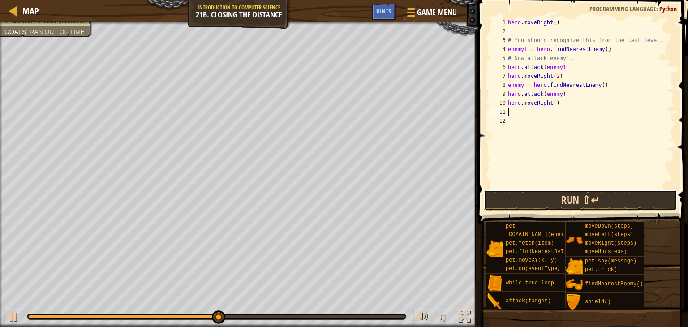
click at [547, 200] on button "Run ⇧↵" at bounding box center [581, 200] width 194 height 21
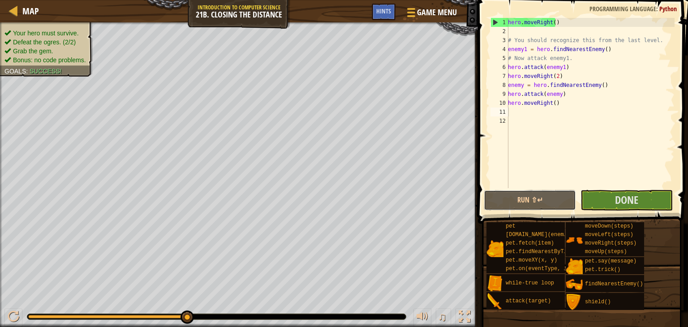
drag, startPoint x: 546, startPoint y: 204, endPoint x: 480, endPoint y: 211, distance: 65.7
click at [545, 205] on button "Run ⇧↵" at bounding box center [530, 200] width 92 height 21
click at [597, 201] on button "Done" at bounding box center [627, 200] width 92 height 21
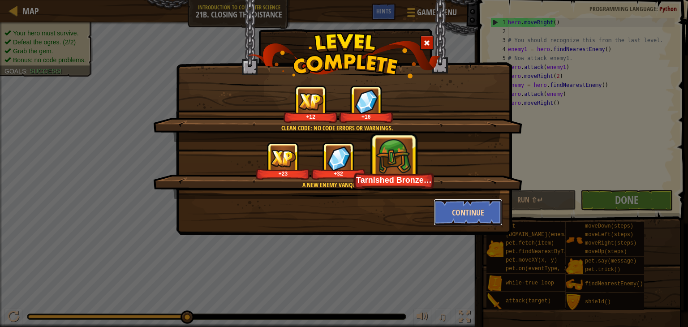
click at [453, 208] on button "Continue" at bounding box center [468, 212] width 69 height 27
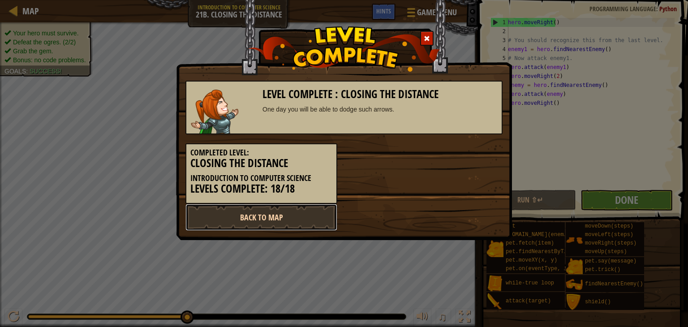
click at [296, 208] on link "Back to Map" at bounding box center [261, 217] width 152 height 27
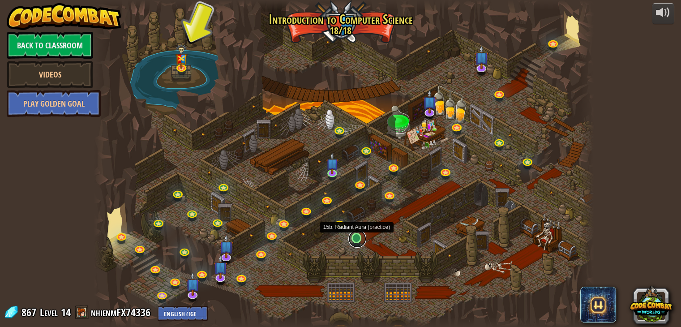
click at [354, 237] on link at bounding box center [358, 239] width 18 height 18
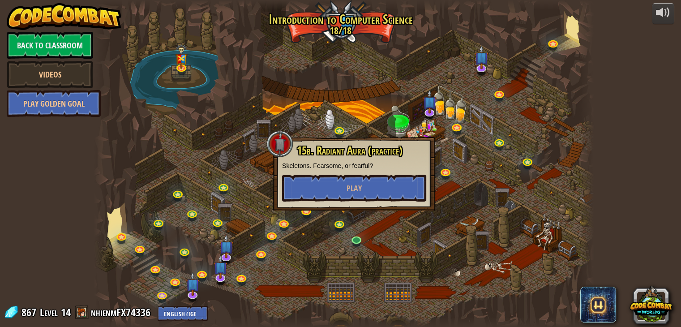
click at [391, 172] on div "15b. Radiant Aura (practice) Skeletons. Fearsome, or fearful? Play" at bounding box center [354, 173] width 144 height 57
click at [389, 183] on button "Play" at bounding box center [354, 188] width 144 height 27
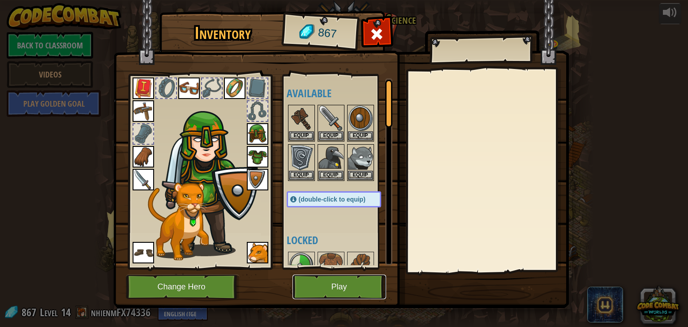
click at [313, 288] on button "Play" at bounding box center [340, 287] width 94 height 25
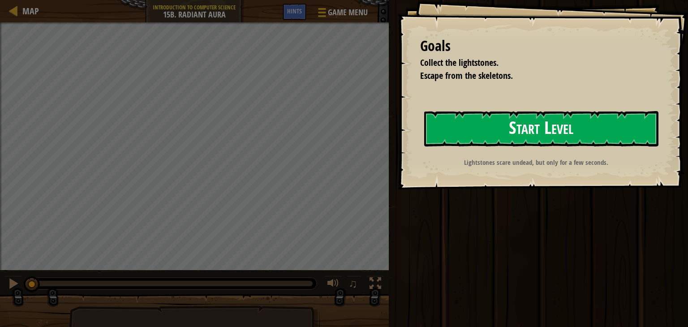
click at [442, 114] on button "Start Level" at bounding box center [541, 128] width 234 height 35
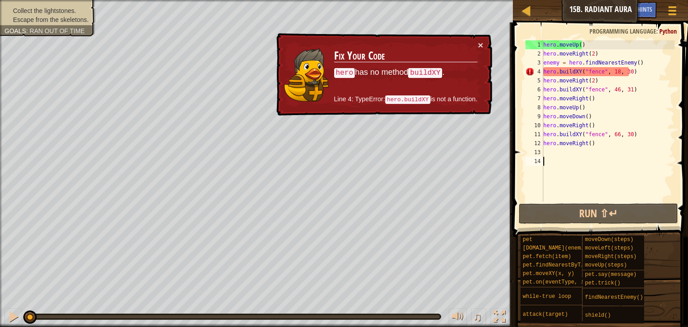
click at [633, 73] on div "hero . moveUp ( ) hero . moveRight ( 2 ) enemy = hero . findNearestEnemy ( ) he…" at bounding box center [608, 129] width 133 height 179
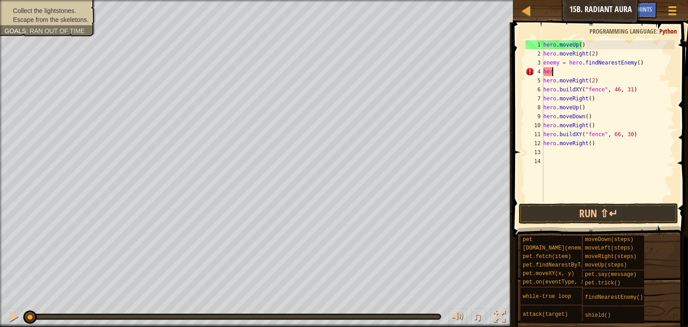
type textarea "h"
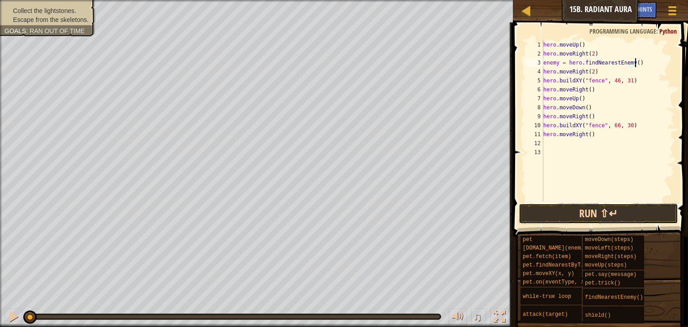
click at [573, 216] on button "Run ⇧↵" at bounding box center [598, 213] width 159 height 21
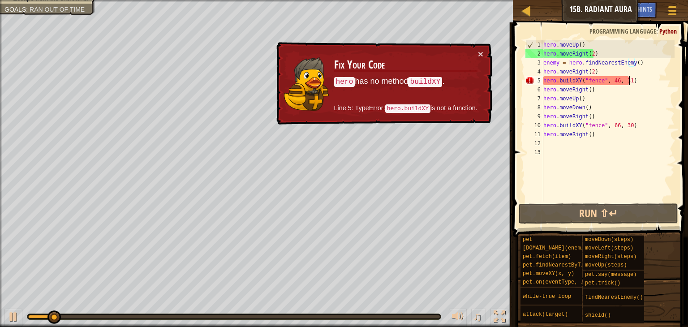
click at [631, 82] on div "hero . moveUp ( ) hero . moveRight ( 2 ) enemy = hero . findNearestEnemy ( ) he…" at bounding box center [608, 129] width 133 height 179
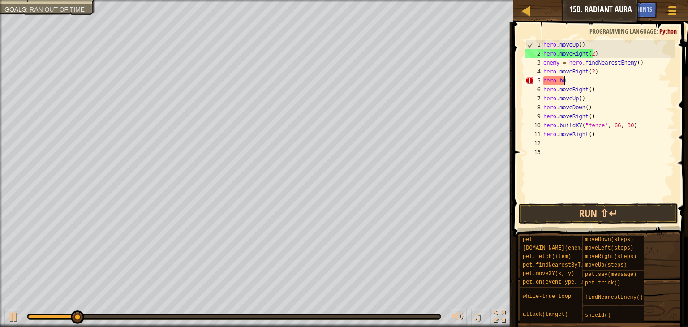
type textarea "h"
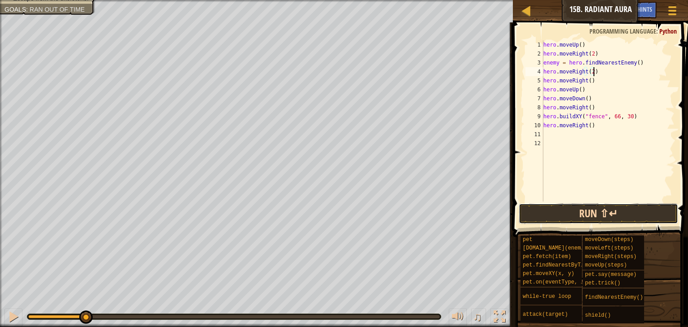
click at [561, 216] on button "Run ⇧↵" at bounding box center [598, 213] width 159 height 21
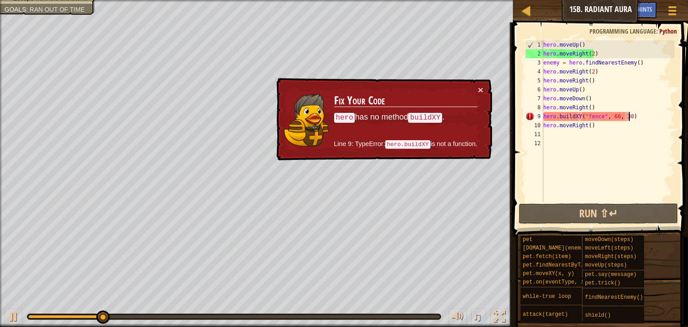
click at [631, 113] on div "hero . moveUp ( ) hero . moveRight ( 2 ) enemy = hero . findNearestEnemy ( ) he…" at bounding box center [608, 129] width 133 height 179
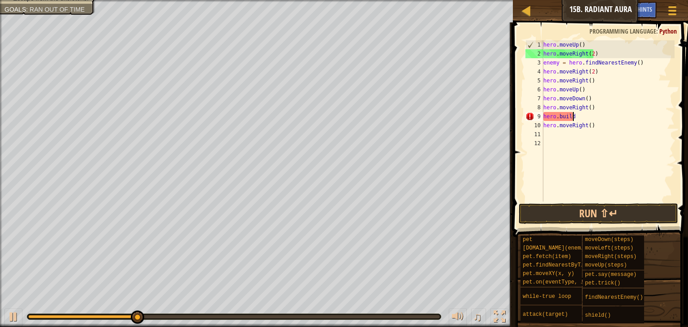
type textarea "h"
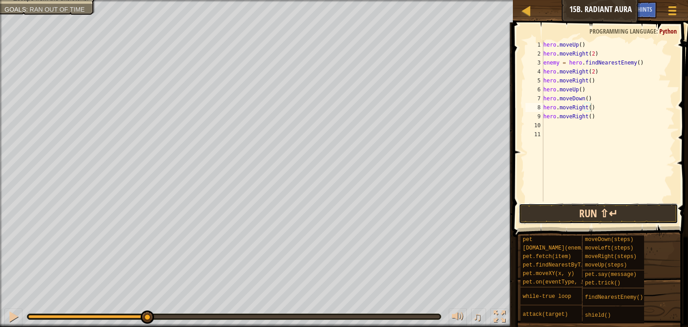
click at [599, 209] on button "Run ⇧↵" at bounding box center [598, 213] width 159 height 21
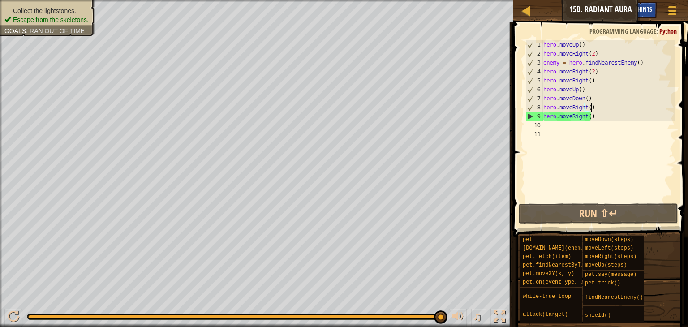
click at [643, 8] on span "Hints" at bounding box center [644, 9] width 15 height 9
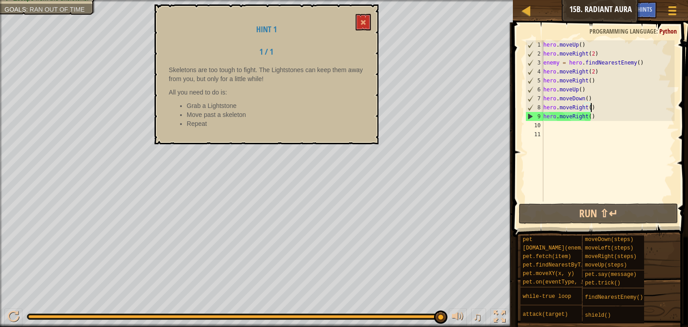
click at [635, 63] on div "hero . moveUp ( ) hero . moveRight ( 2 ) enemy = hero . findNearestEnemy ( ) he…" at bounding box center [608, 129] width 133 height 179
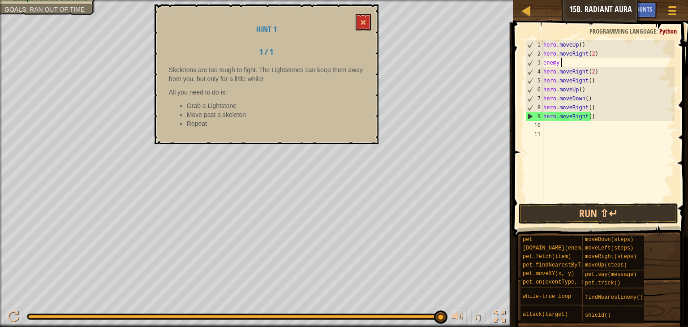
type textarea "e"
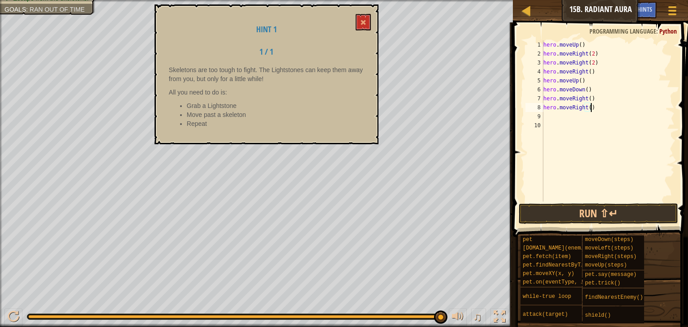
click at [590, 105] on div "hero . moveUp ( ) hero . moveRight ( 2 ) hero . moveRight ( 2 ) hero . moveRigh…" at bounding box center [608, 129] width 133 height 179
type textarea "h"
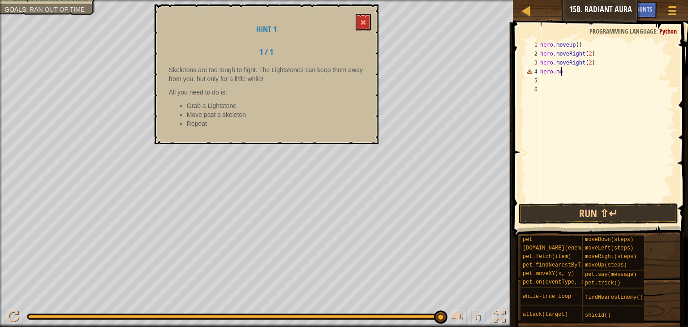
type textarea "h"
click at [578, 47] on div "hero . moveUp ( ) hero . moveRight ( 2 )" at bounding box center [606, 129] width 136 height 179
type textarea "h"
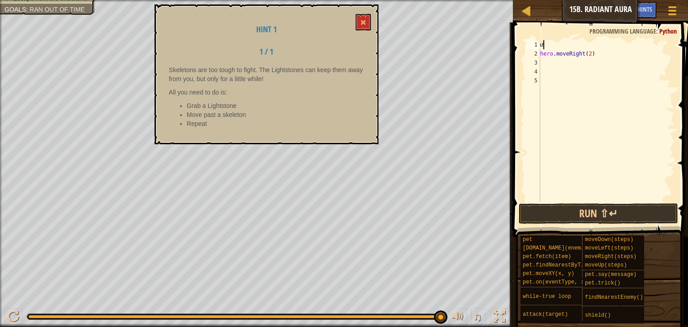
type textarea "ư"
type textarea "w"
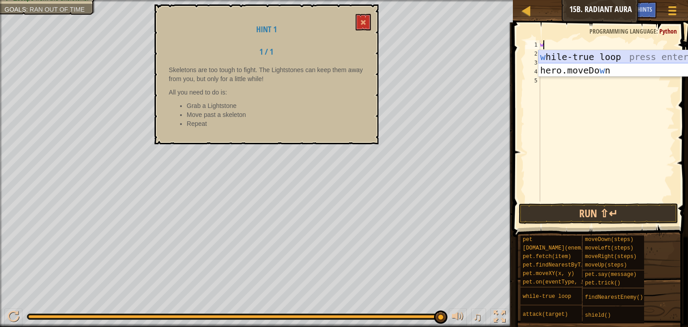
click at [552, 51] on div "w [PERSON_NAME]-true loop press enter hero.moveDo w n press enter" at bounding box center [622, 77] width 169 height 54
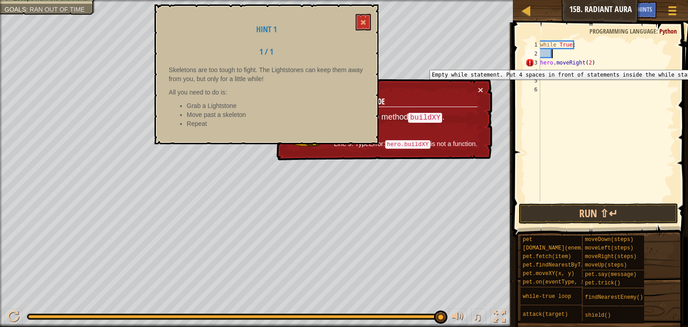
click at [540, 63] on div "3" at bounding box center [532, 62] width 15 height 9
click at [541, 62] on div "hero.moveRight(2) 1 2 3 4 5 6 while True : hero . moveRight ( 2 ) ההההההההההההה…" at bounding box center [599, 120] width 151 height 161
type textarea "hero.moveRight(2)"
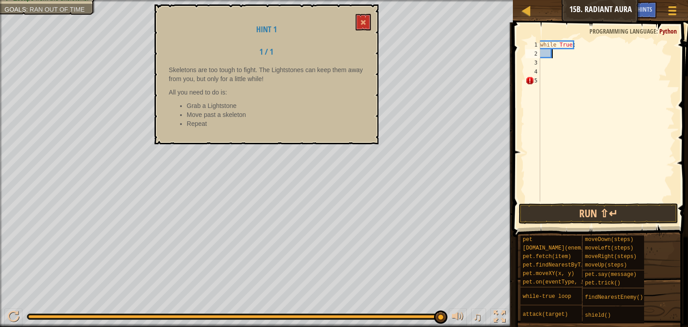
click at [552, 54] on div "while True :" at bounding box center [606, 129] width 136 height 179
click at [557, 69] on div "while True :" at bounding box center [606, 129] width 136 height 179
click at [542, 99] on div "while True :" at bounding box center [606, 129] width 136 height 179
click at [557, 57] on div "while True :" at bounding box center [606, 129] width 136 height 179
type textarea "h"
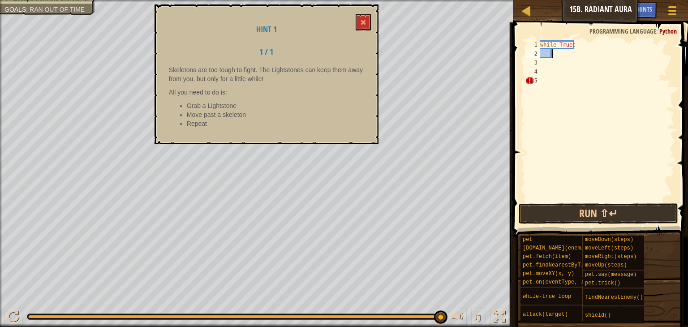
scroll to position [4, 0]
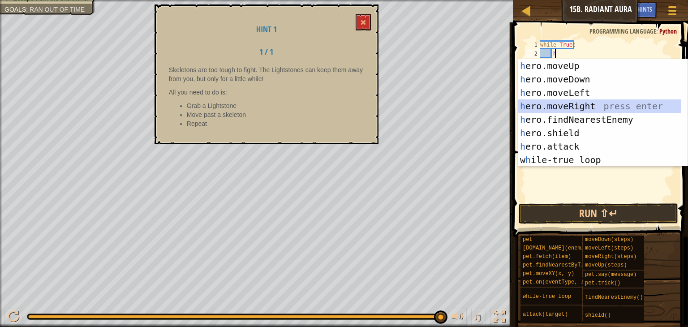
drag, startPoint x: 566, startPoint y: 108, endPoint x: 565, endPoint y: 102, distance: 6.3
click at [567, 108] on div "h ero.moveUp press enter h ero.moveDown press enter h ero.moveLeft press enter …" at bounding box center [599, 126] width 163 height 134
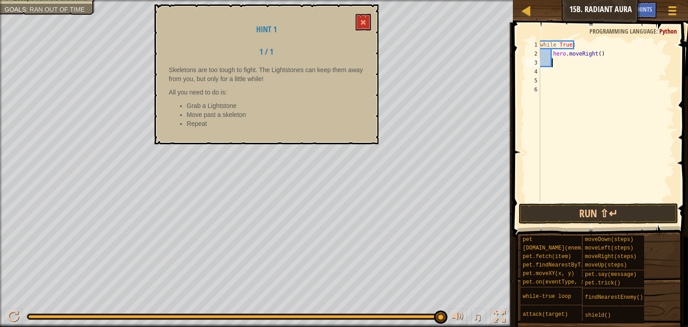
type textarea "h"
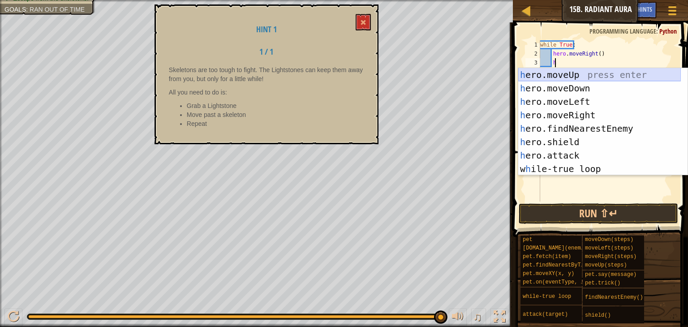
click at [552, 72] on div "h ero.moveUp press enter h ero.moveDown press enter h ero.moveLeft press enter …" at bounding box center [599, 135] width 163 height 134
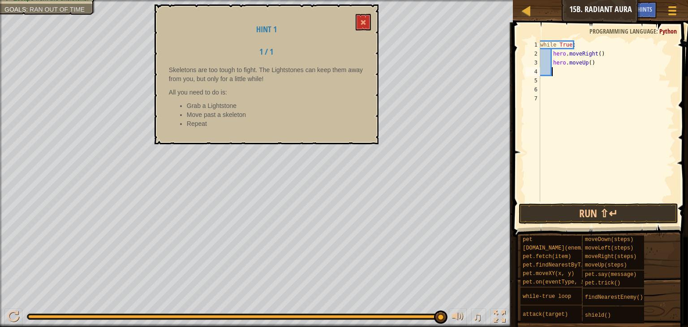
scroll to position [4, 0]
type textarea "h"
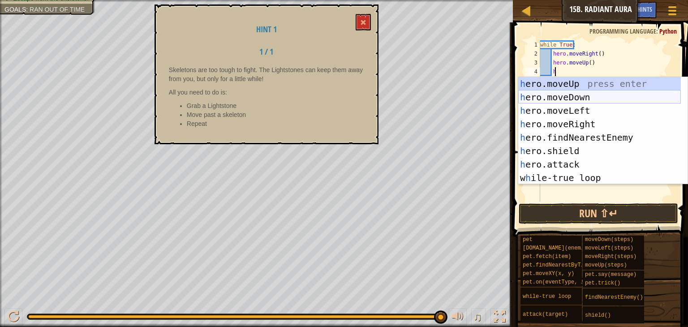
click at [563, 93] on div "h ero.moveUp press enter h ero.moveDown press enter h ero.moveLeft press enter …" at bounding box center [599, 144] width 163 height 134
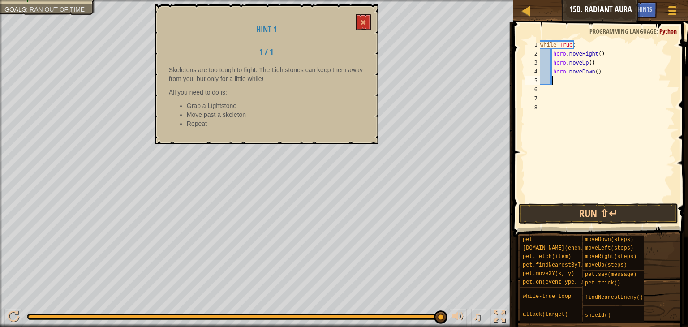
click at [558, 188] on div "while True : hero . moveRight ( ) hero . moveUp ( ) hero . moveDown ( )" at bounding box center [606, 129] width 136 height 179
click at [554, 204] on button "Run ⇧↵" at bounding box center [598, 213] width 159 height 21
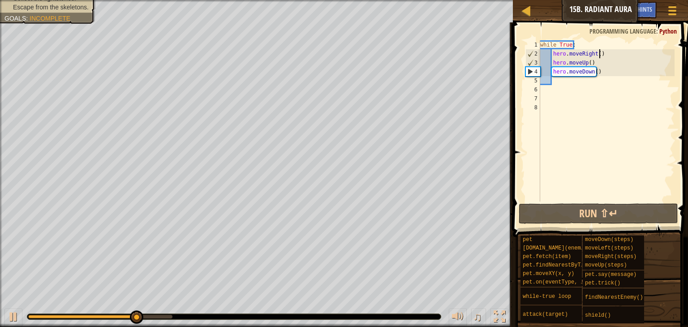
click at [599, 52] on div "while True : hero . moveRight ( ) hero . moveUp ( ) hero . moveDown ( )" at bounding box center [606, 129] width 136 height 179
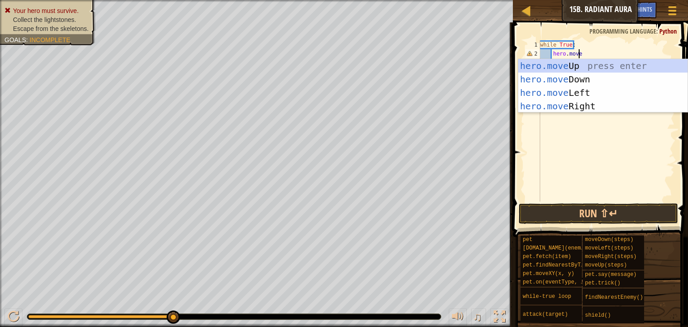
type textarea "hero.moveu"
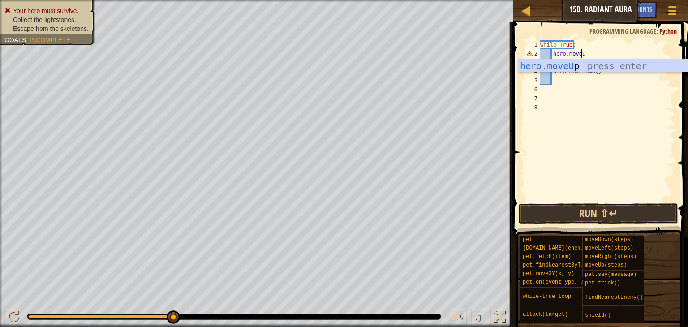
scroll to position [4, 3]
click at [621, 69] on div "hero.moveU p press enter" at bounding box center [602, 79] width 169 height 40
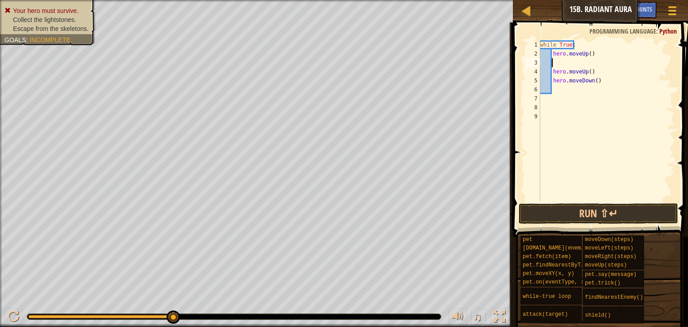
type textarea "h"
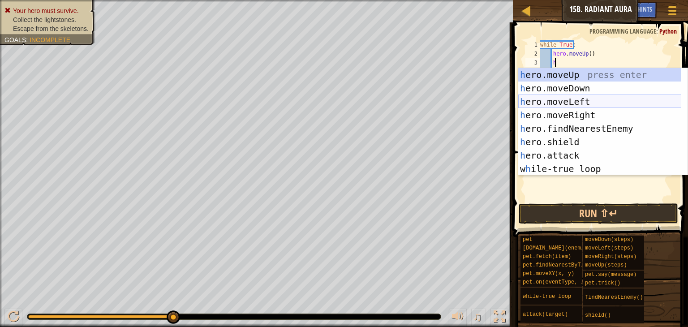
scroll to position [4, 0]
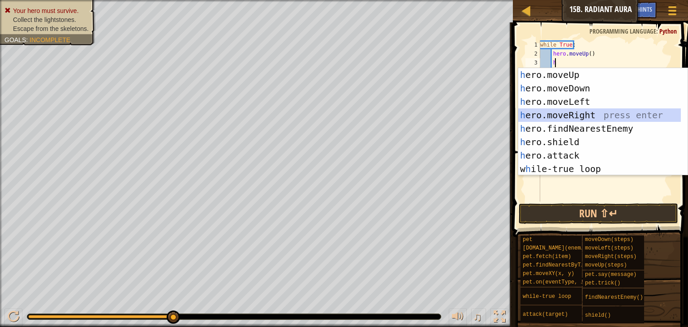
click at [577, 118] on div "h ero.moveUp press enter h ero.moveDown press enter h ero.moveLeft press enter …" at bounding box center [602, 135] width 169 height 134
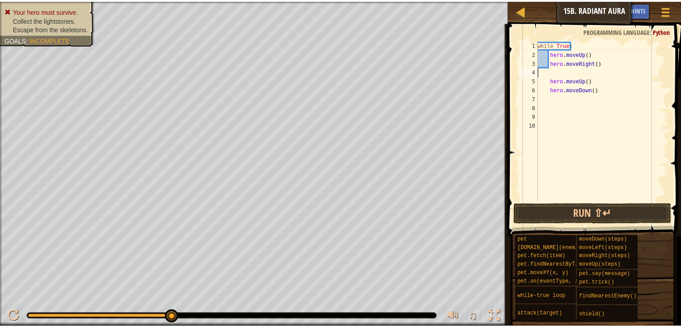
scroll to position [4, 0]
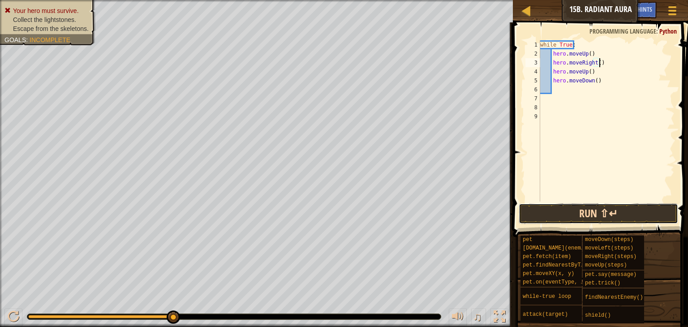
click at [584, 216] on button "Run ⇧↵" at bounding box center [598, 213] width 159 height 21
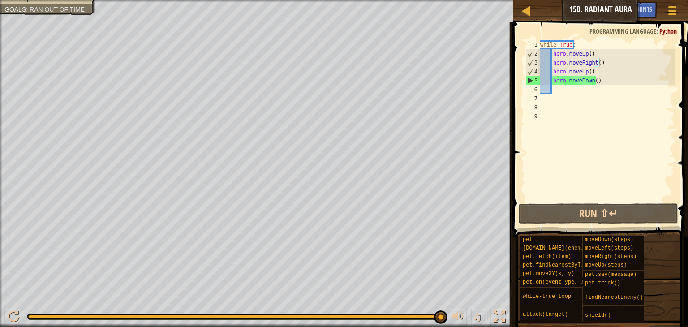
click at [521, 181] on div "Map Introduction to Computer Science 15b. Radiant Aura Game Menu Done Hints 1 ה…" at bounding box center [344, 163] width 688 height 327
click at [525, 166] on div "Map Introduction to Computer Science 15b. Radiant Aura Game Menu Done Hints 1 ה…" at bounding box center [344, 163] width 688 height 327
click at [599, 81] on div "while True : hero . moveUp ( ) hero . moveRight ( ) hero . moveUp ( ) hero . mo…" at bounding box center [606, 129] width 136 height 179
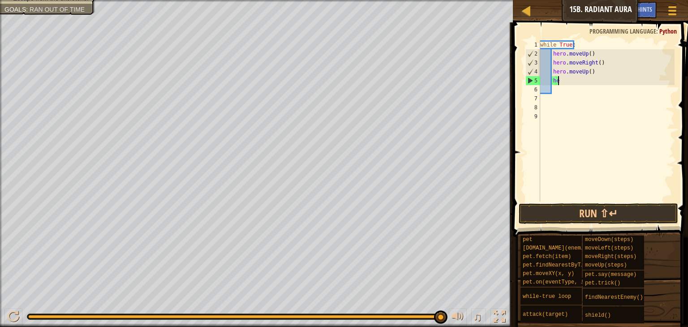
type textarea "h"
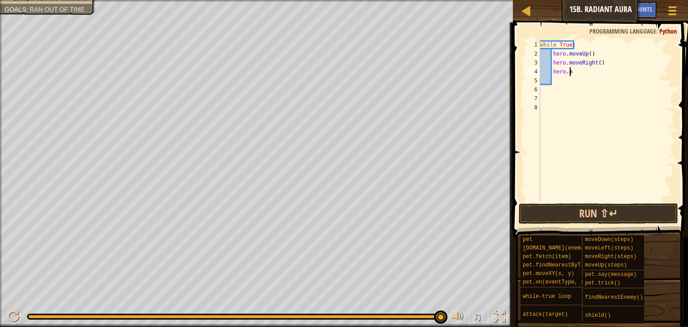
type textarea "h"
type textarea "w"
